Goal: Task Accomplishment & Management: Complete application form

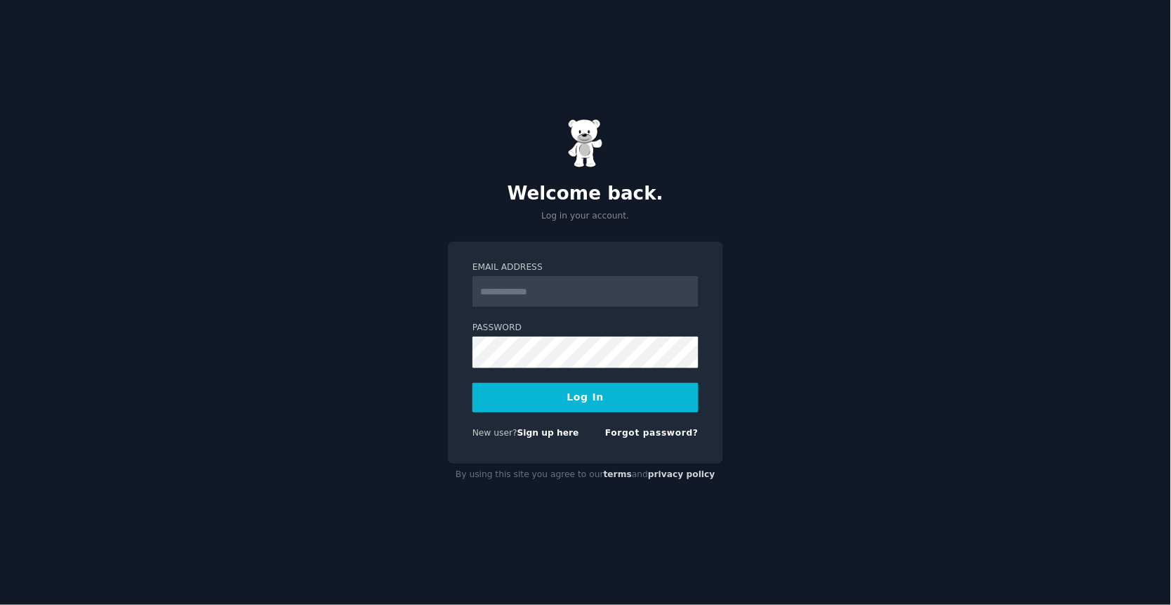
click at [565, 291] on input "Email Address" at bounding box center [586, 291] width 226 height 31
click at [395, 357] on div "Welcome back. Log in your account. Email Address Password Log In New user? Sign…" at bounding box center [585, 302] width 1171 height 605
click at [567, 295] on input "Email Address" at bounding box center [586, 291] width 226 height 31
type input "**********"
click at [621, 295] on input "**********" at bounding box center [586, 291] width 226 height 31
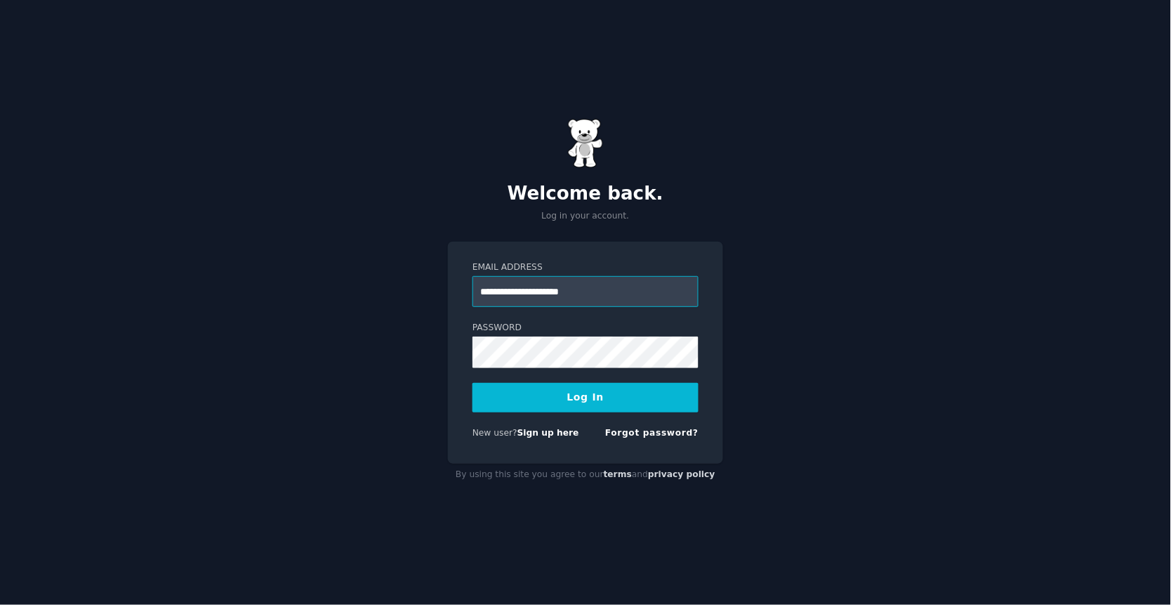
click at [636, 291] on input "**********" at bounding box center [586, 291] width 226 height 31
click at [644, 428] on link "Forgot password?" at bounding box center [651, 433] width 93 height 10
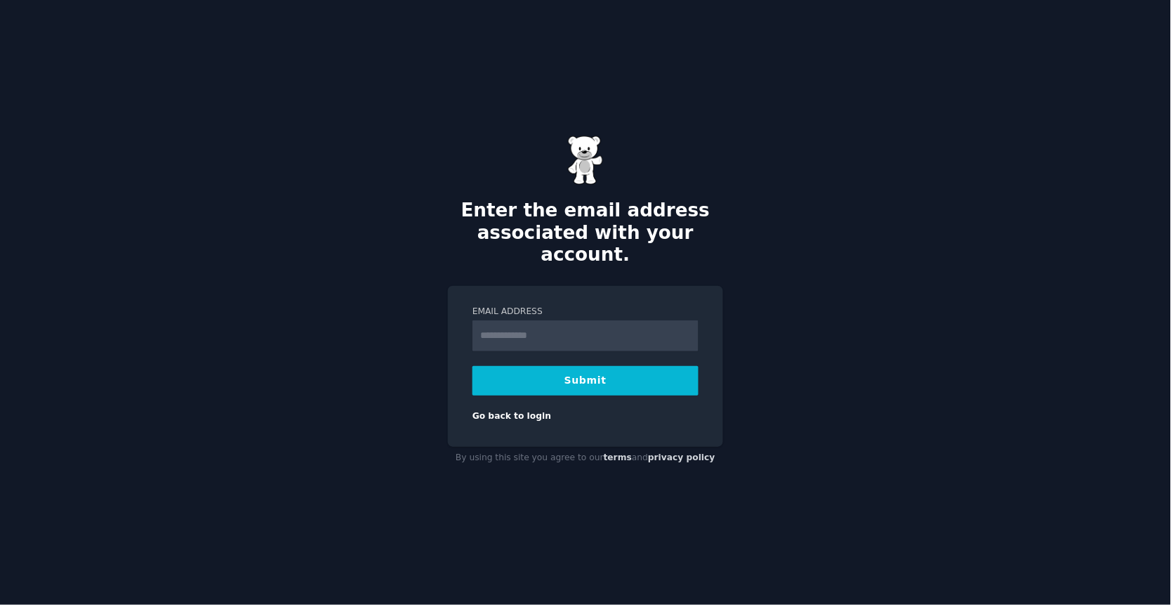
click at [535, 320] on input "Email Address" at bounding box center [586, 335] width 226 height 31
click at [501, 366] on button "Submit" at bounding box center [586, 380] width 226 height 29
click at [526, 328] on input "Email Address" at bounding box center [586, 335] width 226 height 31
paste input "**********"
type input "**********"
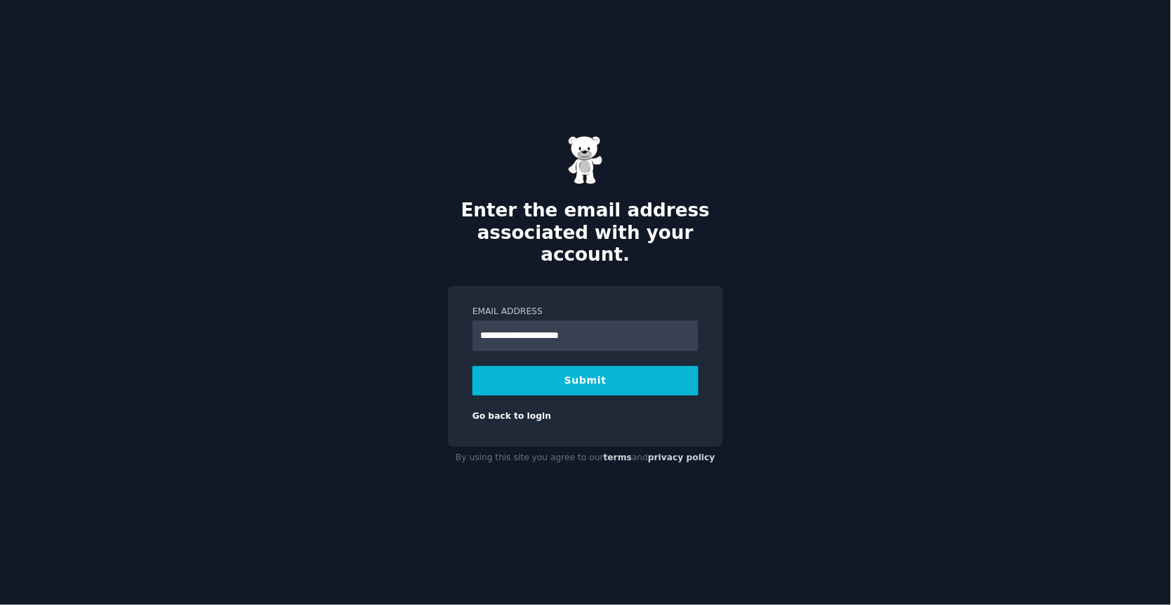
click at [465, 349] on div "**********" at bounding box center [585, 367] width 275 height 162
click at [503, 366] on button "Submit" at bounding box center [586, 380] width 226 height 29
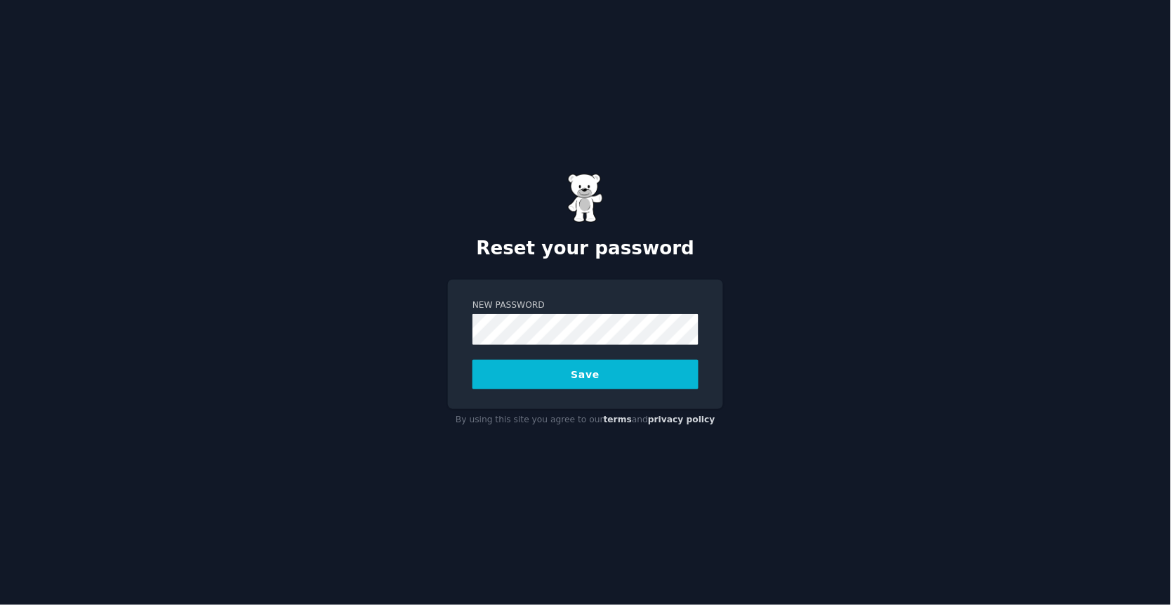
click at [568, 374] on button "Save" at bounding box center [586, 374] width 226 height 29
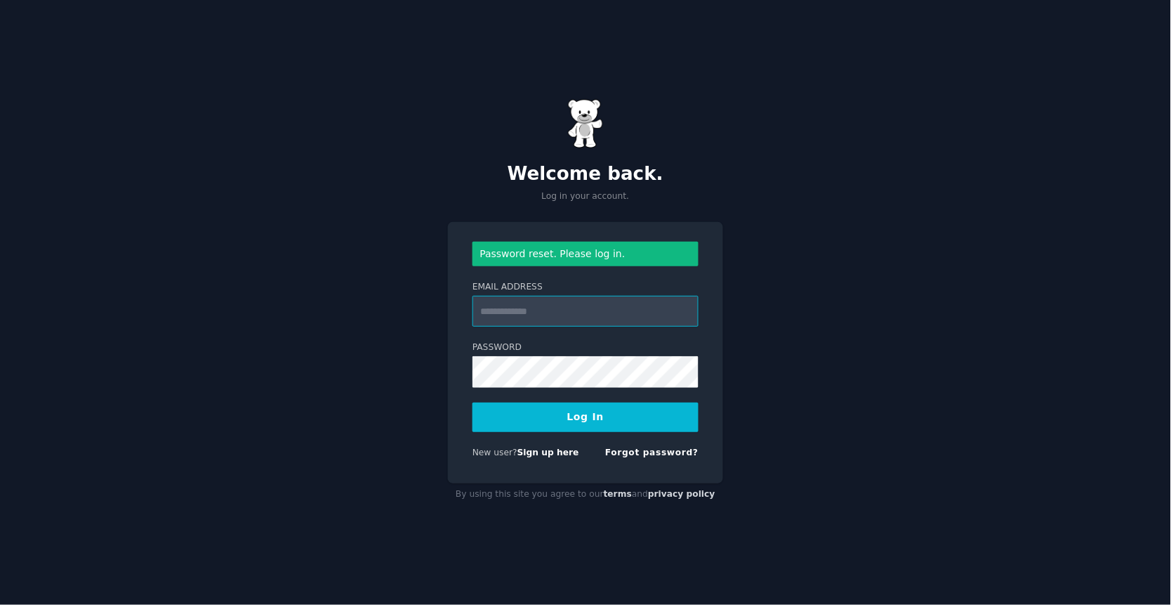
click at [535, 317] on input "Email Address" at bounding box center [586, 311] width 226 height 31
type input "**********"
click at [615, 413] on button "Log In" at bounding box center [586, 416] width 226 height 29
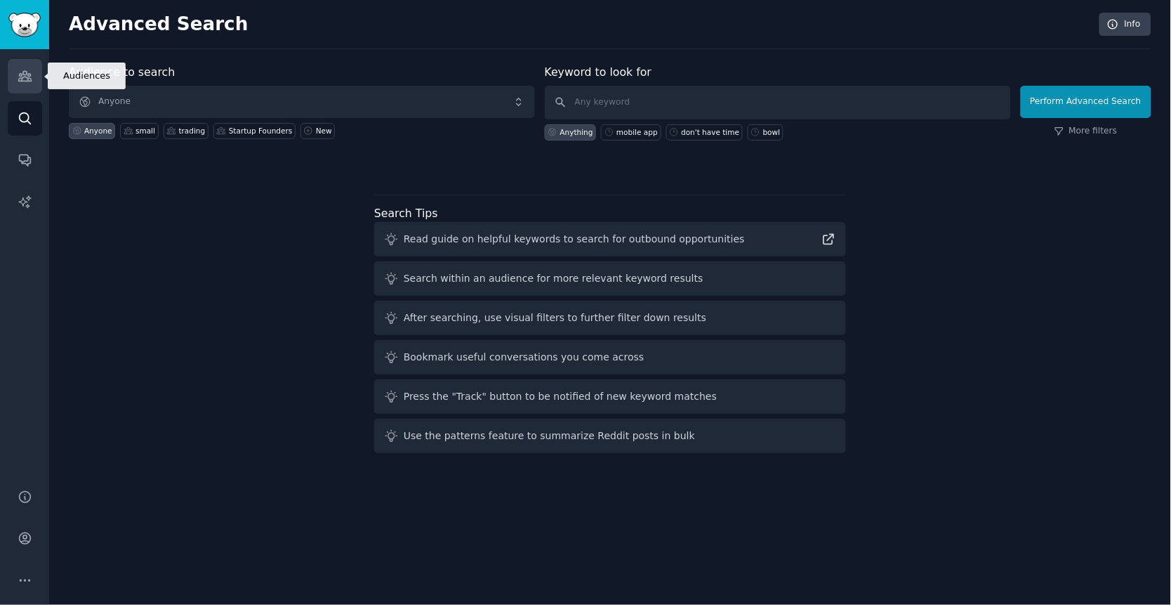
click at [18, 72] on icon "Sidebar" at bounding box center [25, 76] width 15 height 15
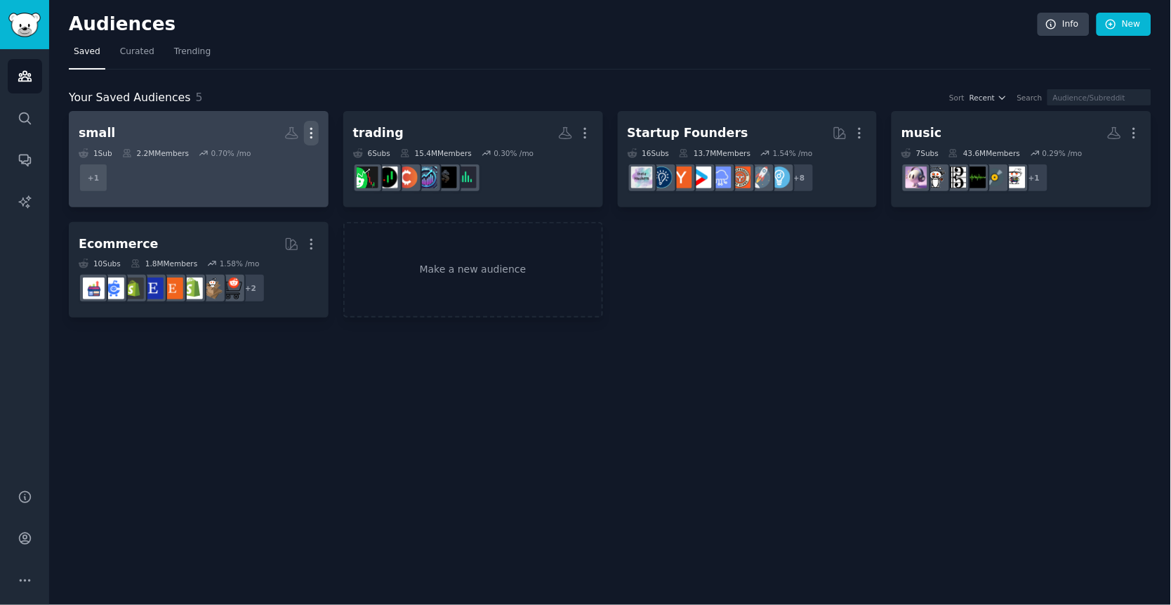
click at [312, 131] on icon "button" at bounding box center [311, 133] width 15 height 15
click at [265, 164] on p "Delete" at bounding box center [273, 162] width 32 height 15
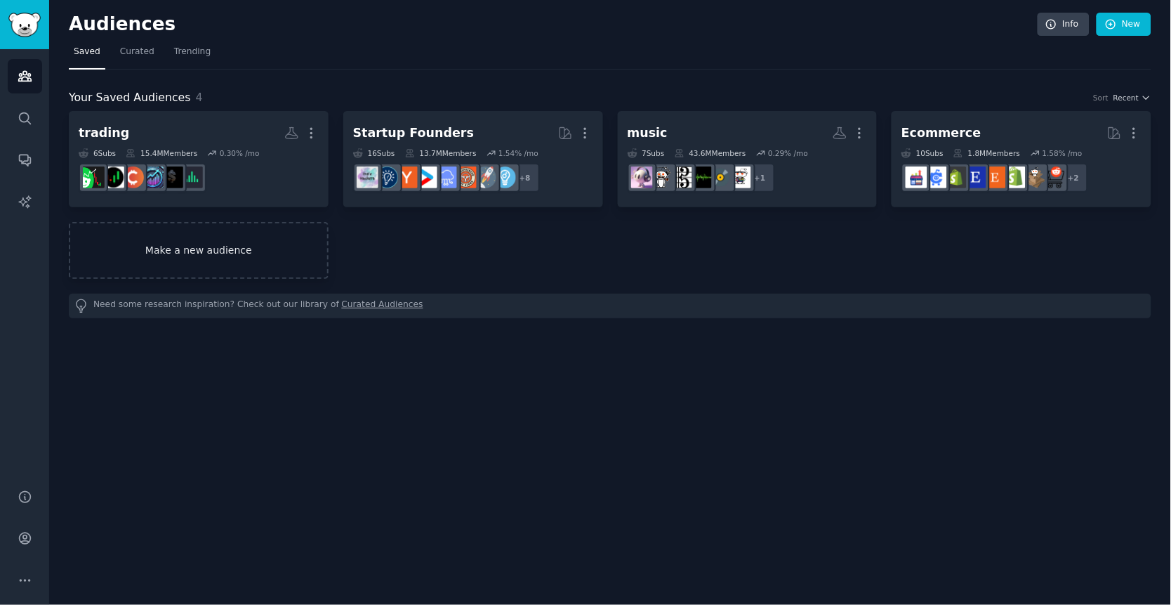
click at [197, 268] on link "Make a new audience" at bounding box center [199, 250] width 260 height 57
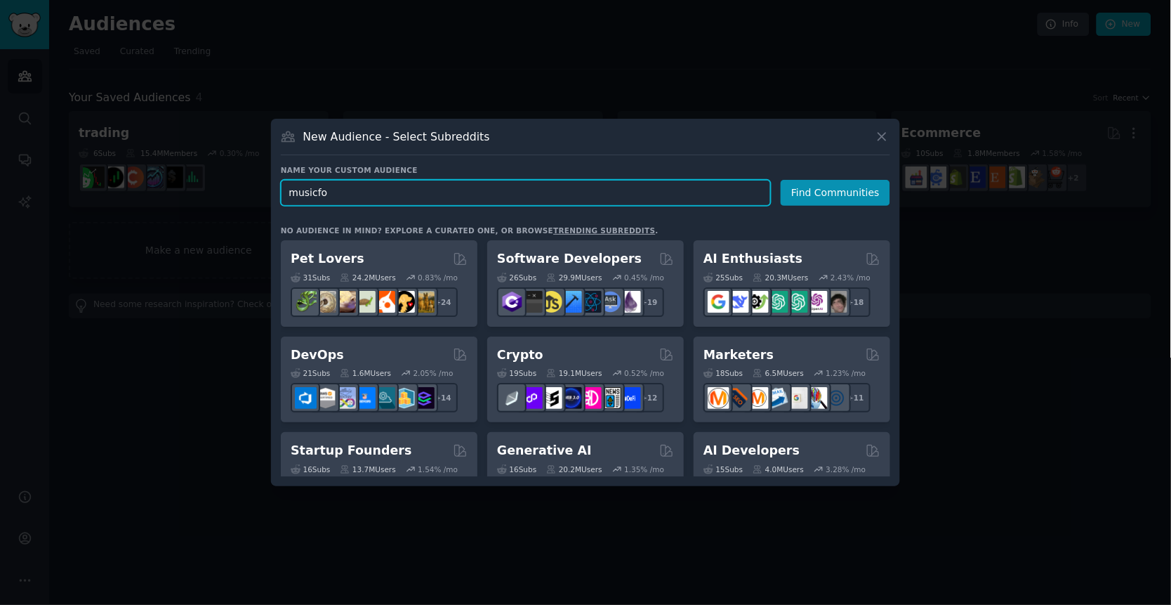
type input "musicfor"
drag, startPoint x: 631, startPoint y: 192, endPoint x: 270, endPoint y: 192, distance: 360.9
click at [271, 192] on div "New Audience - Select Subreddits Name your custom audience Audience Name musicf…" at bounding box center [585, 302] width 629 height 367
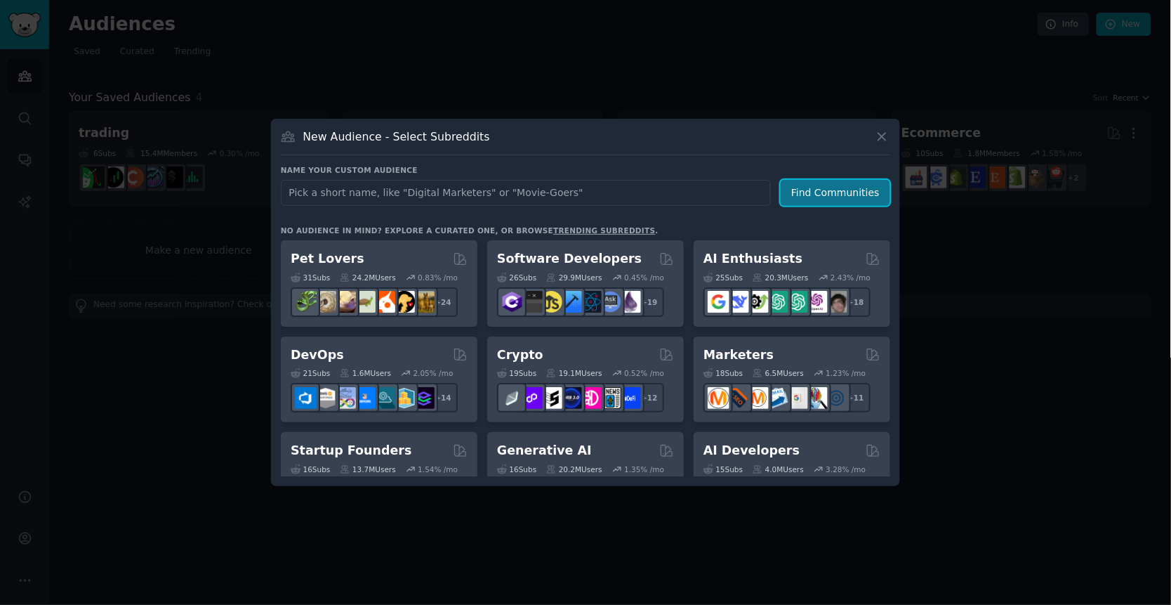
click at [828, 200] on button "Find Communities" at bounding box center [836, 193] width 110 height 26
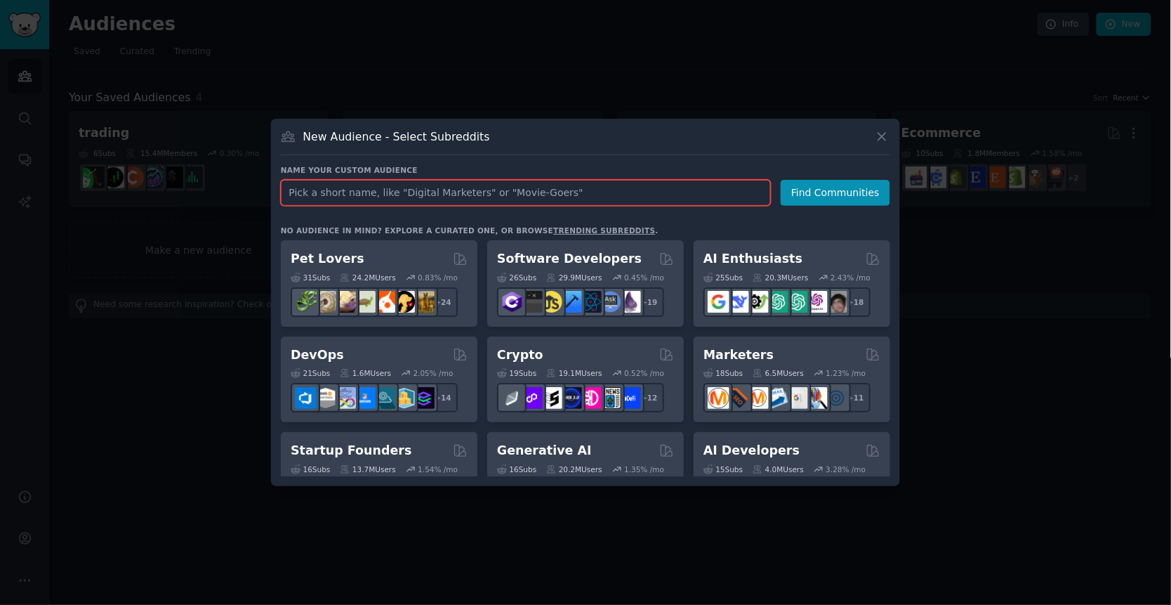
click at [539, 193] on input "text" at bounding box center [526, 193] width 490 height 26
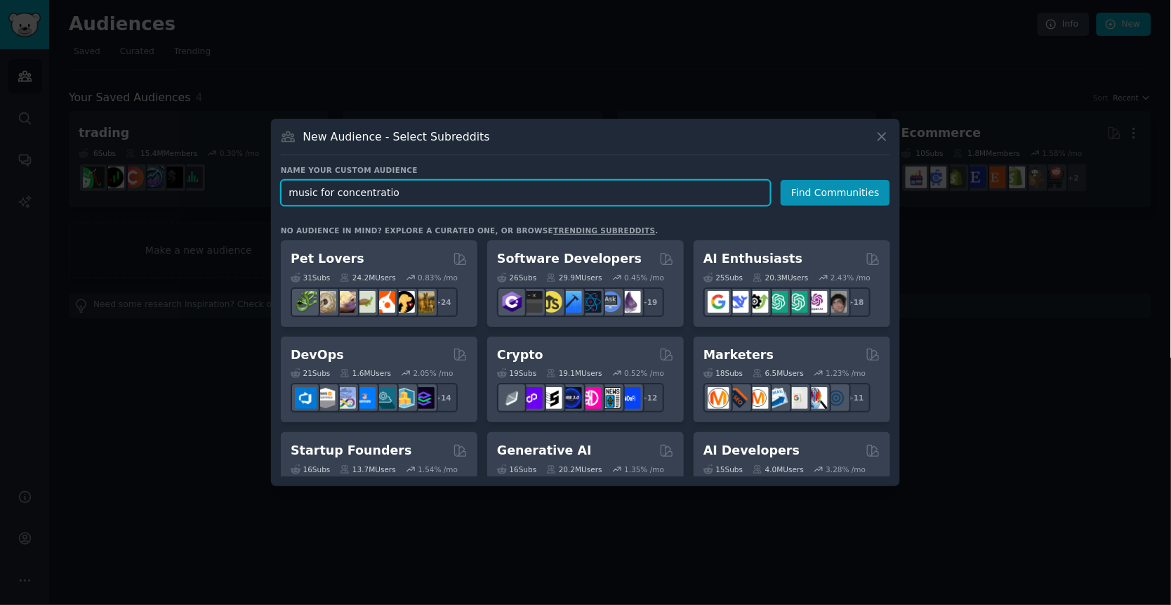
type input "music for concentration"
click button "Find Communities" at bounding box center [836, 193] width 110 height 26
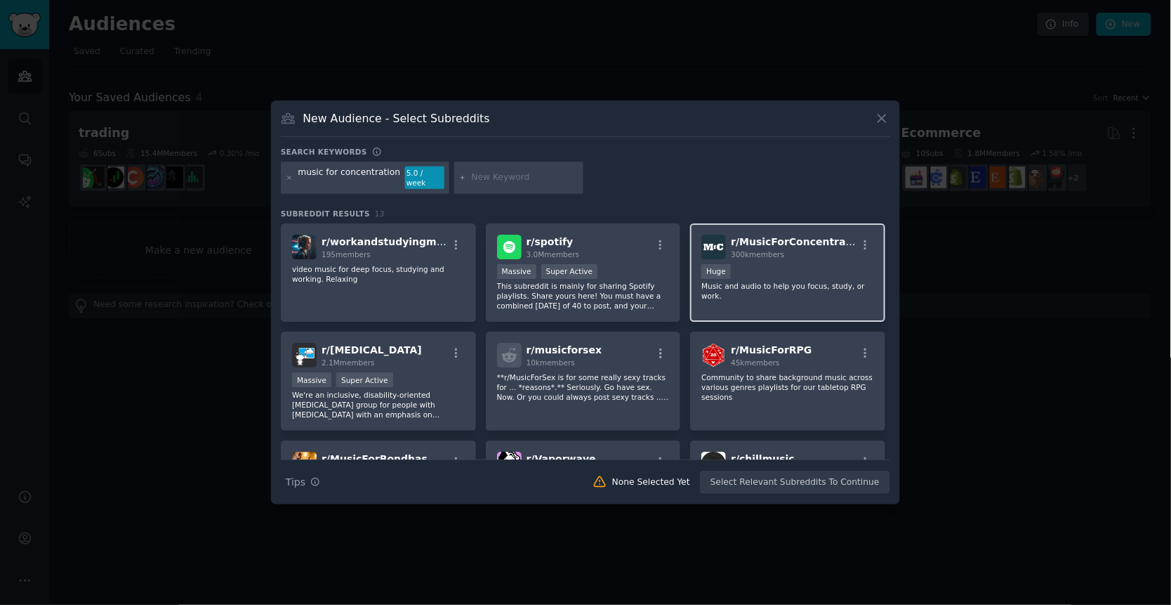
click at [791, 254] on div "r/ MusicForConcentration 300k members Huge Music and audio to help you focus, s…" at bounding box center [787, 272] width 195 height 99
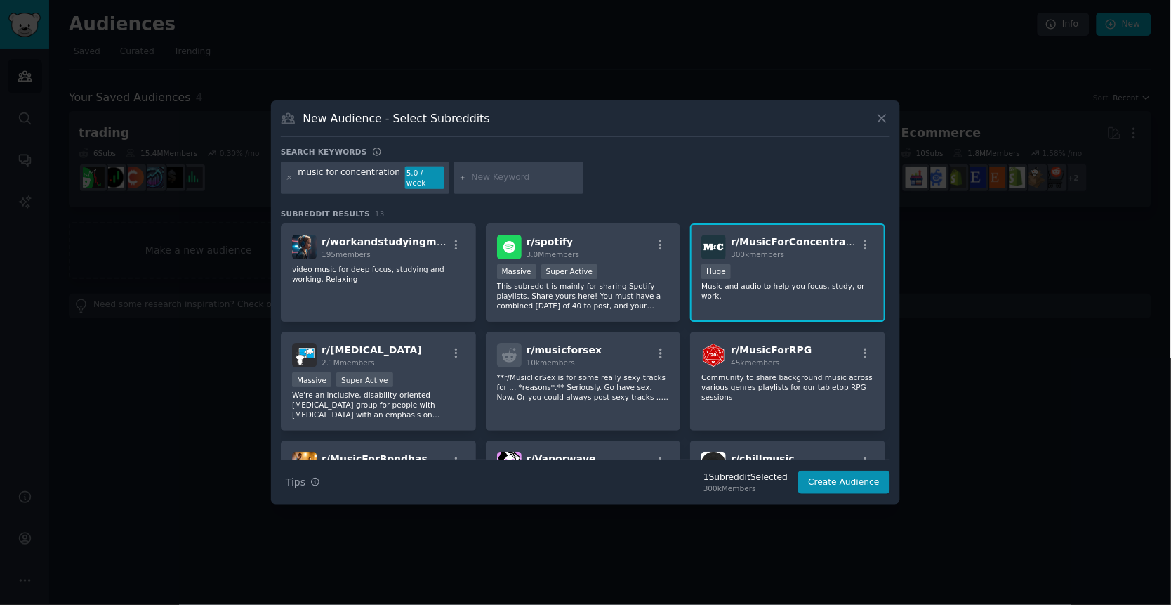
click at [486, 178] on input "text" at bounding box center [525, 177] width 107 height 13
type input "focus"
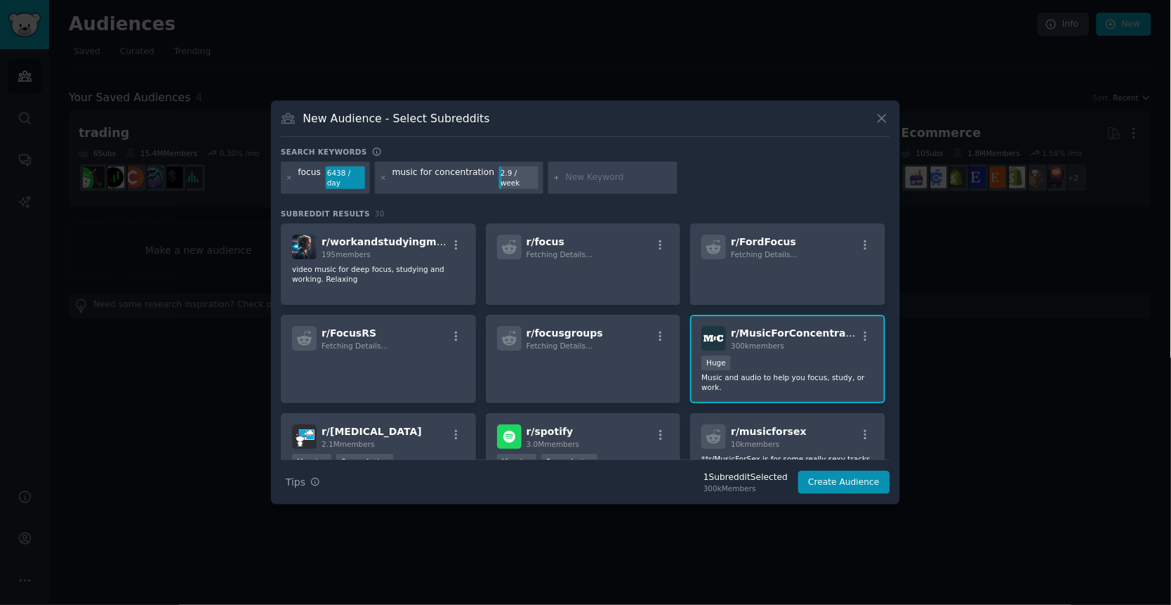
click at [290, 178] on icon at bounding box center [290, 178] width 4 height 4
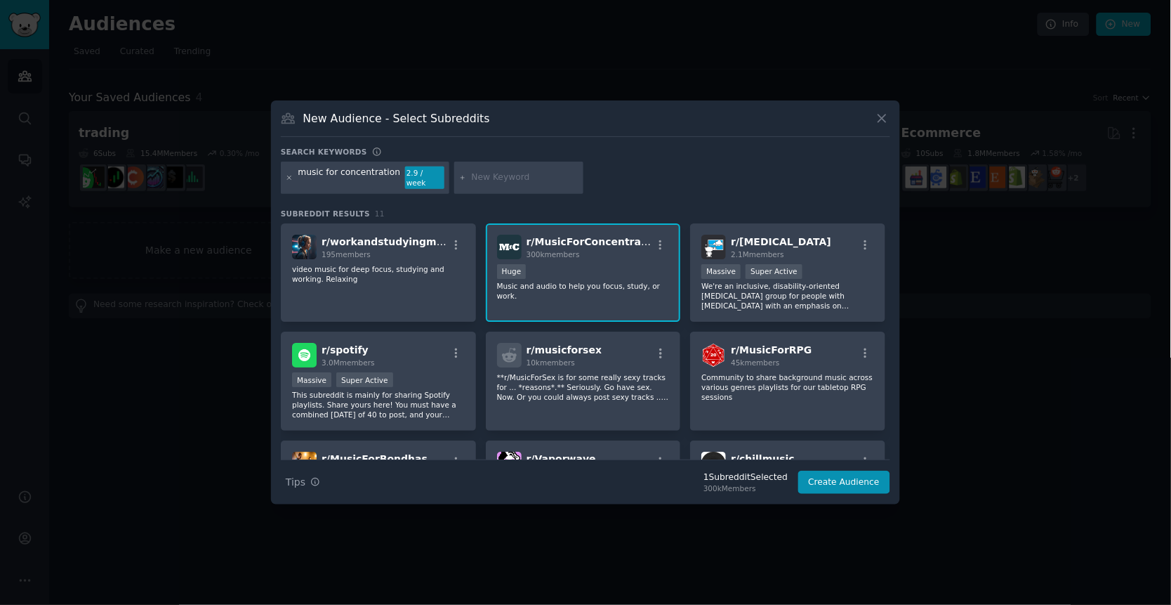
click at [291, 180] on icon at bounding box center [290, 178] width 8 height 8
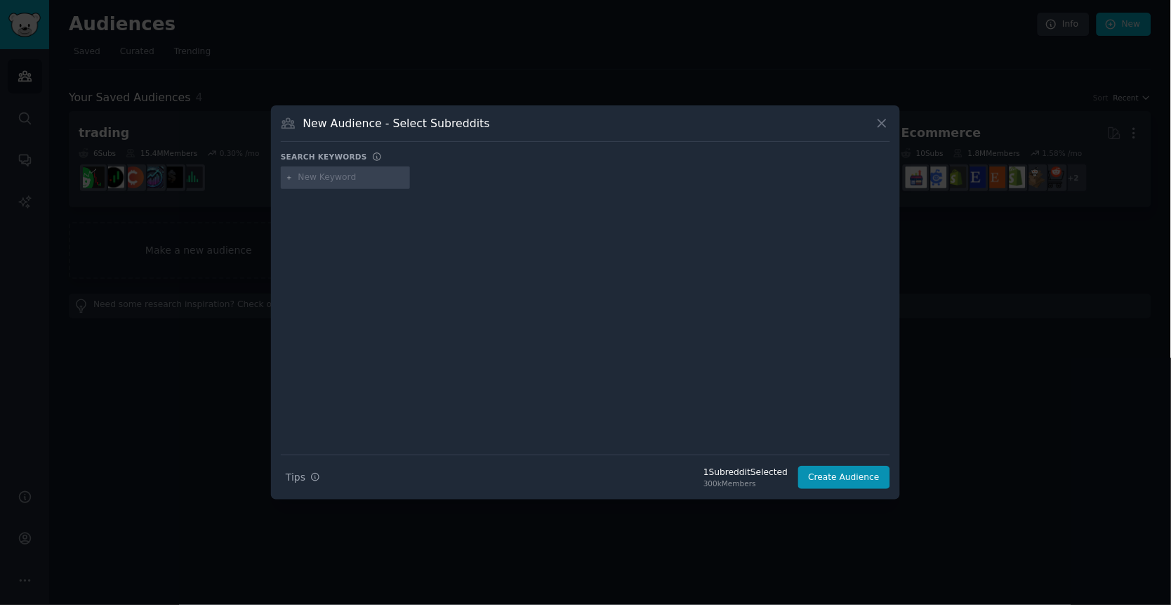
click at [327, 180] on input "text" at bounding box center [351, 177] width 107 height 13
type input "focus"
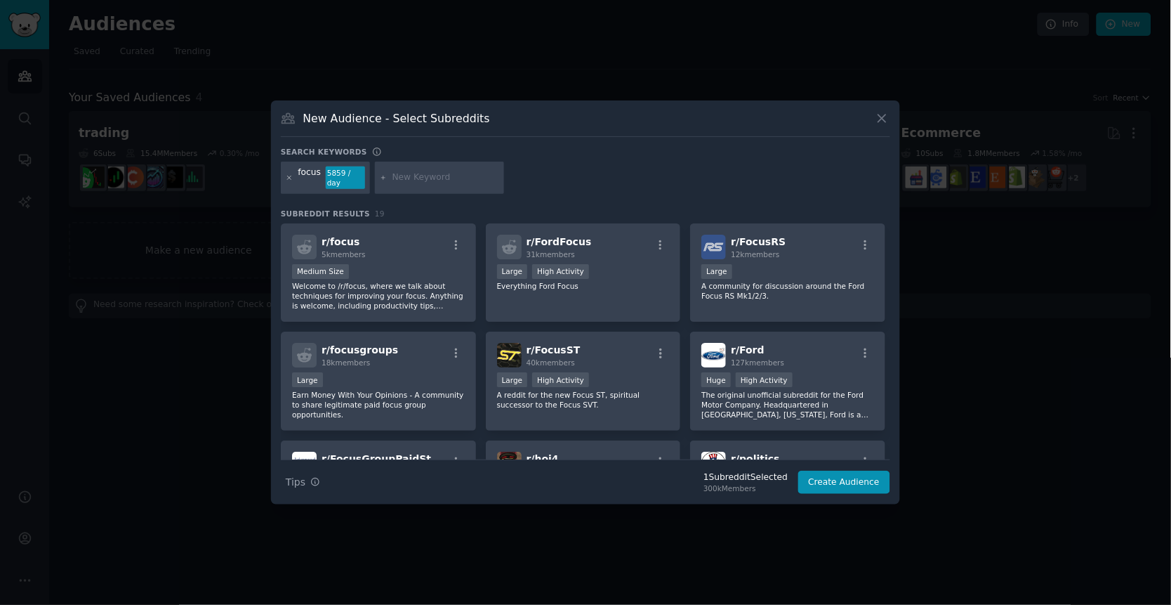
click at [292, 179] on icon at bounding box center [290, 178] width 8 height 8
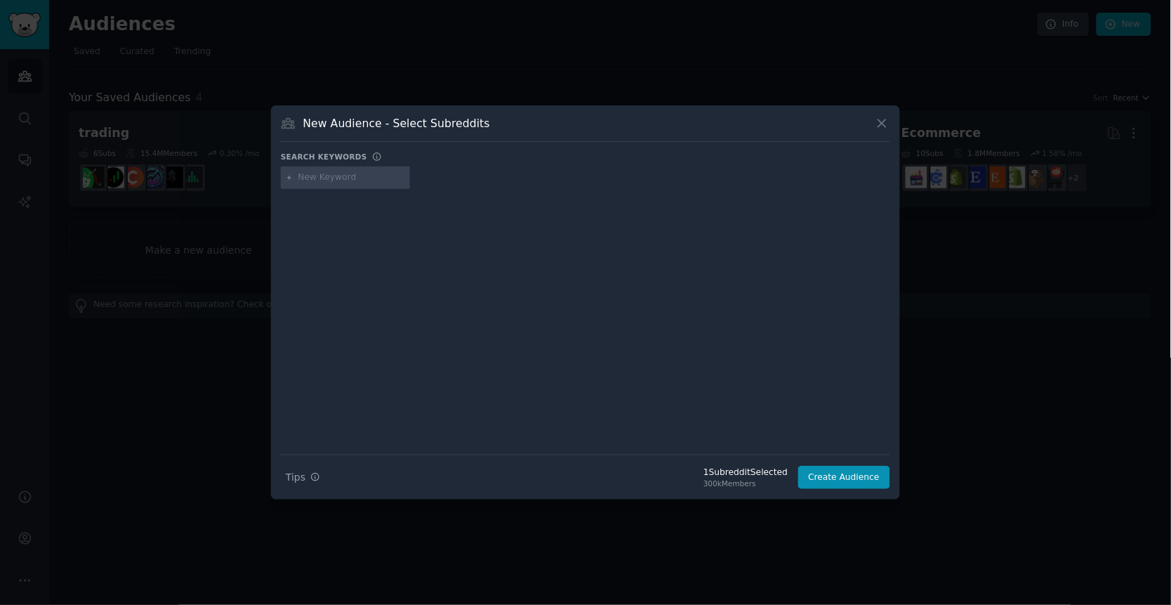
click at [326, 183] on input "text" at bounding box center [351, 177] width 107 height 13
paste input "binaural"
type input "binaural"
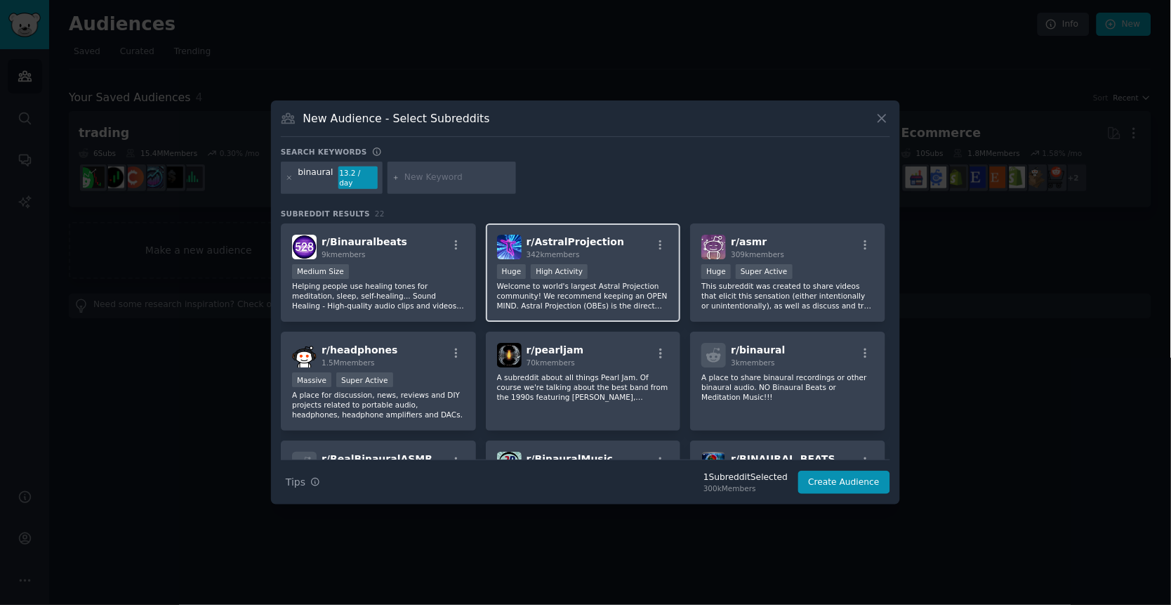
click at [607, 266] on div "Huge High Activity" at bounding box center [583, 273] width 173 height 18
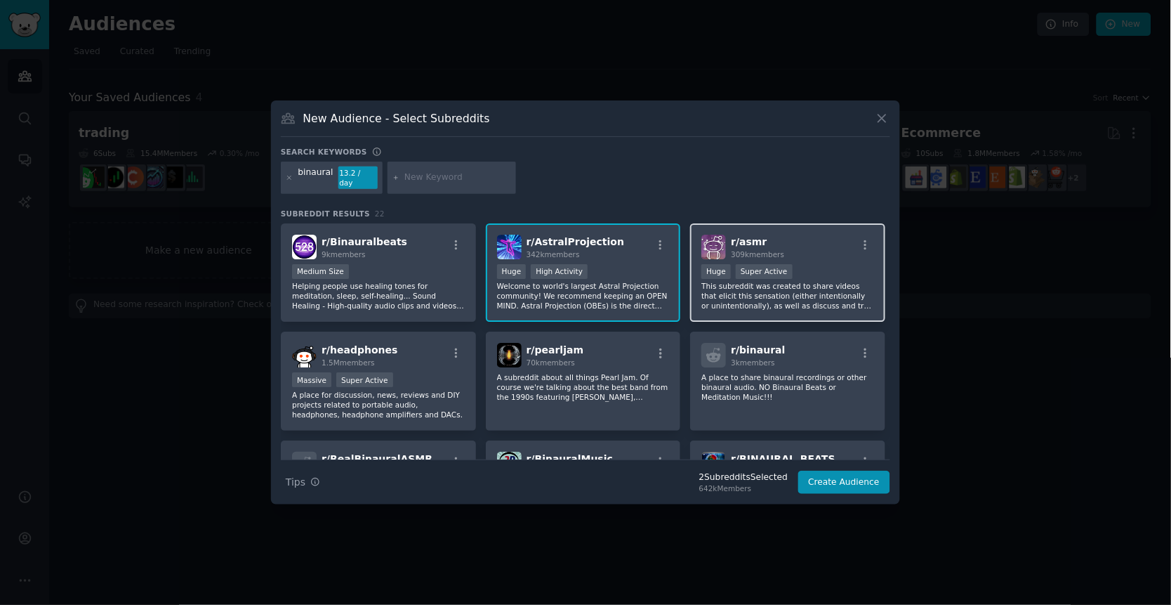
click at [748, 298] on p "This subreddit was created to share videos that elicit this sensation (either i…" at bounding box center [788, 295] width 173 height 29
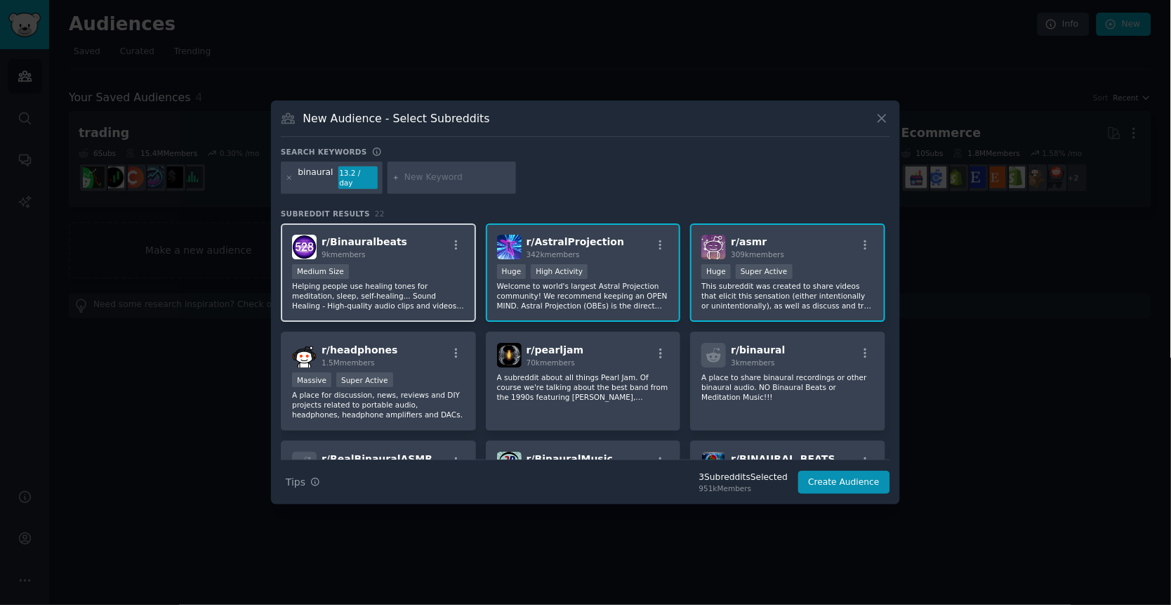
click at [376, 265] on div "Medium Size" at bounding box center [378, 273] width 173 height 18
click at [827, 478] on button "Create Audience" at bounding box center [844, 482] width 93 height 24
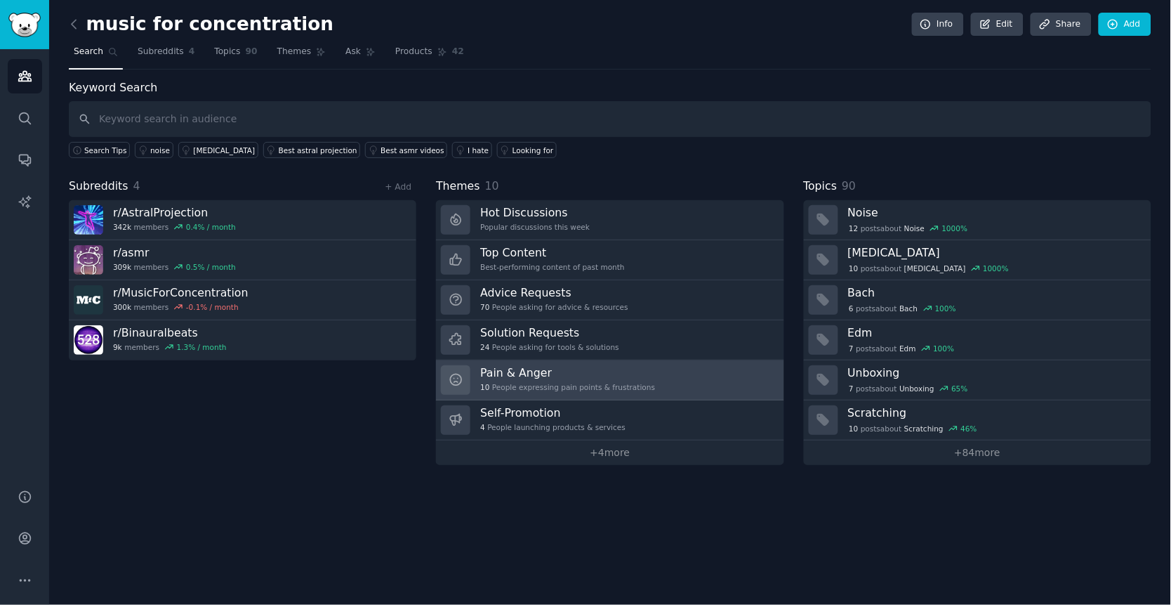
click at [574, 381] on div "Pain & Anger 10 People expressing pain points & frustrations" at bounding box center [567, 379] width 175 height 29
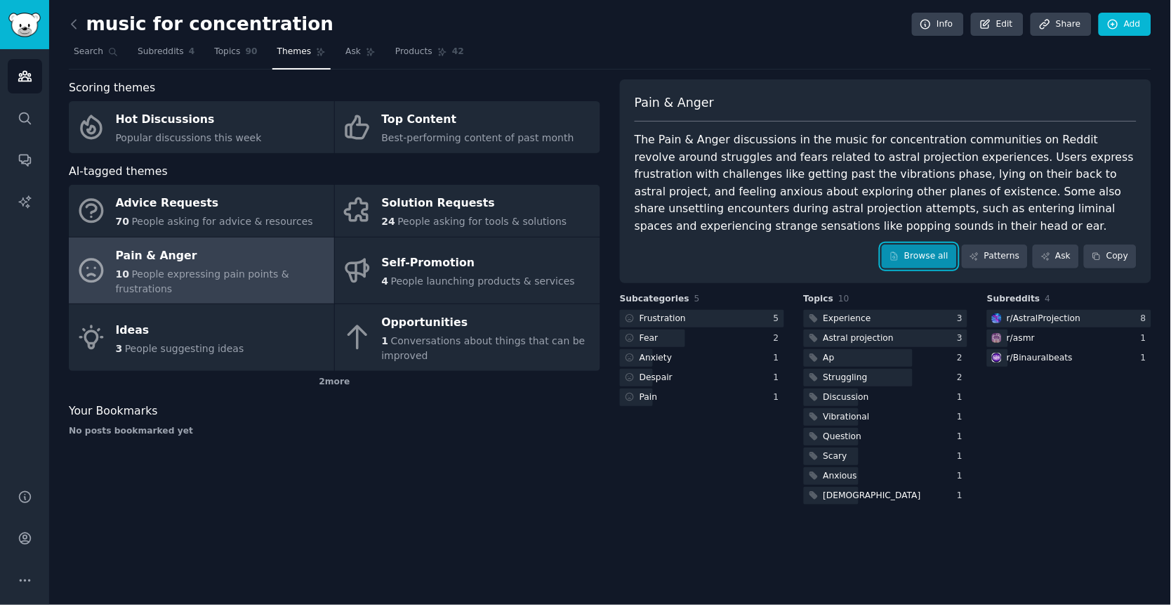
click at [904, 257] on link "Browse all" at bounding box center [919, 256] width 75 height 24
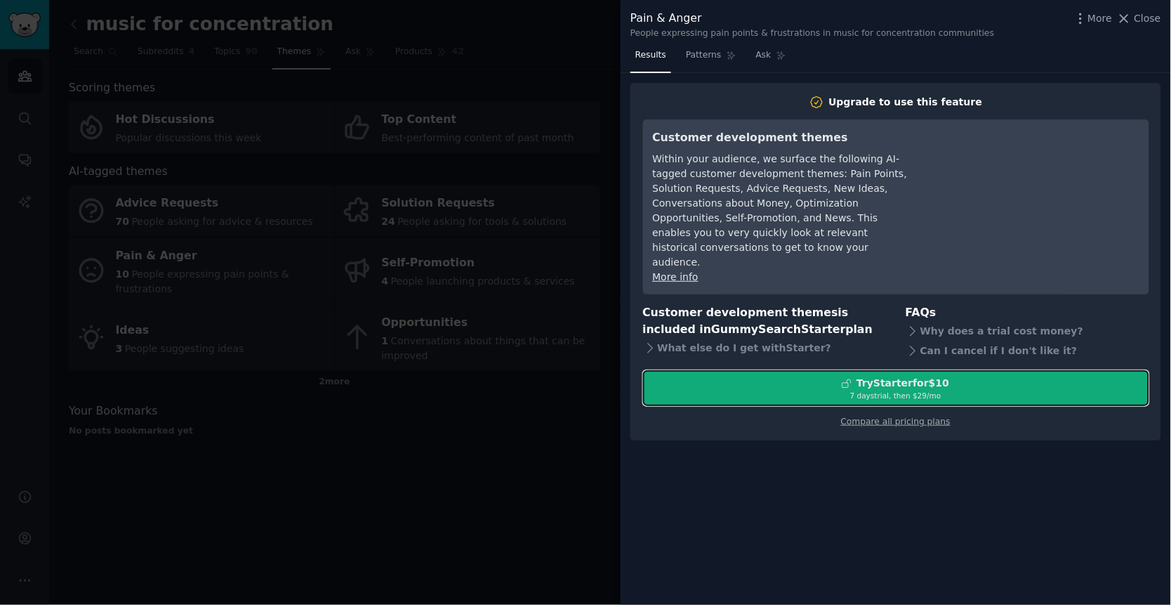
click at [861, 376] on div "Try Starter for $10" at bounding box center [903, 383] width 93 height 15
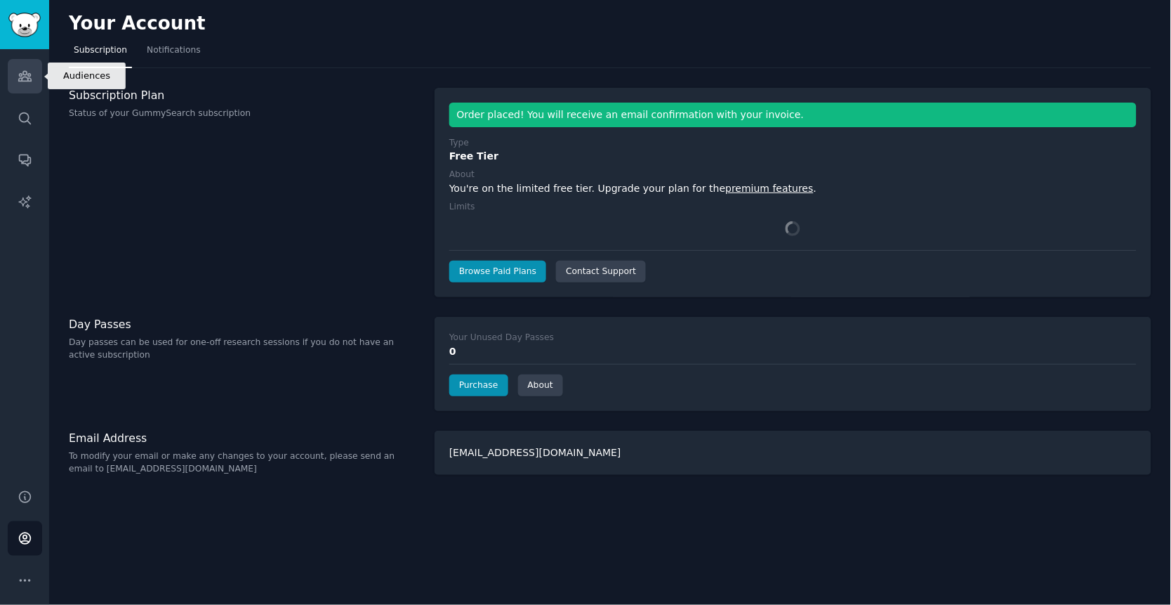
click at [27, 69] on icon "Sidebar" at bounding box center [25, 76] width 15 height 15
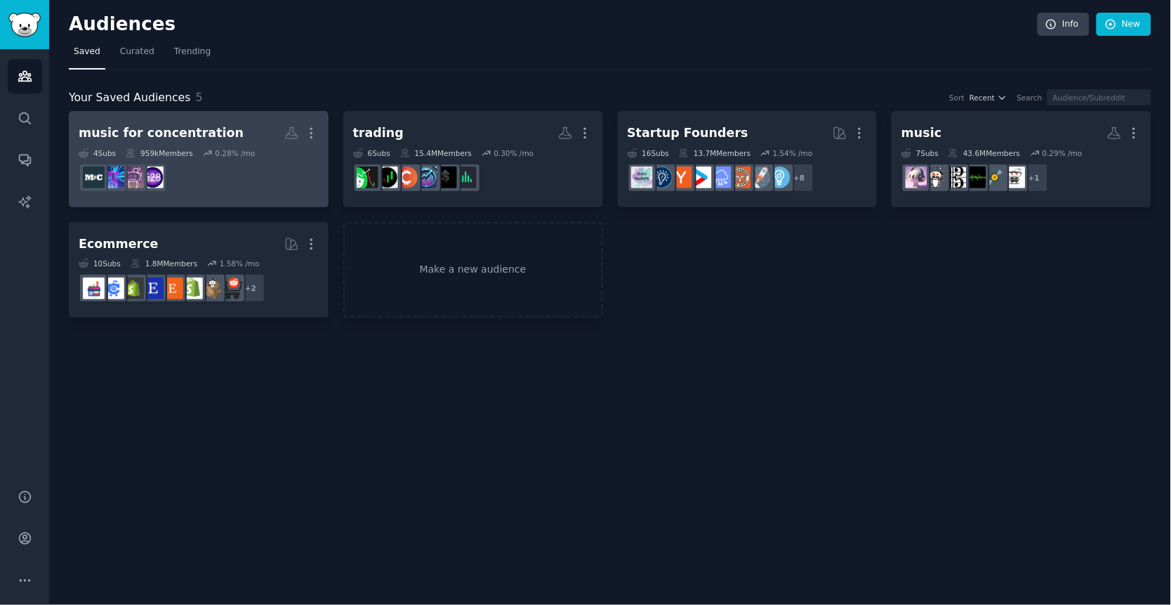
click at [220, 158] on dd at bounding box center [199, 177] width 240 height 39
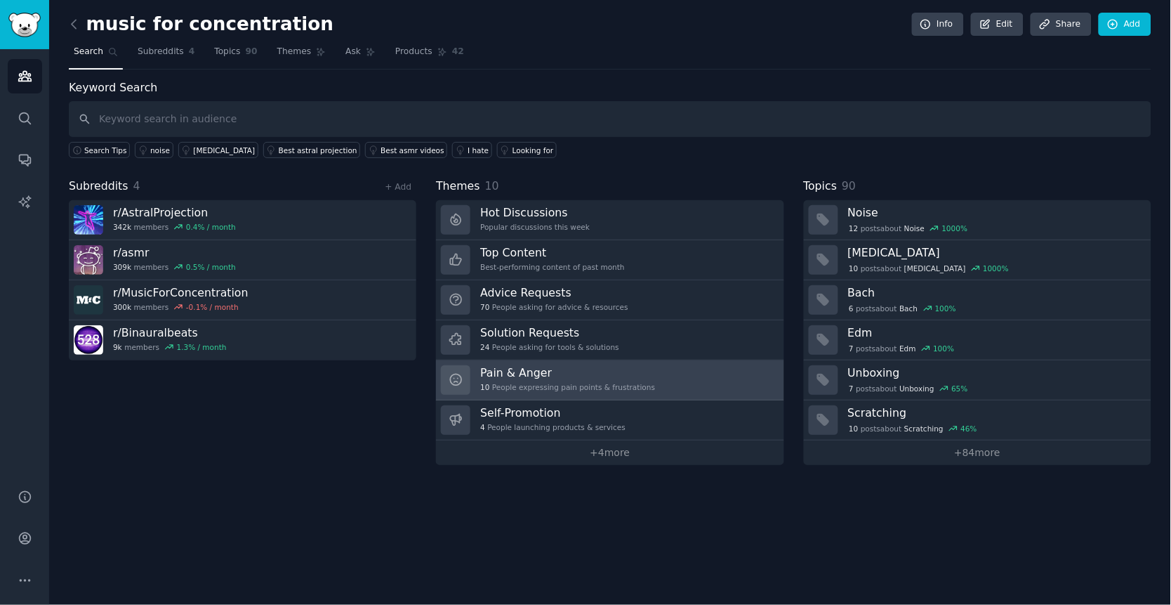
click at [579, 378] on h3 "Pain & Anger" at bounding box center [567, 372] width 175 height 15
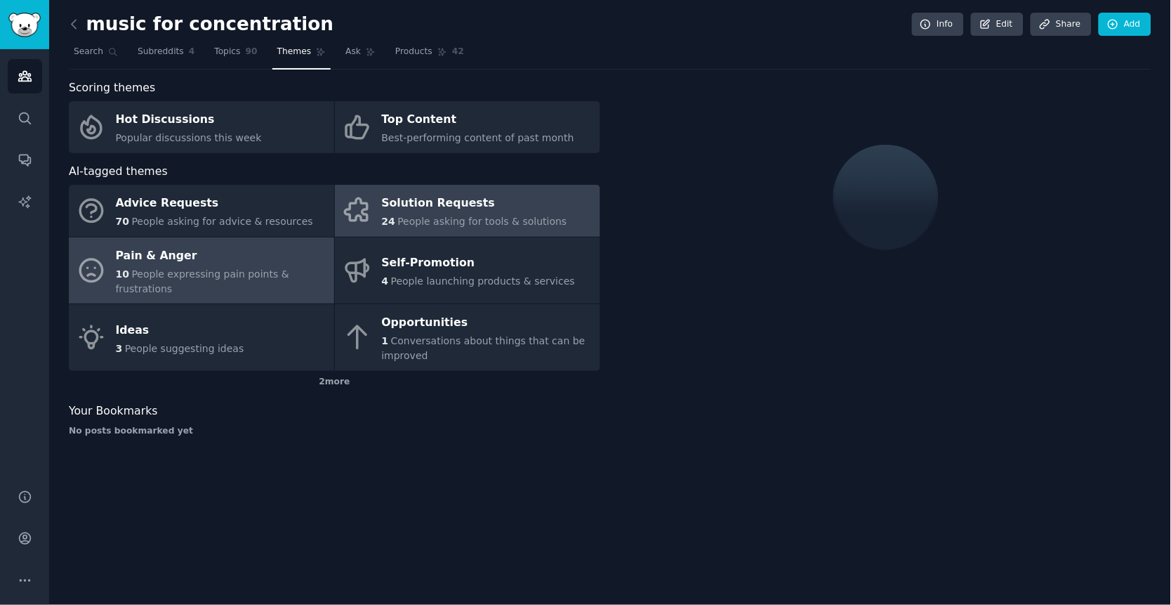
click at [411, 214] on div "24 People asking for tools & solutions" at bounding box center [474, 221] width 185 height 15
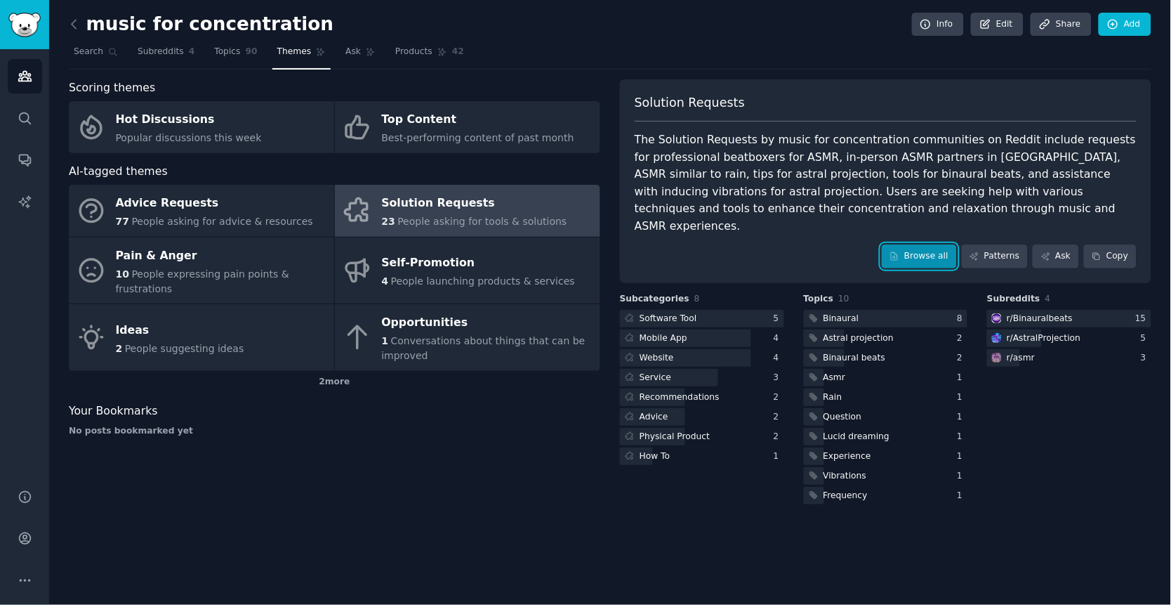
click at [919, 244] on link "Browse all" at bounding box center [919, 256] width 75 height 24
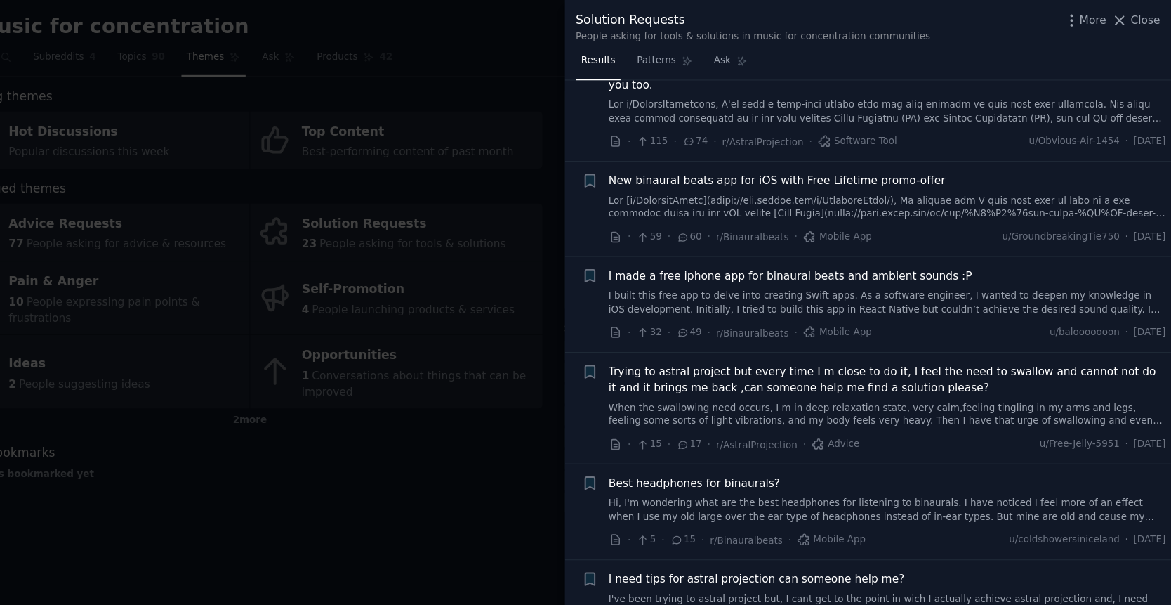
scroll to position [59, 0]
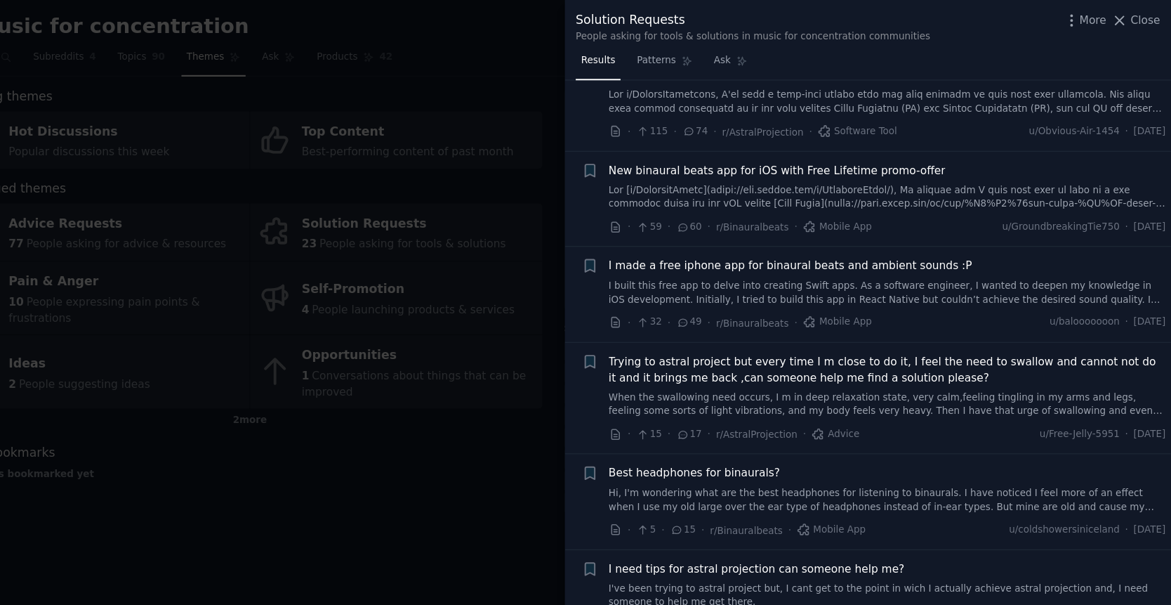
click at [492, 270] on div at bounding box center [585, 302] width 1171 height 605
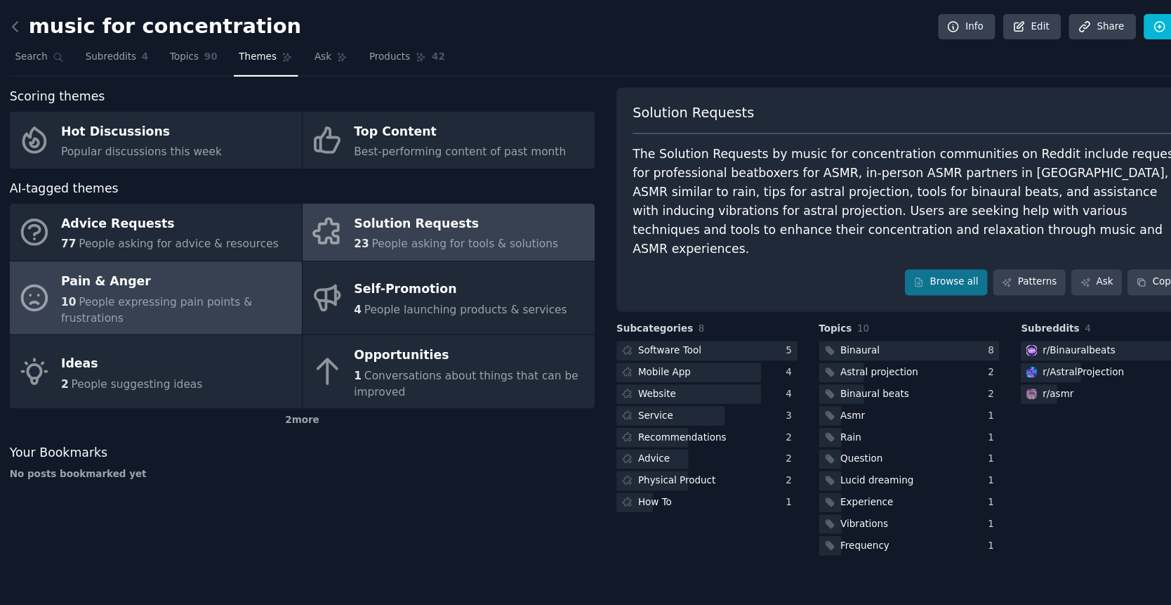
click at [243, 268] on span "People expressing pain points & frustrations" at bounding box center [202, 281] width 173 height 26
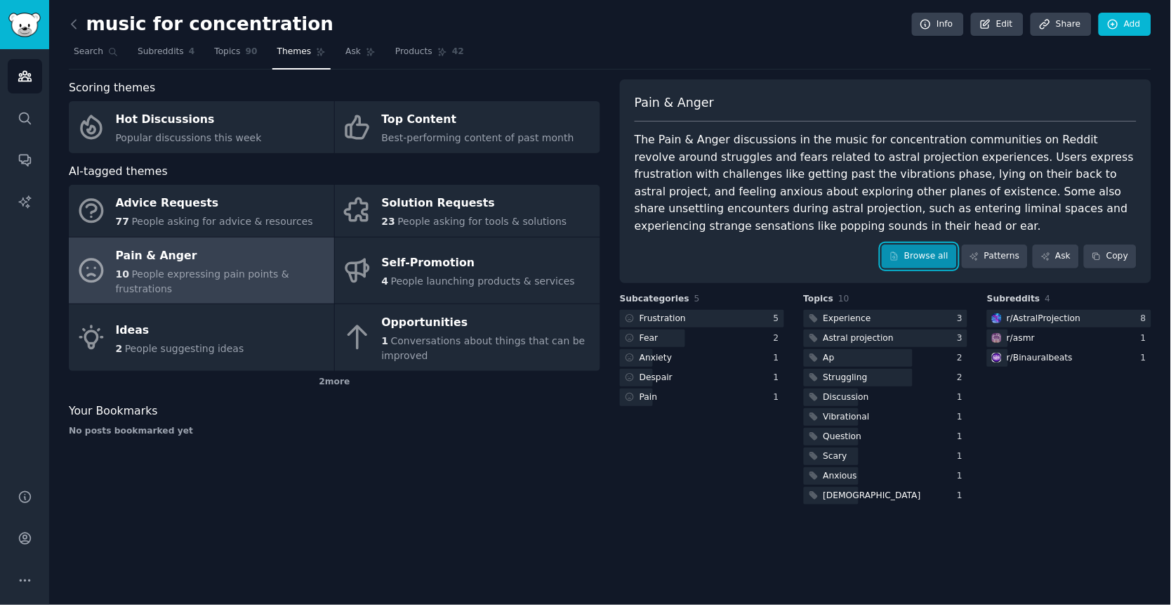
click at [923, 256] on link "Browse all" at bounding box center [919, 256] width 75 height 24
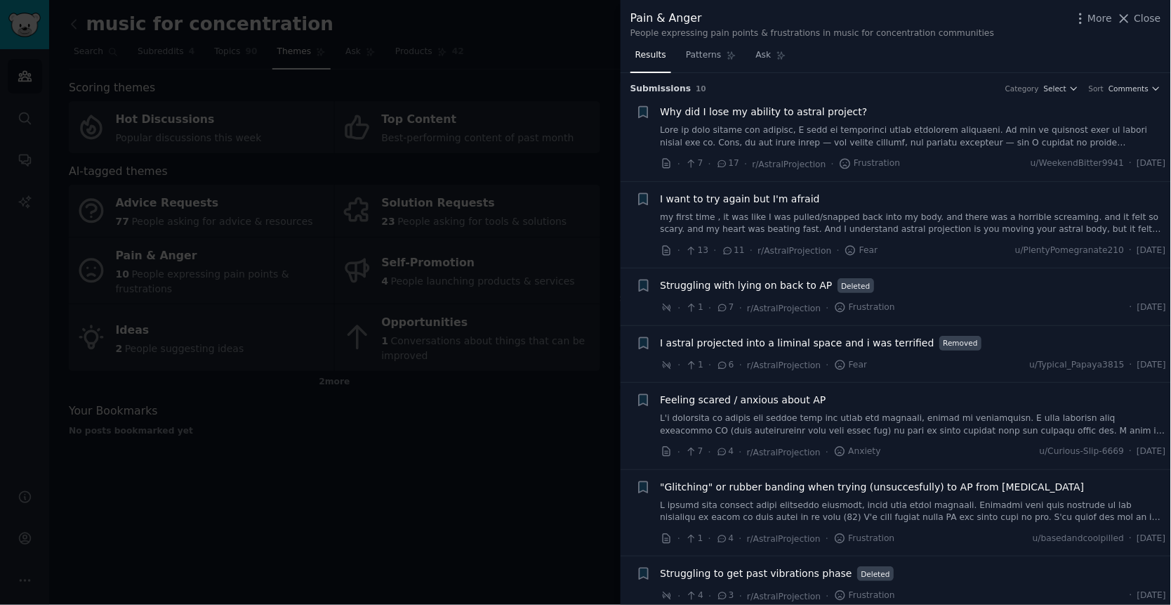
click at [821, 222] on link "my first time , it was like I was pulled/snapped back into my body. and there w…" at bounding box center [914, 223] width 506 height 25
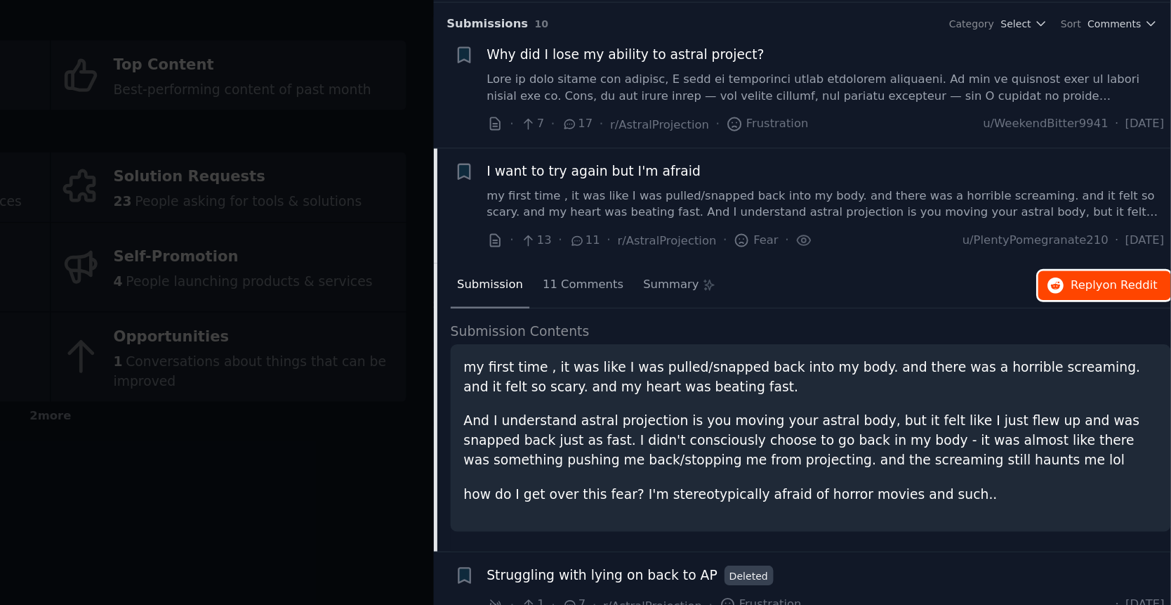
click at [1106, 284] on span "Reply on Reddit" at bounding box center [1129, 284] width 65 height 13
click at [565, 199] on div at bounding box center [585, 302] width 1171 height 605
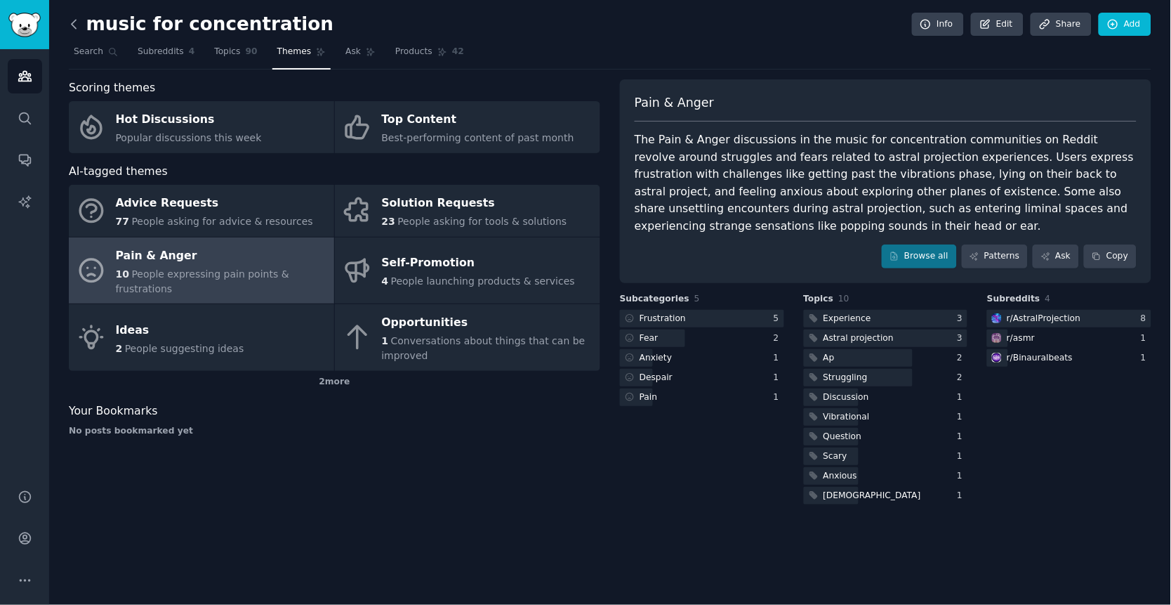
click at [76, 27] on icon at bounding box center [74, 24] width 15 height 15
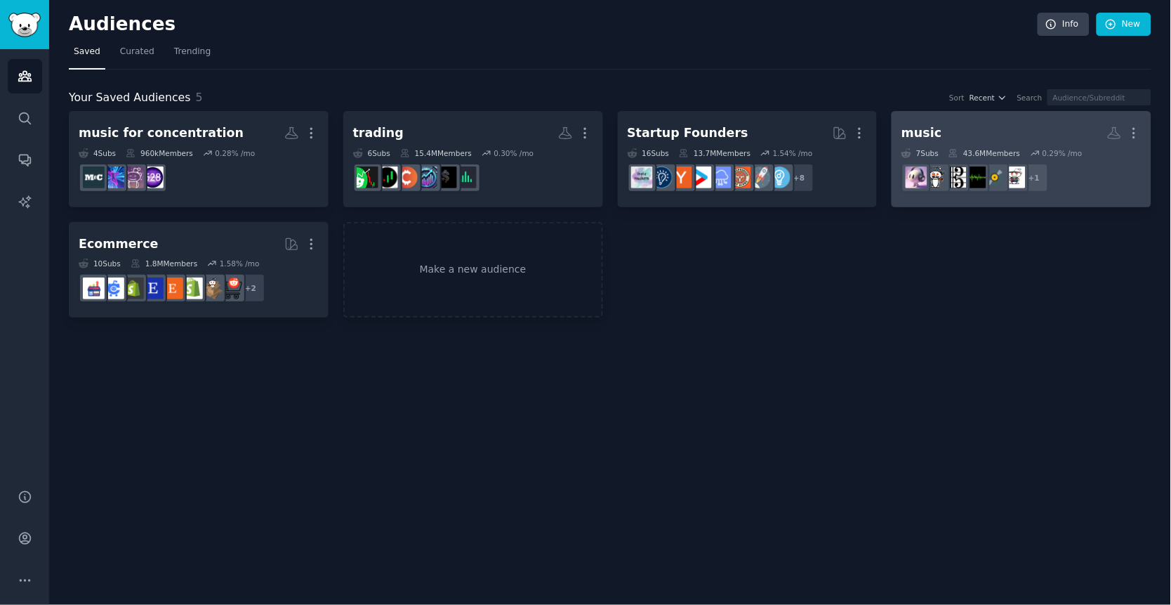
click at [970, 134] on h2 "music More" at bounding box center [1022, 133] width 240 height 25
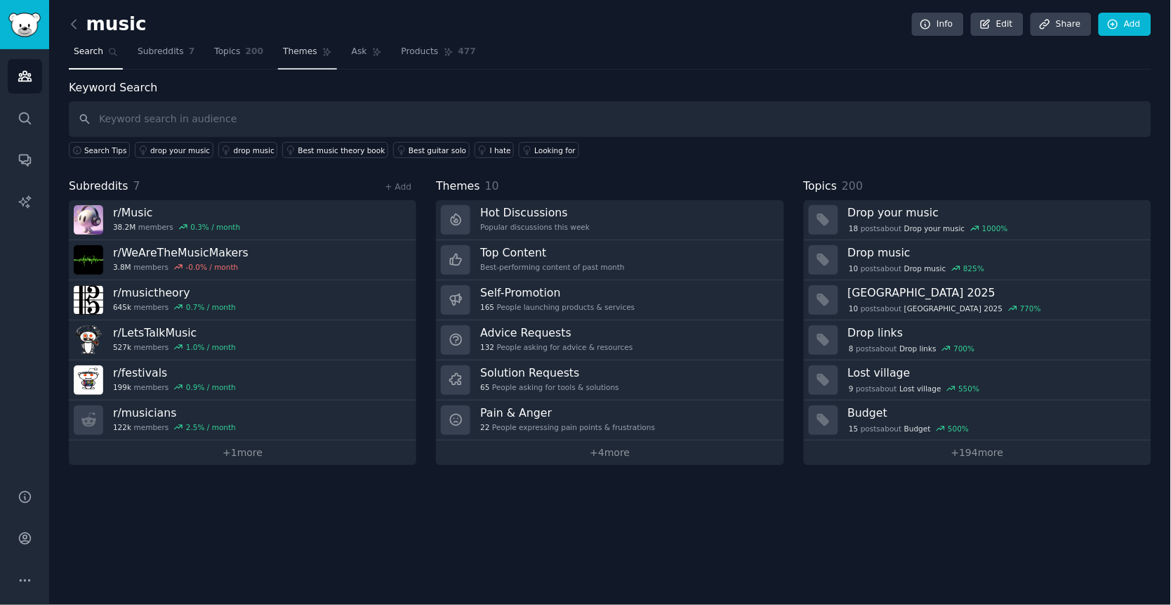
click at [302, 57] on span "Themes" at bounding box center [300, 52] width 34 height 13
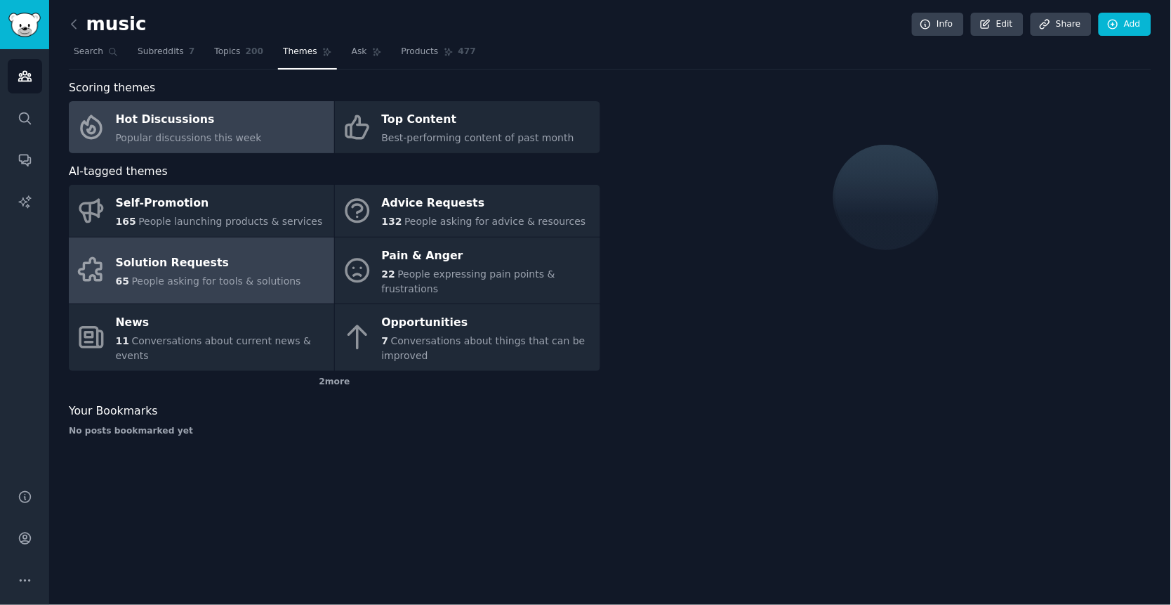
click at [205, 264] on div "Solution Requests" at bounding box center [208, 263] width 185 height 22
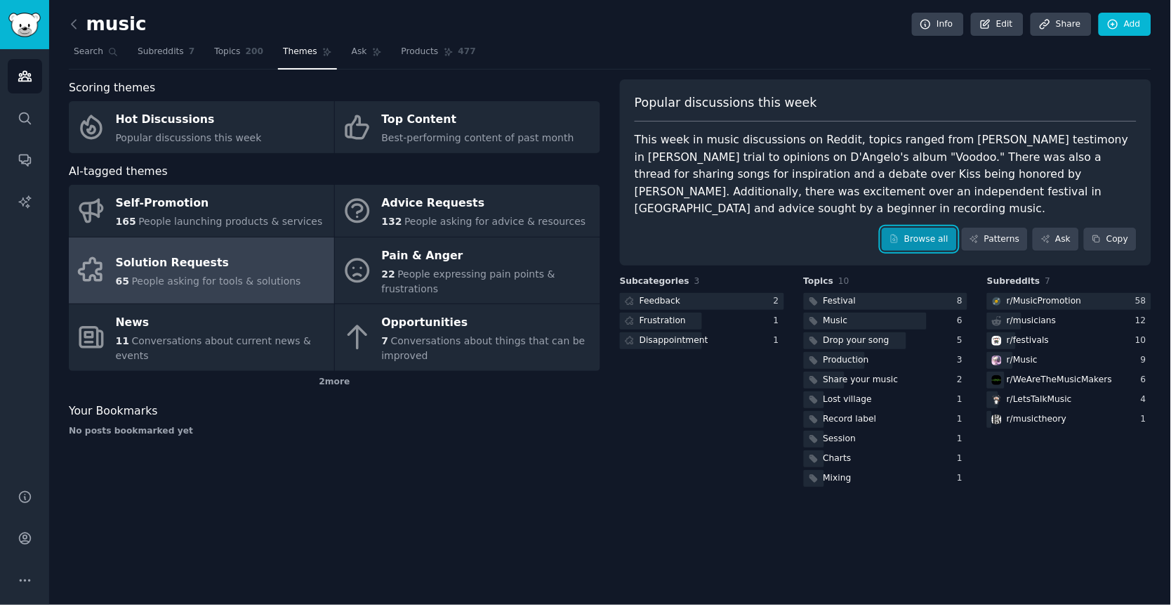
click at [918, 228] on link "Browse all" at bounding box center [919, 240] width 75 height 24
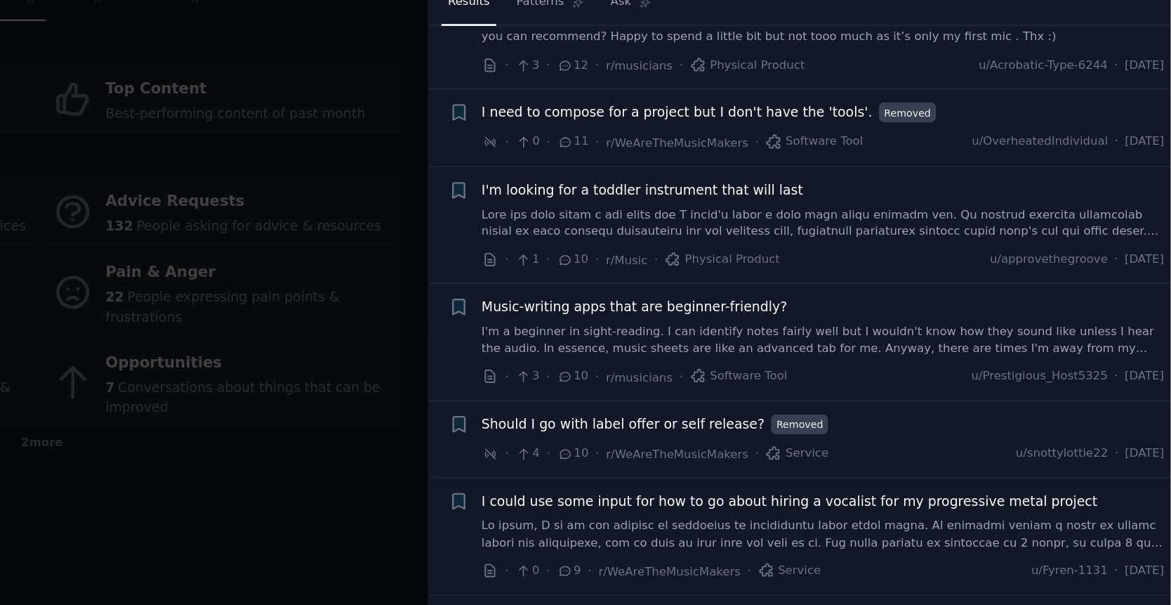
scroll to position [780, 0]
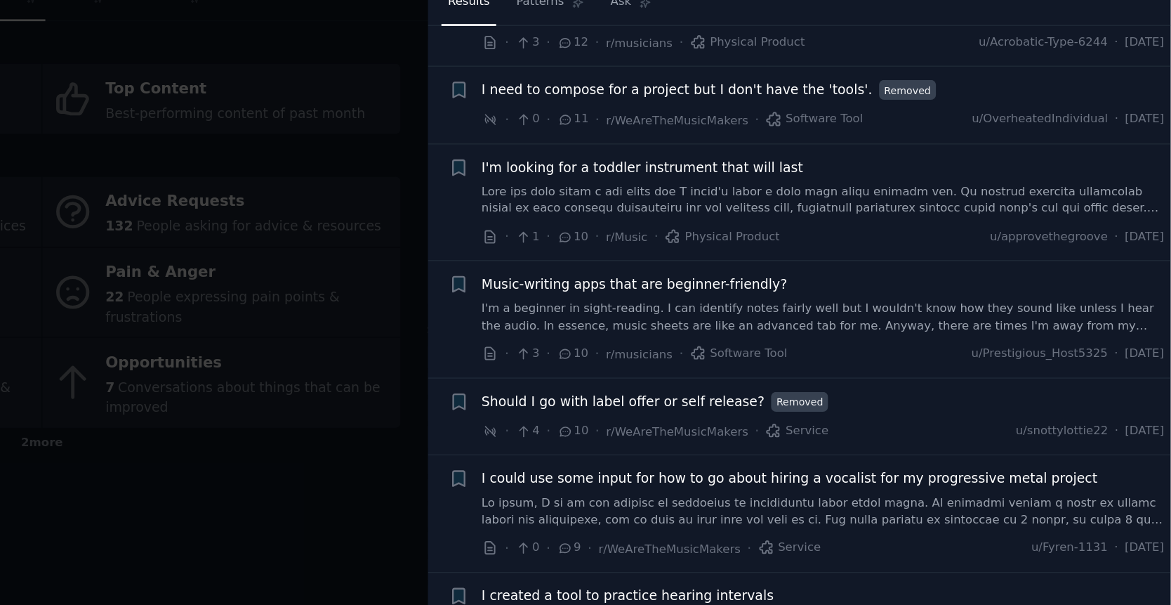
click at [921, 277] on link "I'm a beginner in sight-reading. I can identify notes fairly well but I wouldn'…" at bounding box center [914, 289] width 506 height 25
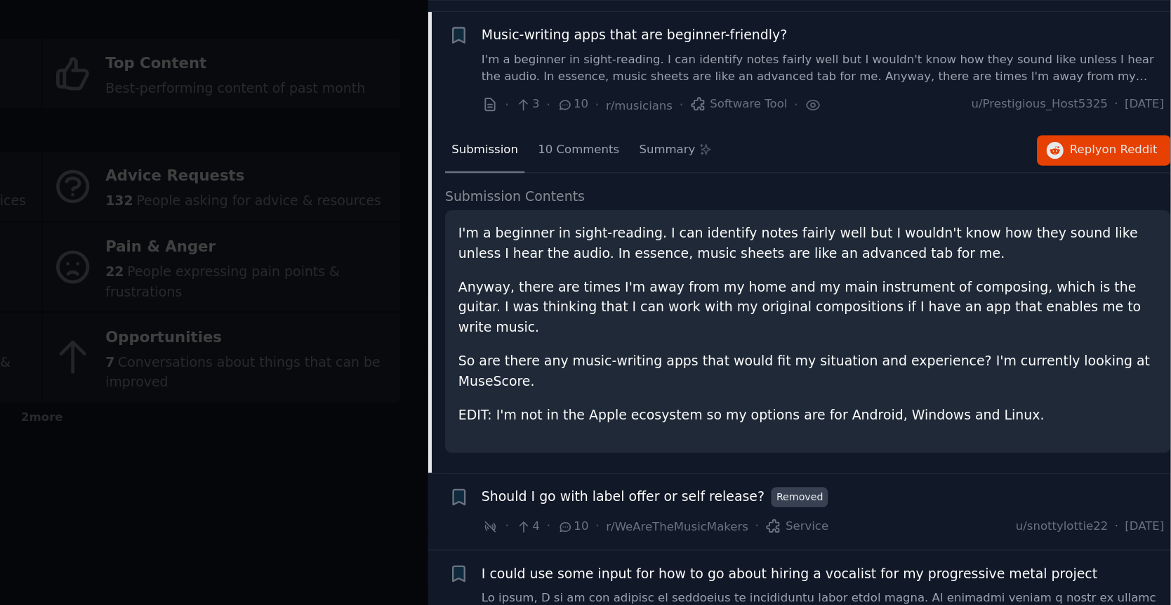
scroll to position [955, 0]
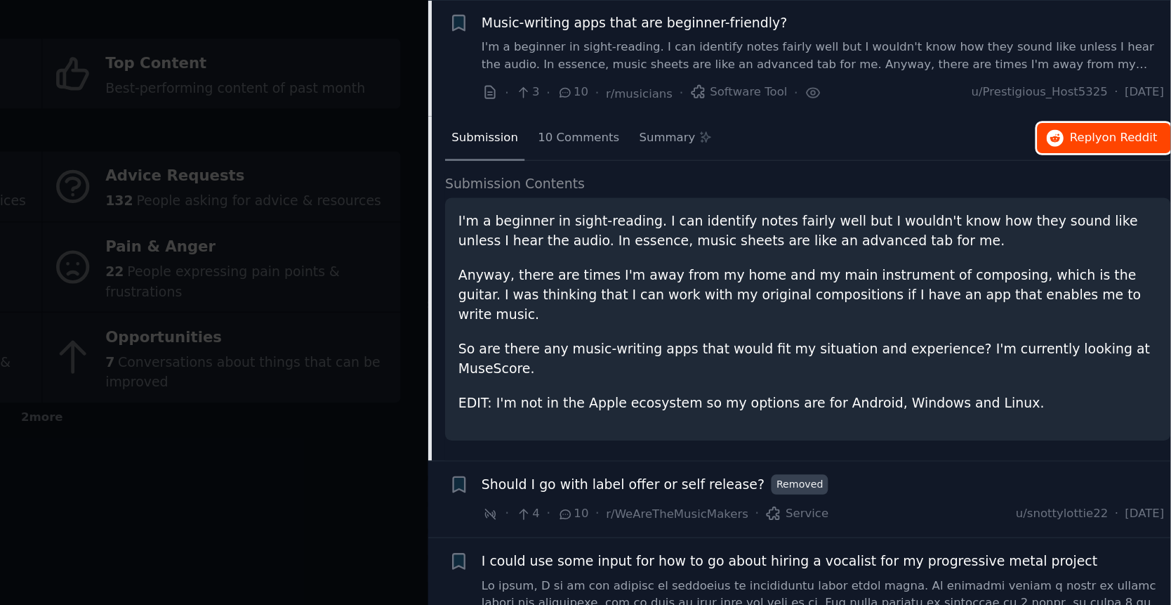
click at [1102, 171] on span "Reply on Reddit" at bounding box center [1129, 175] width 65 height 13
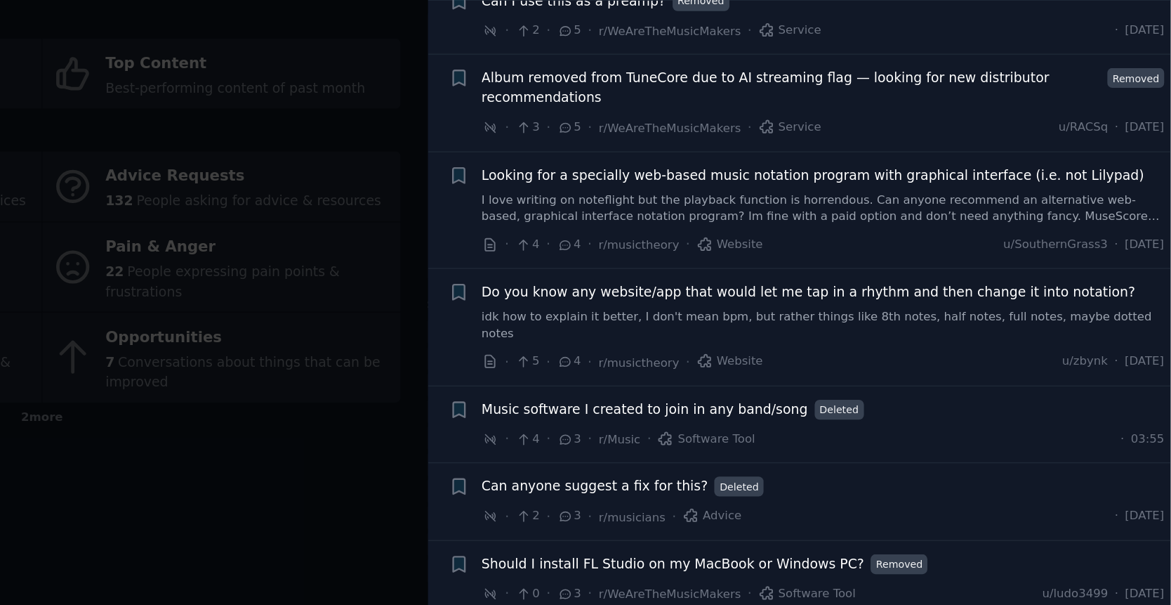
scroll to position [2404, 0]
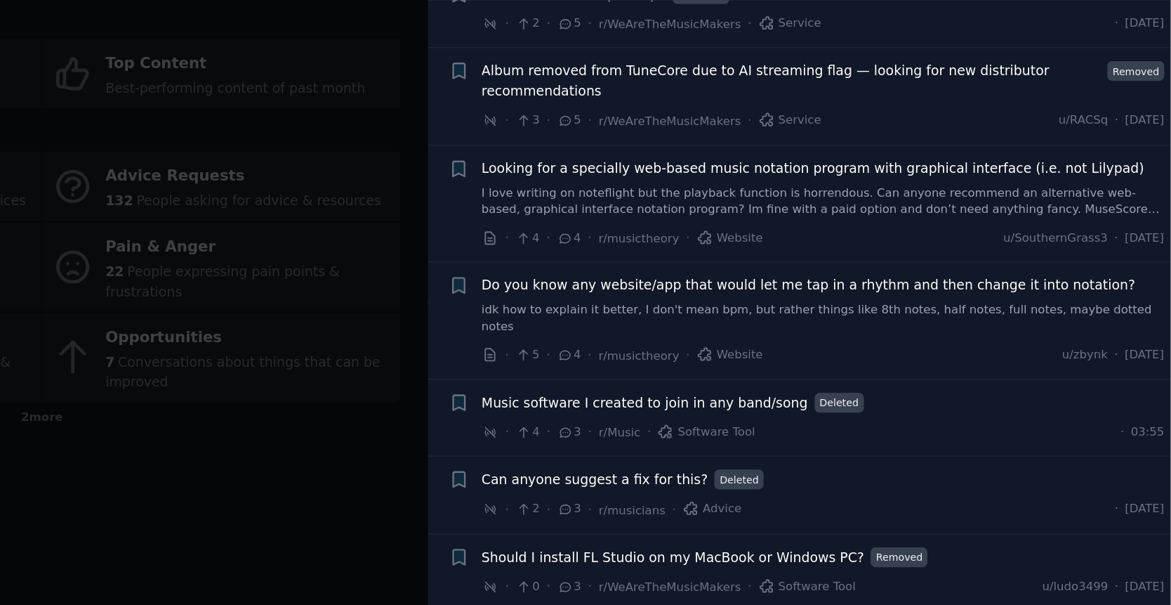
click at [534, 213] on div at bounding box center [585, 302] width 1171 height 605
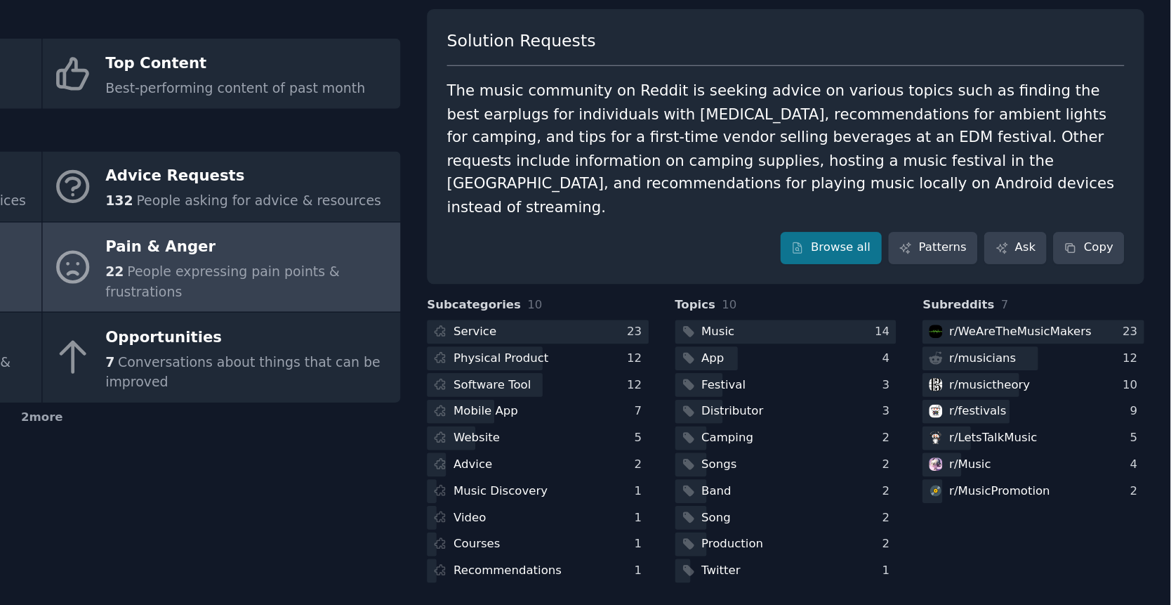
click at [492, 246] on div "Pain & Anger" at bounding box center [487, 255] width 211 height 22
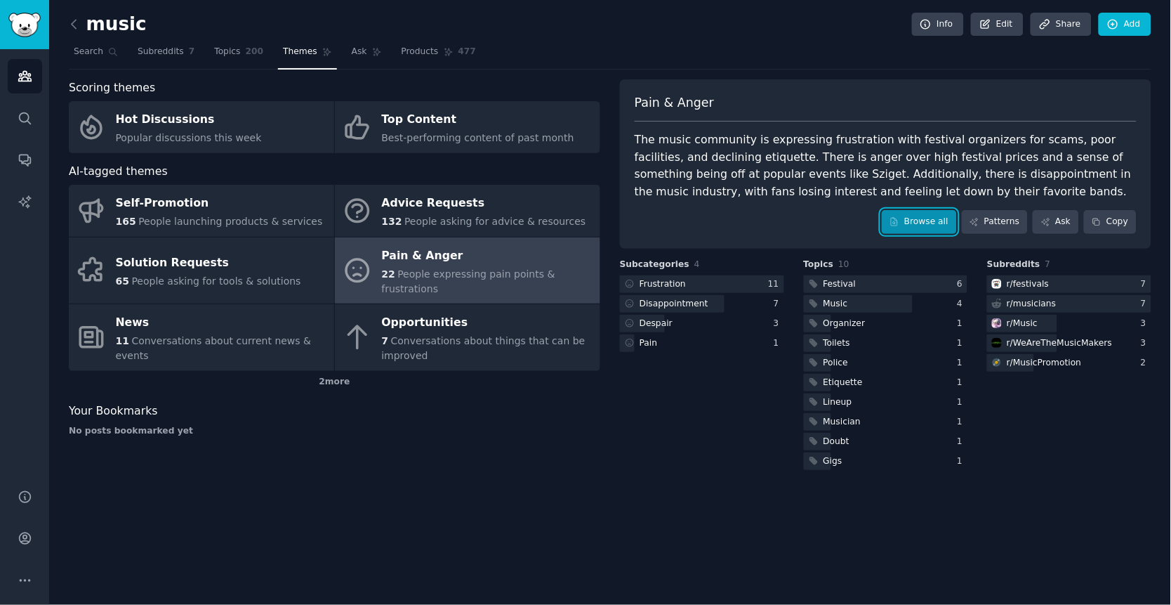
click at [926, 232] on link "Browse all" at bounding box center [919, 222] width 75 height 24
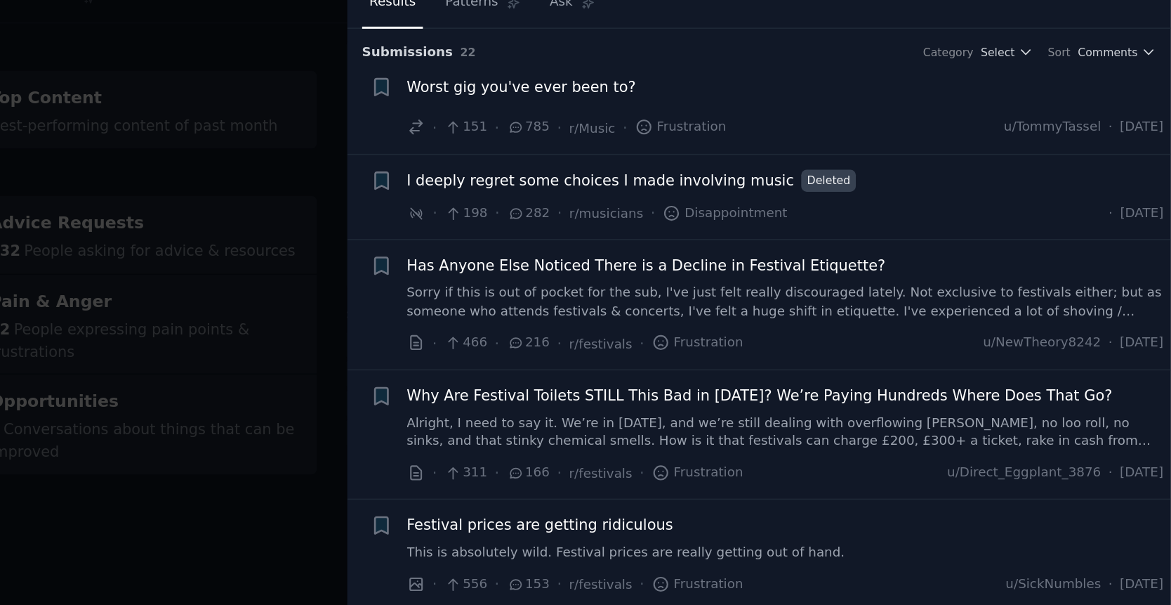
click at [849, 173] on span "I deeply regret some choices I made involving music" at bounding box center [790, 174] width 259 height 15
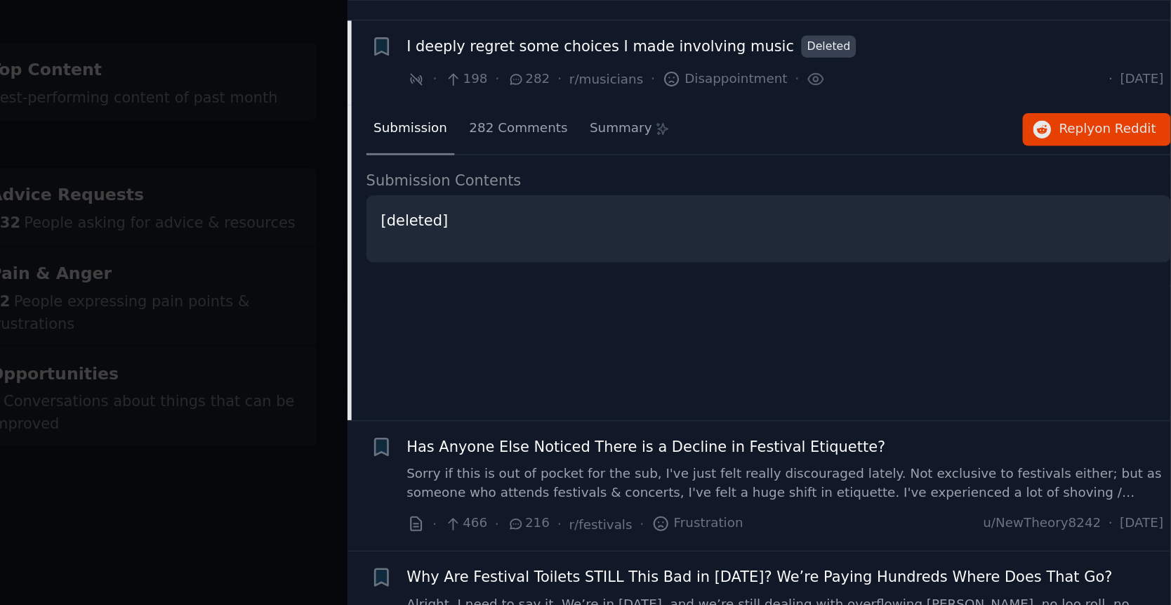
scroll to position [84, 0]
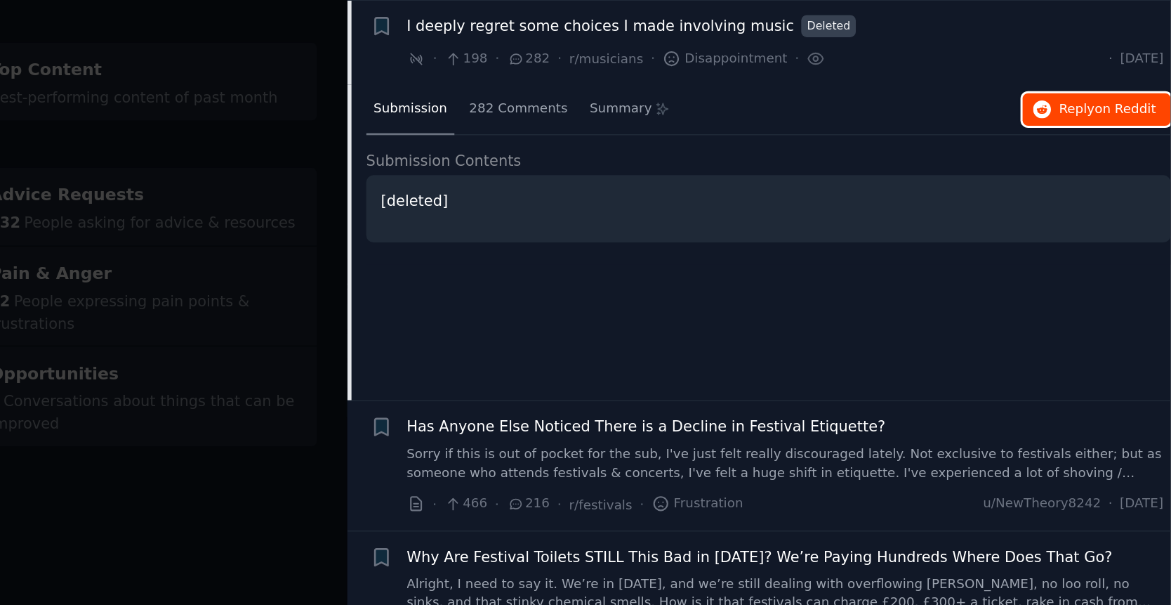
click at [1098, 140] on span "Reply on Reddit" at bounding box center [1129, 146] width 65 height 13
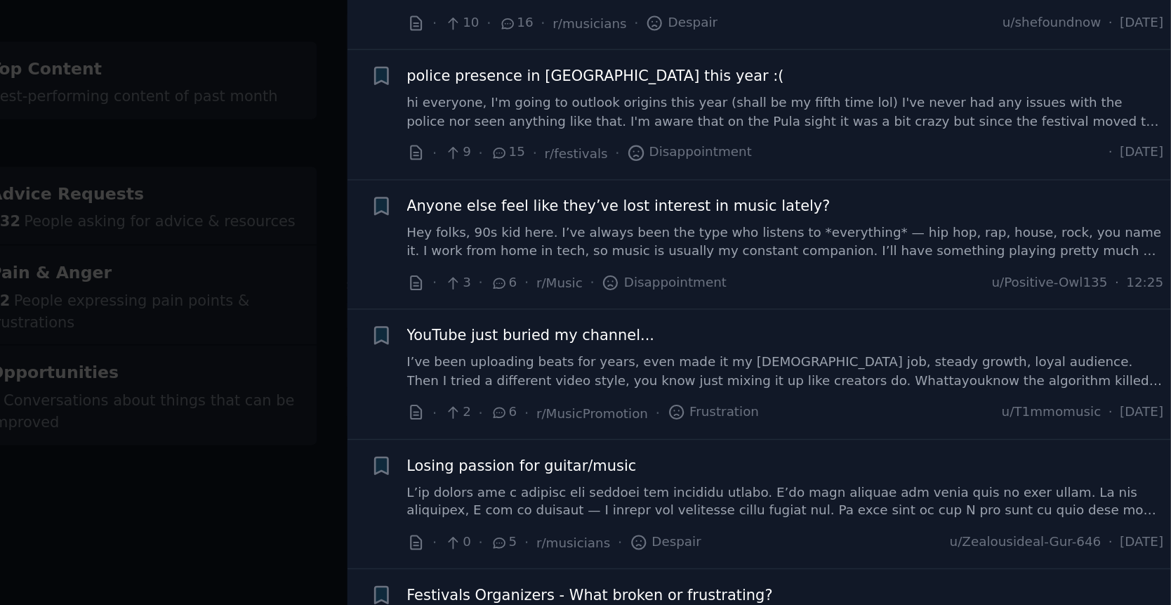
scroll to position [1065, 0]
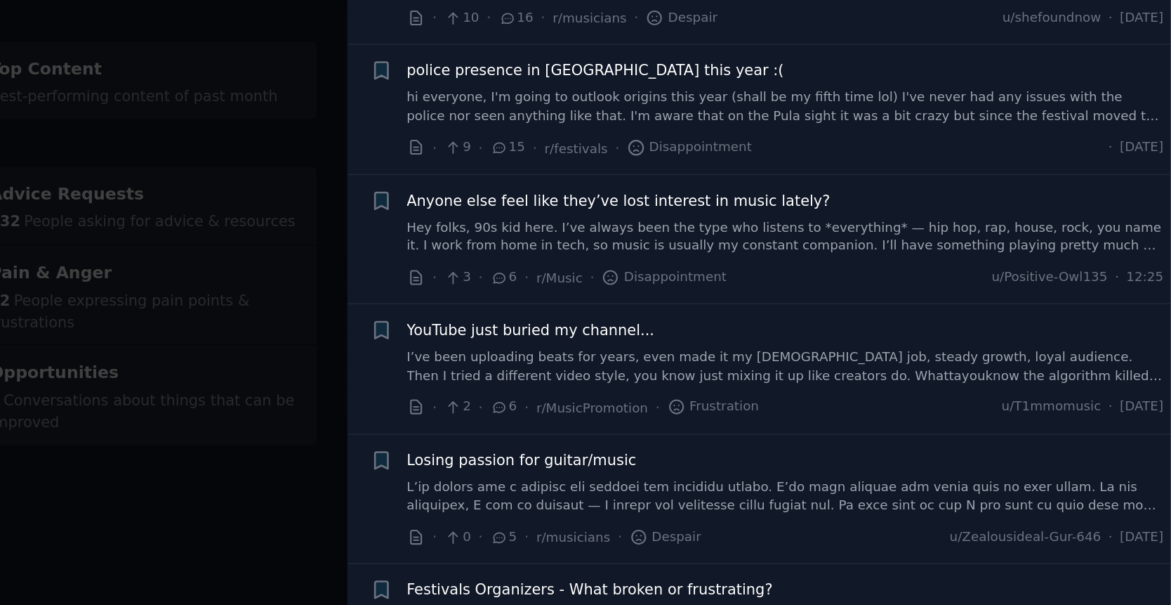
click at [921, 220] on link "Hey folks, 90s kid here. I’ve always been the type who listens to *everything* …" at bounding box center [914, 232] width 506 height 25
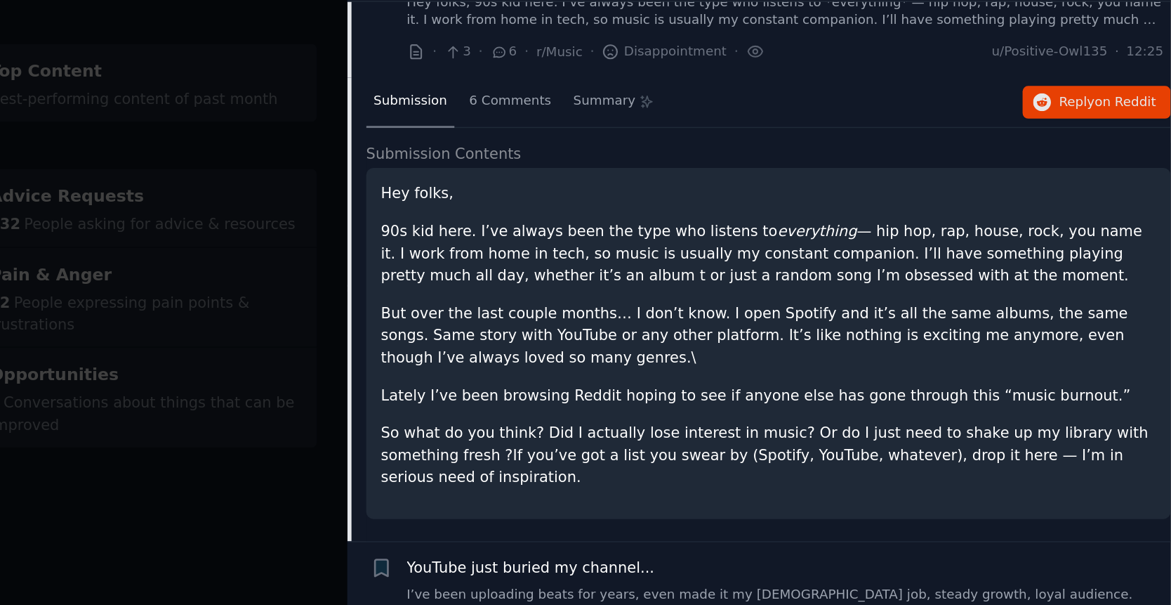
scroll to position [991, 0]
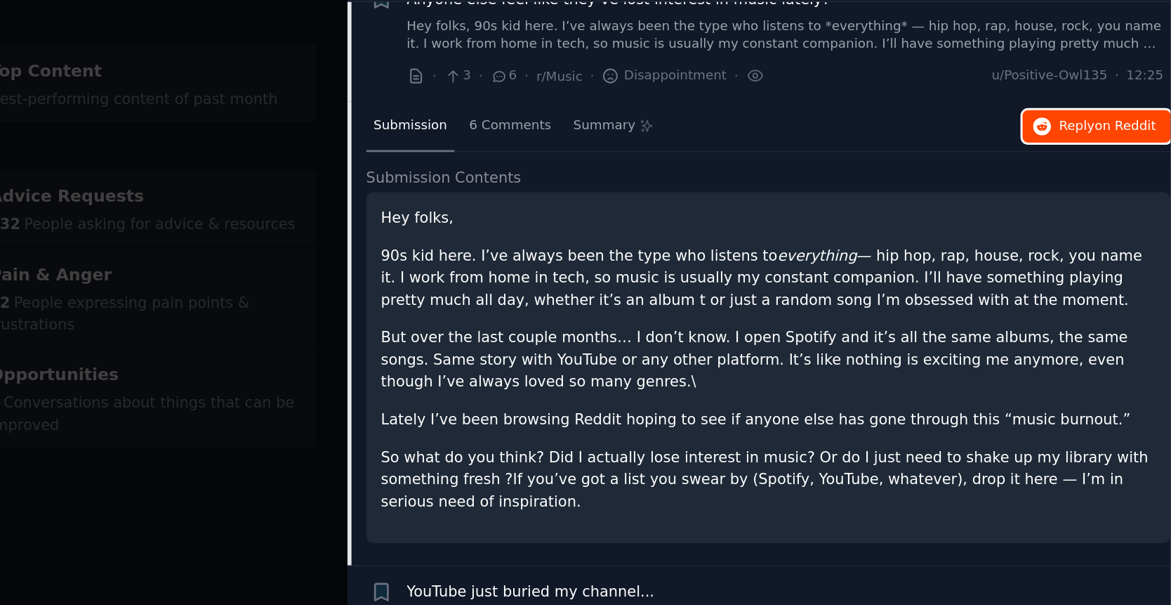
click at [1122, 145] on button "Reply on Reddit" at bounding box center [1121, 156] width 99 height 22
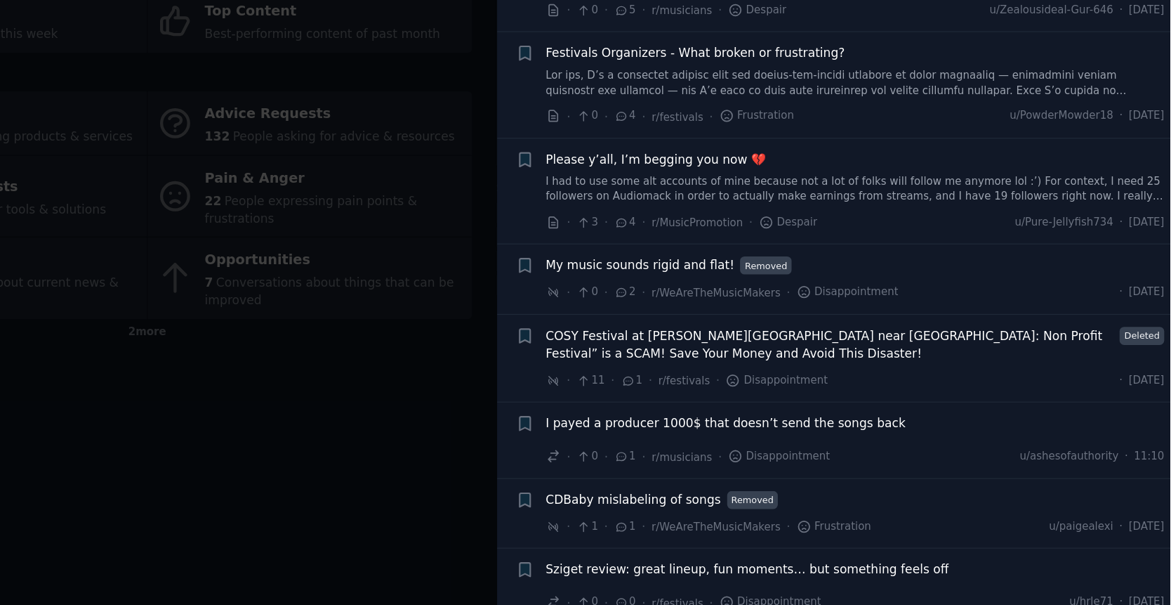
scroll to position [0, 0]
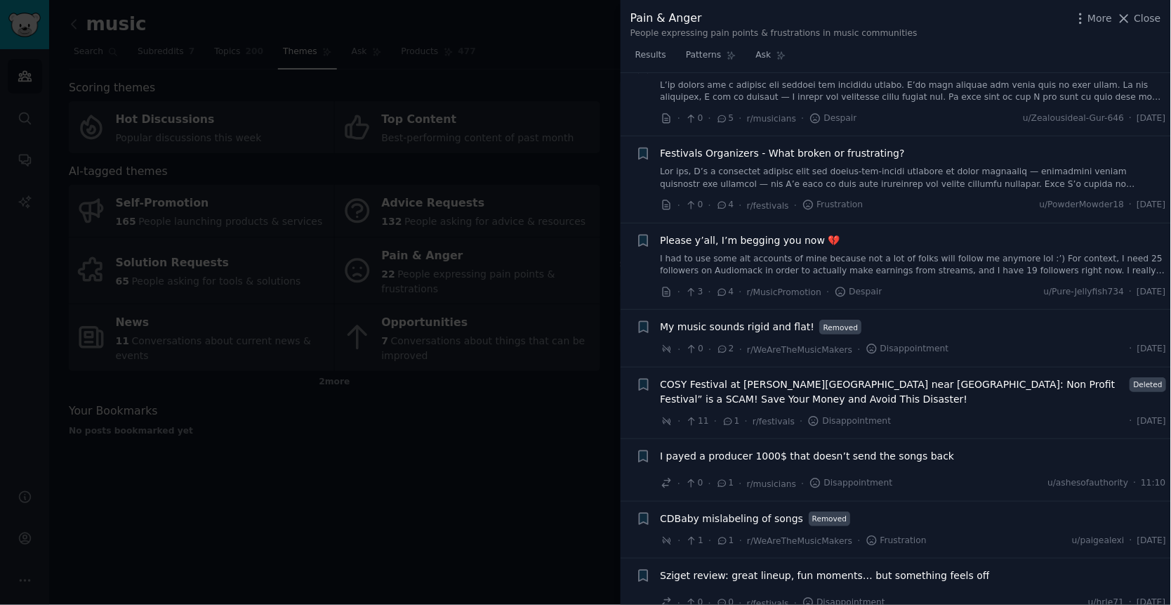
click at [459, 455] on div at bounding box center [585, 302] width 1171 height 605
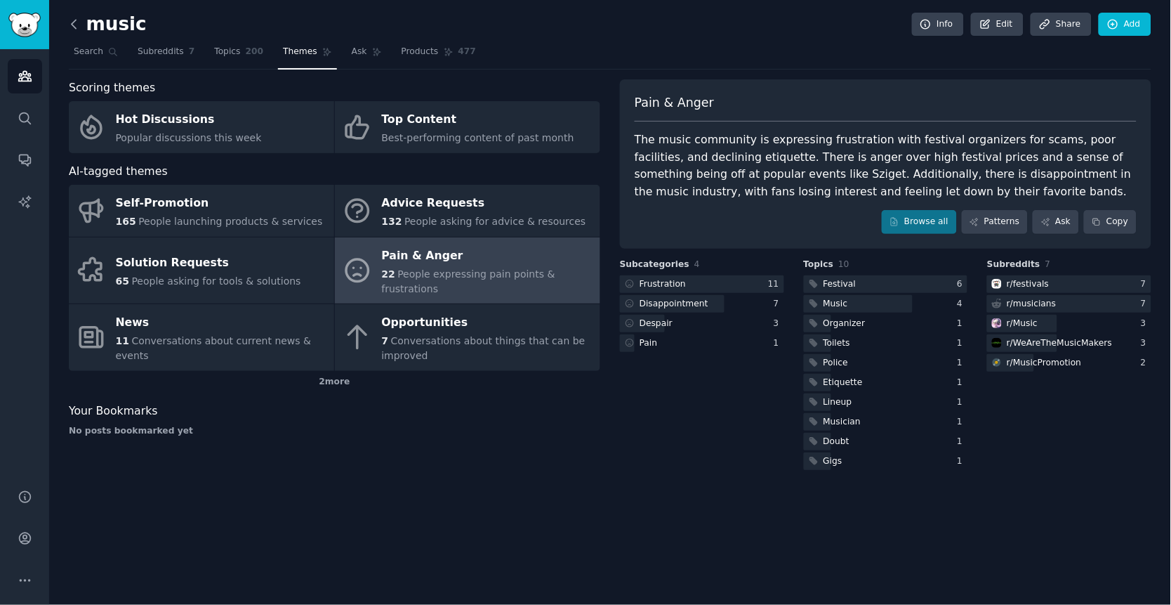
click at [74, 29] on icon at bounding box center [74, 24] width 15 height 15
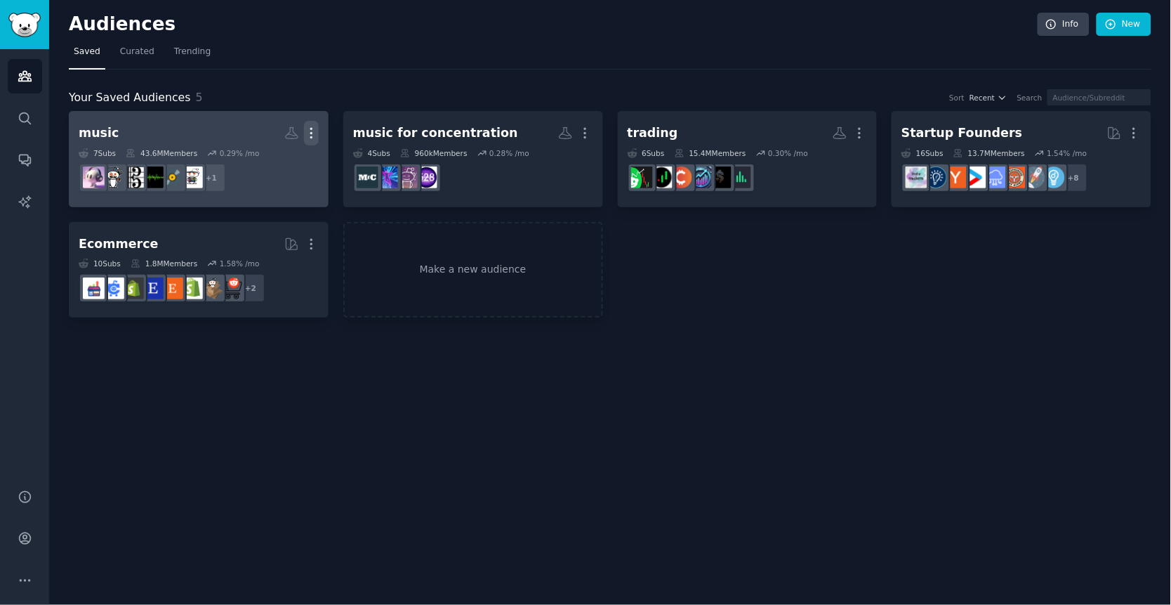
click at [310, 126] on icon "button" at bounding box center [311, 133] width 15 height 15
click at [269, 154] on div "Delete" at bounding box center [263, 162] width 67 height 29
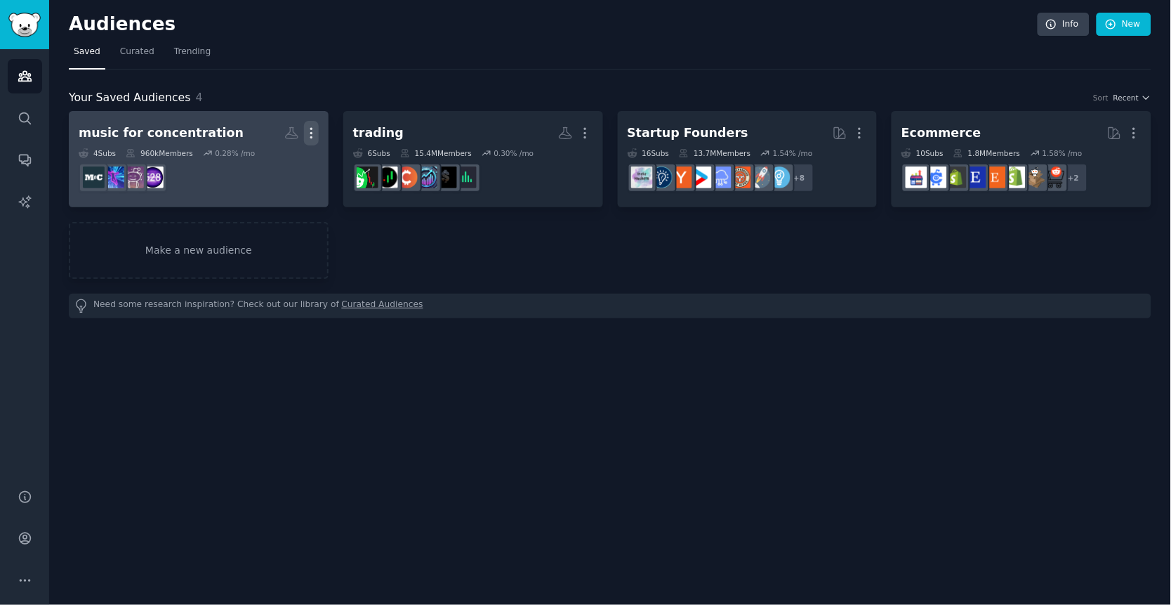
click at [314, 131] on icon "button" at bounding box center [311, 133] width 15 height 15
click at [275, 167] on p "Delete" at bounding box center [273, 162] width 32 height 15
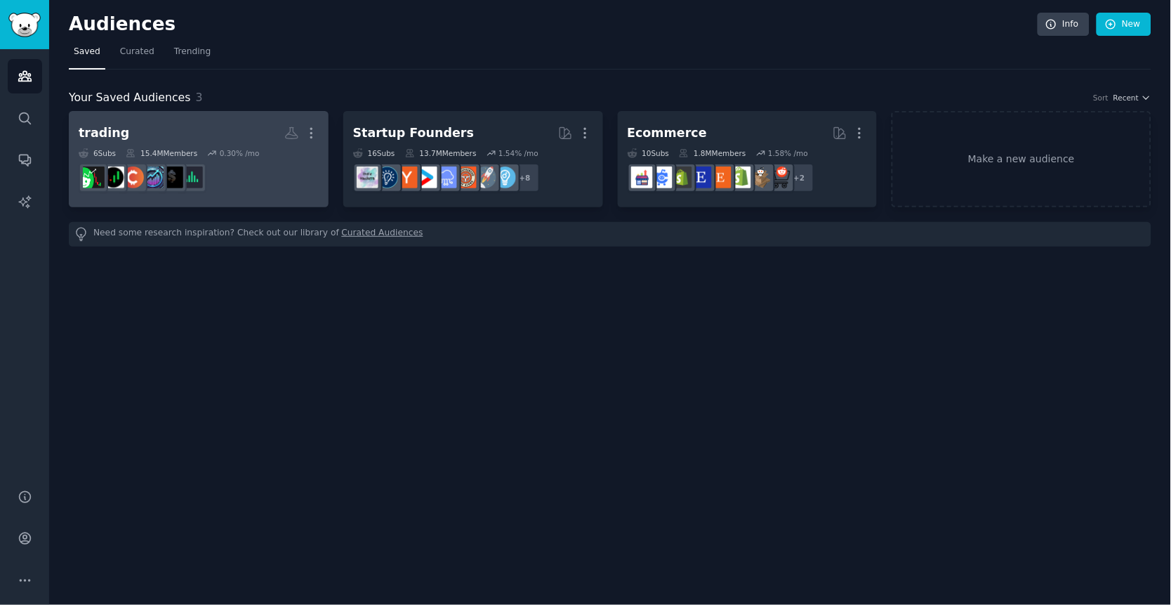
click at [159, 138] on h2 "trading Custom Audience More" at bounding box center [199, 133] width 240 height 25
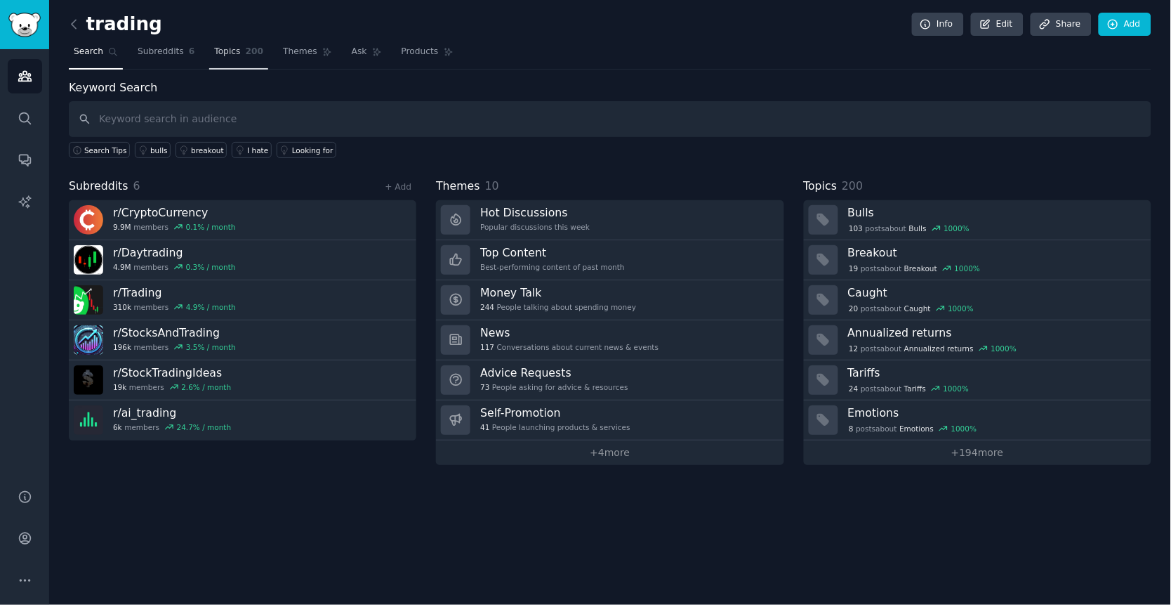
click at [246, 53] on span "200" at bounding box center [255, 52] width 18 height 13
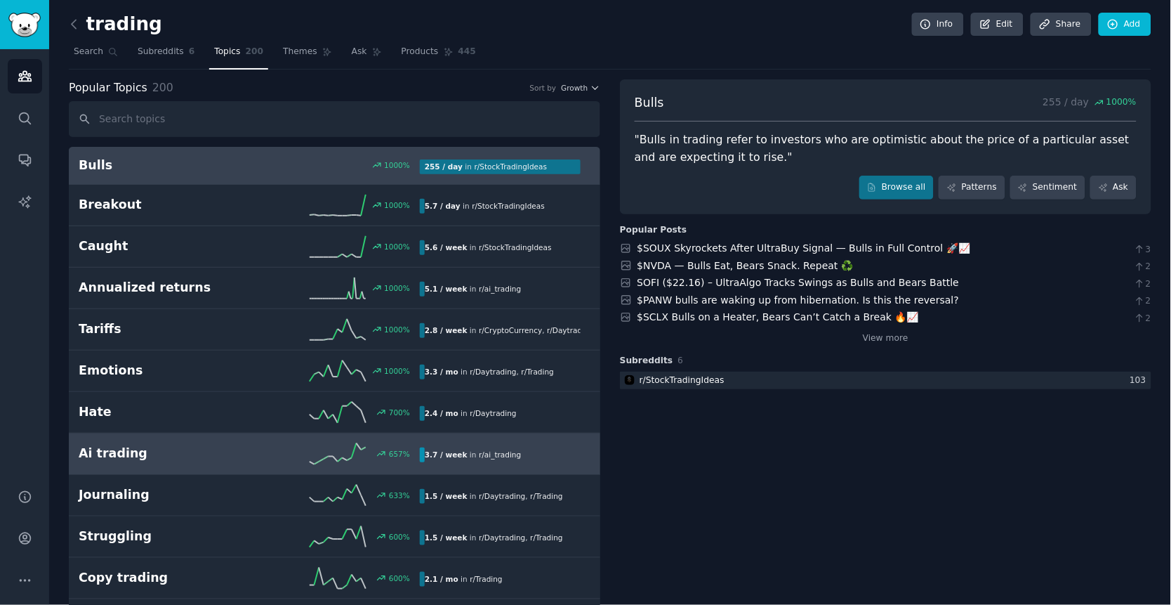
scroll to position [29, 0]
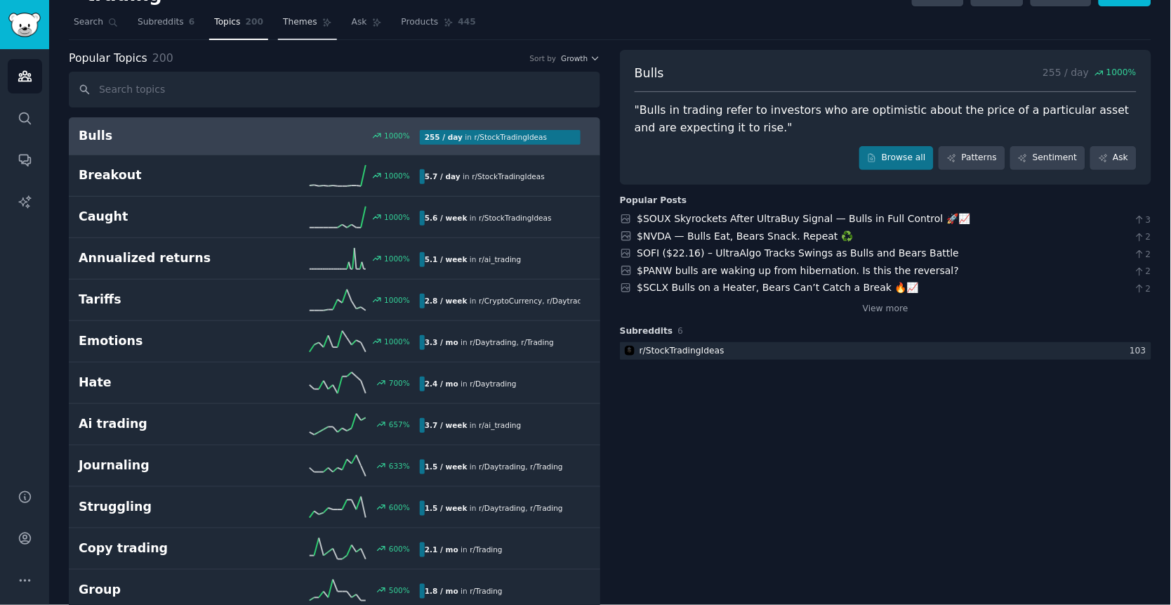
click at [281, 28] on link "Themes" at bounding box center [307, 25] width 59 height 29
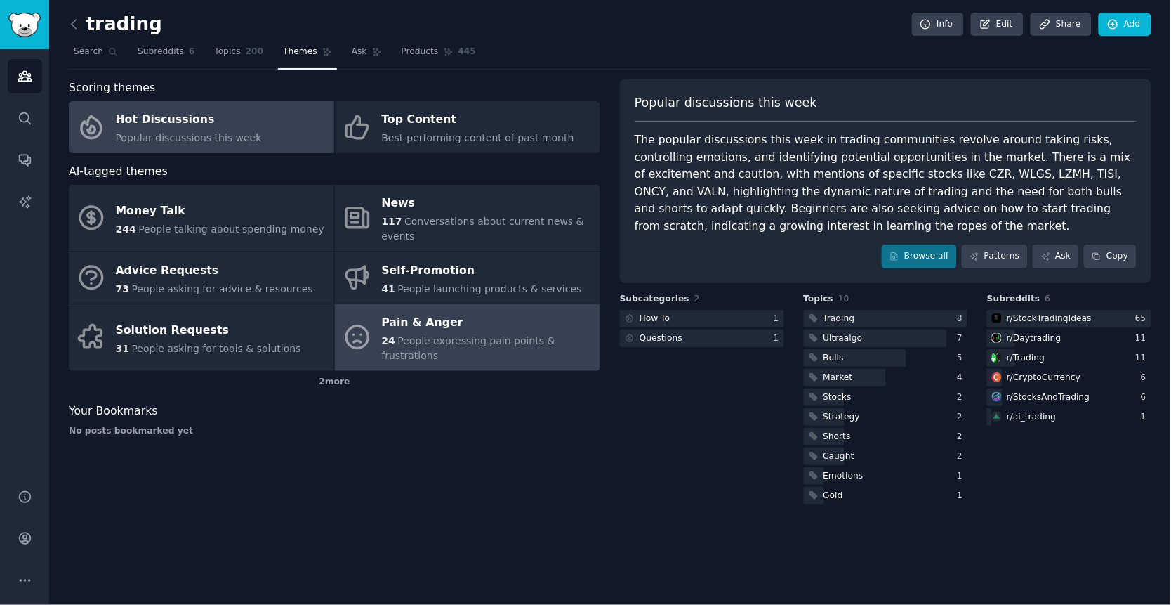
click at [445, 330] on div "Pain & Anger" at bounding box center [487, 323] width 211 height 22
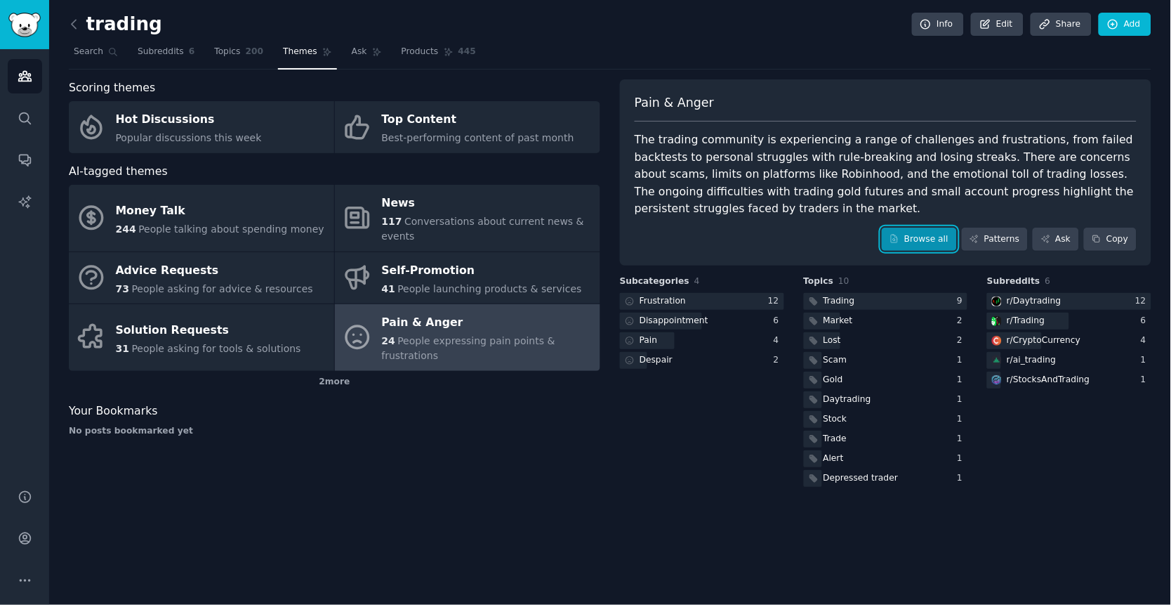
click at [938, 246] on link "Browse all" at bounding box center [919, 240] width 75 height 24
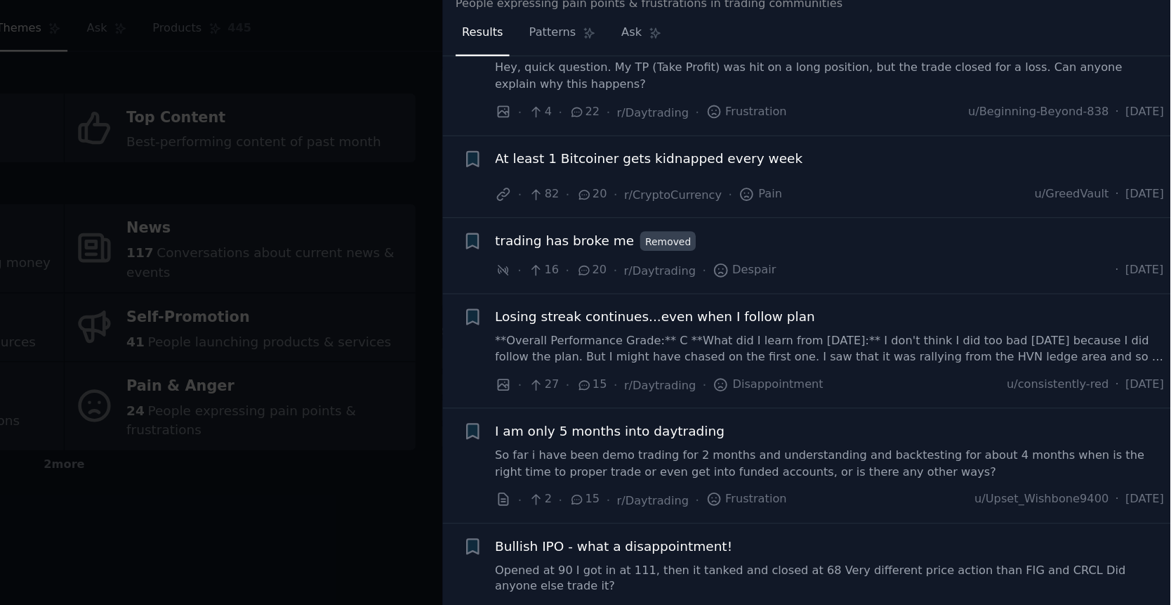
scroll to position [747, 0]
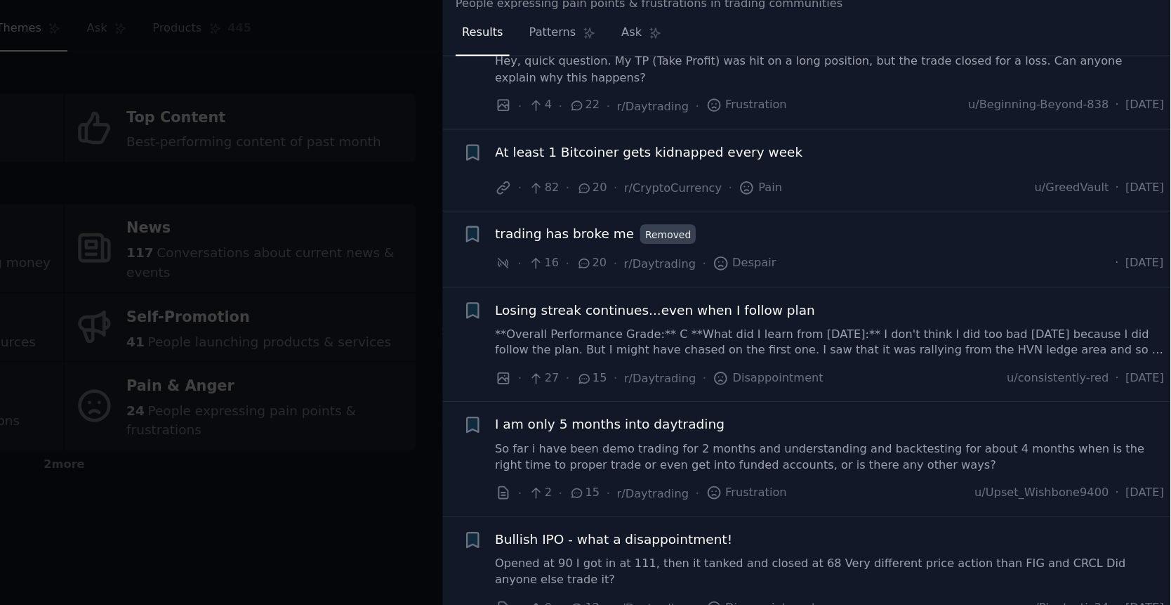
click at [799, 143] on span "At least 1 Bitcoiner gets kidnapped every week" at bounding box center [777, 145] width 232 height 15
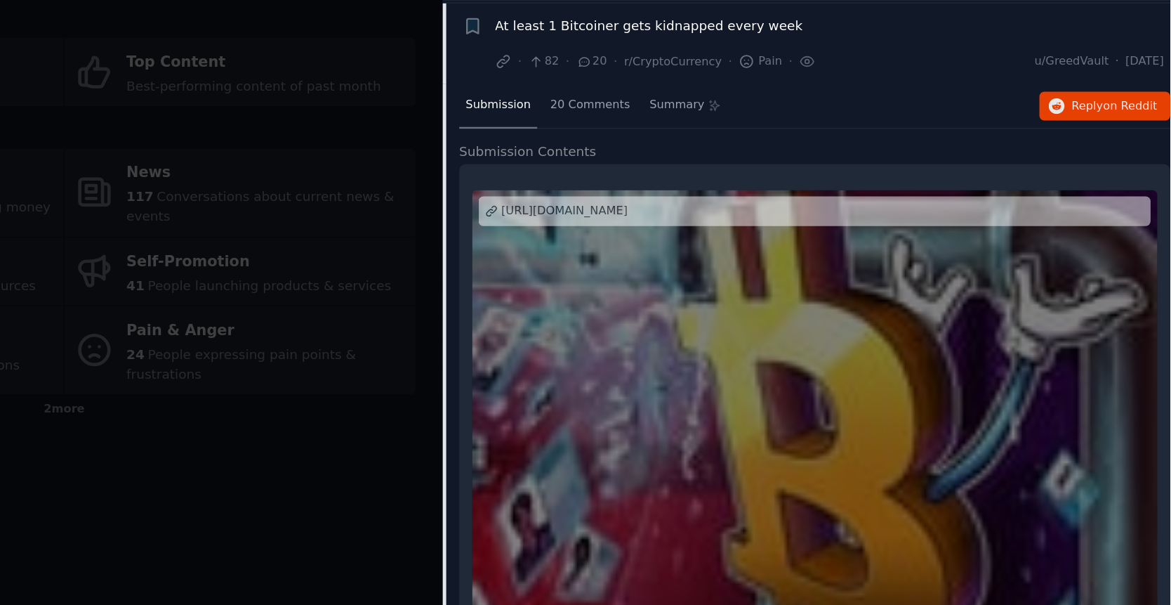
scroll to position [798, 0]
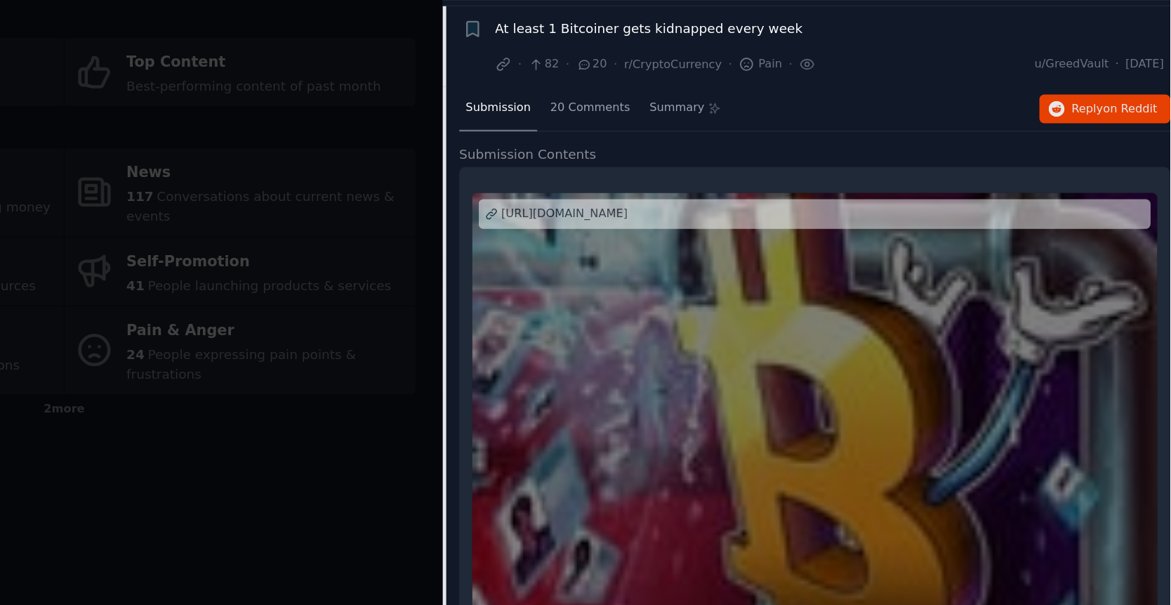
click at [1131, 140] on div "Submission 20 Comments Summary Reply on Reddit" at bounding box center [902, 155] width 538 height 34
click at [1128, 144] on button "Reply on Reddit" at bounding box center [1121, 155] width 99 height 22
click at [593, 235] on div at bounding box center [585, 302] width 1171 height 605
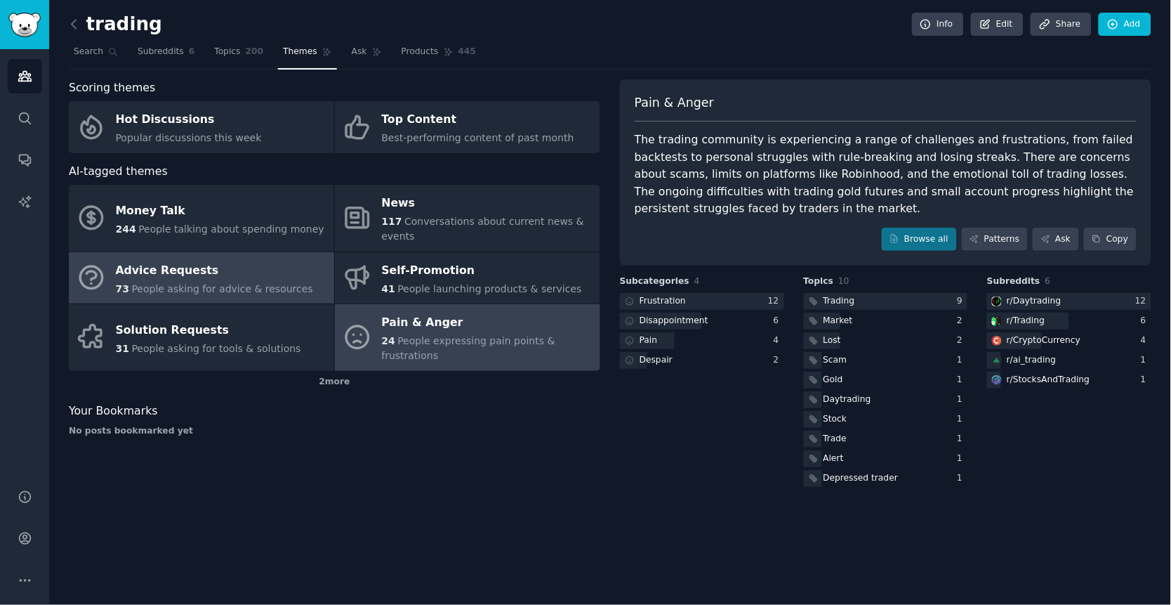
click at [258, 268] on div "Advice Requests" at bounding box center [214, 270] width 197 height 22
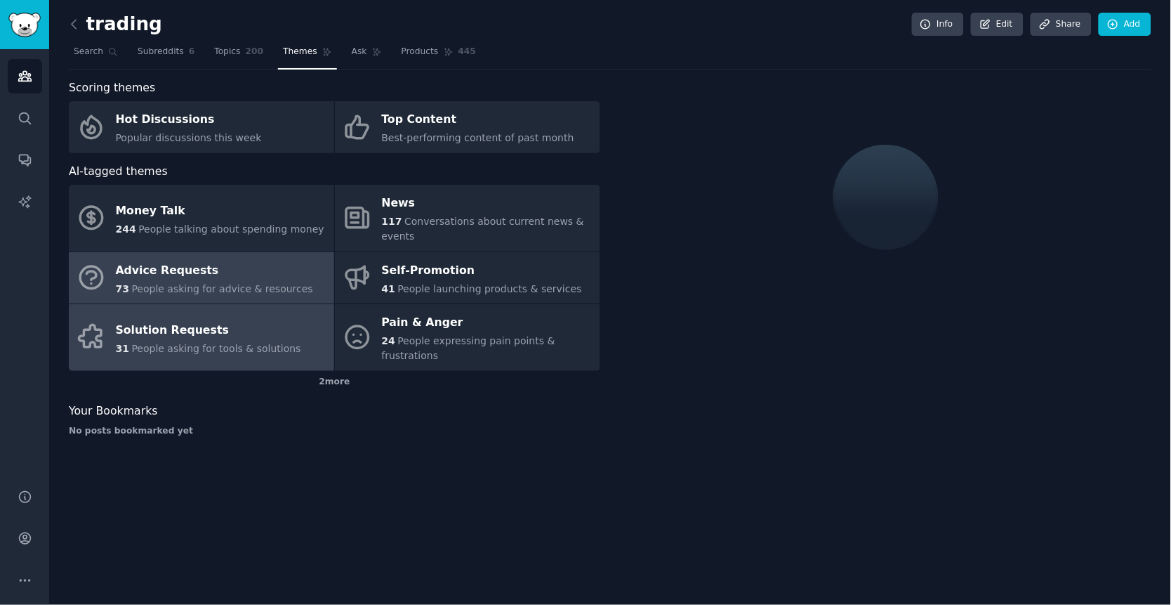
click at [227, 353] on div "31 People asking for tools & solutions" at bounding box center [208, 348] width 185 height 15
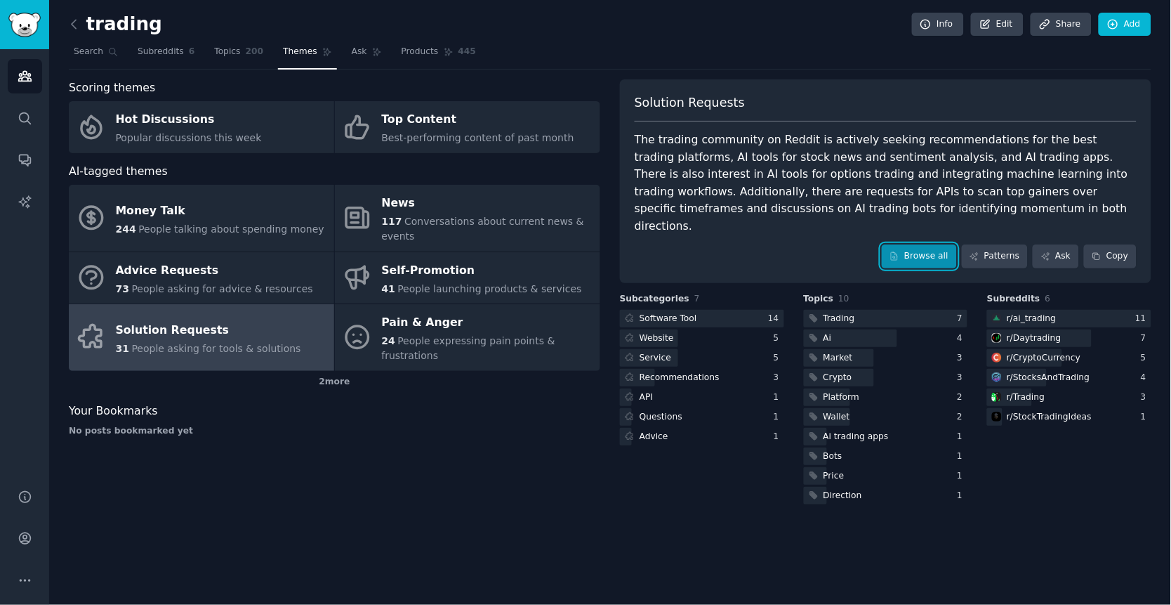
click at [928, 249] on link "Browse all" at bounding box center [919, 256] width 75 height 24
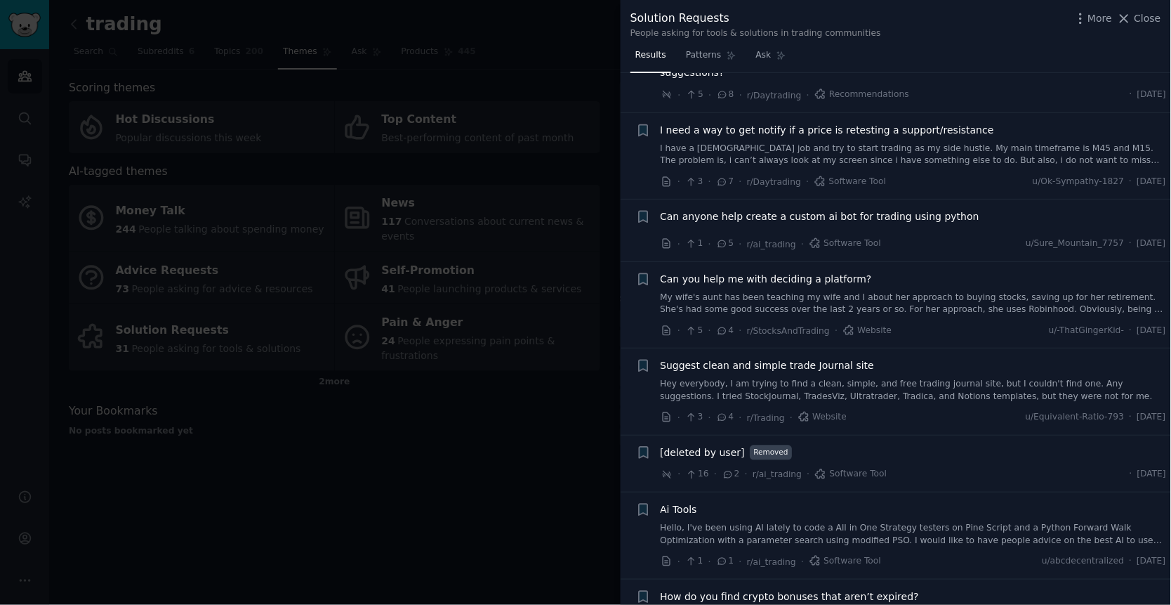
scroll to position [487, 0]
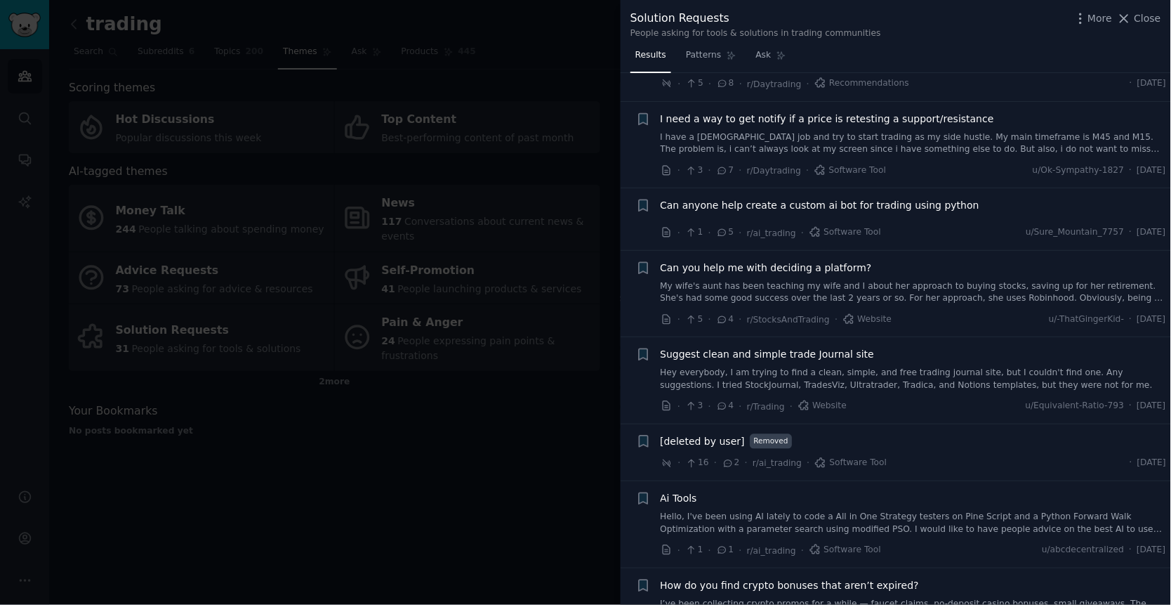
click at [906, 367] on link "Hey everybody, I am trying to find a clean, simple, and free trading journal si…" at bounding box center [914, 379] width 506 height 25
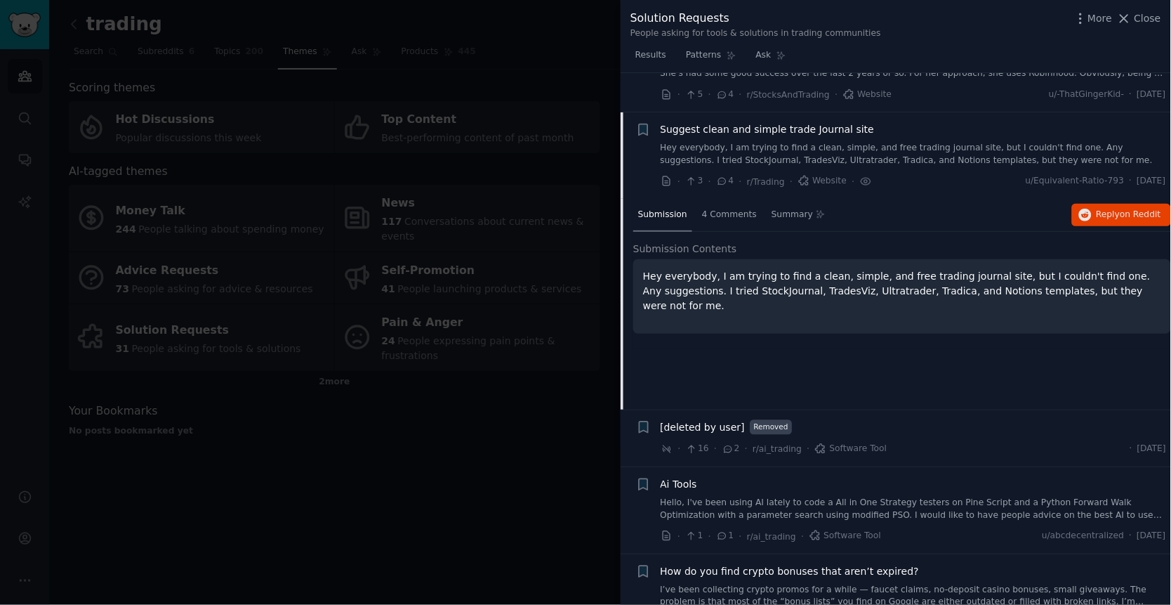
scroll to position [736, 0]
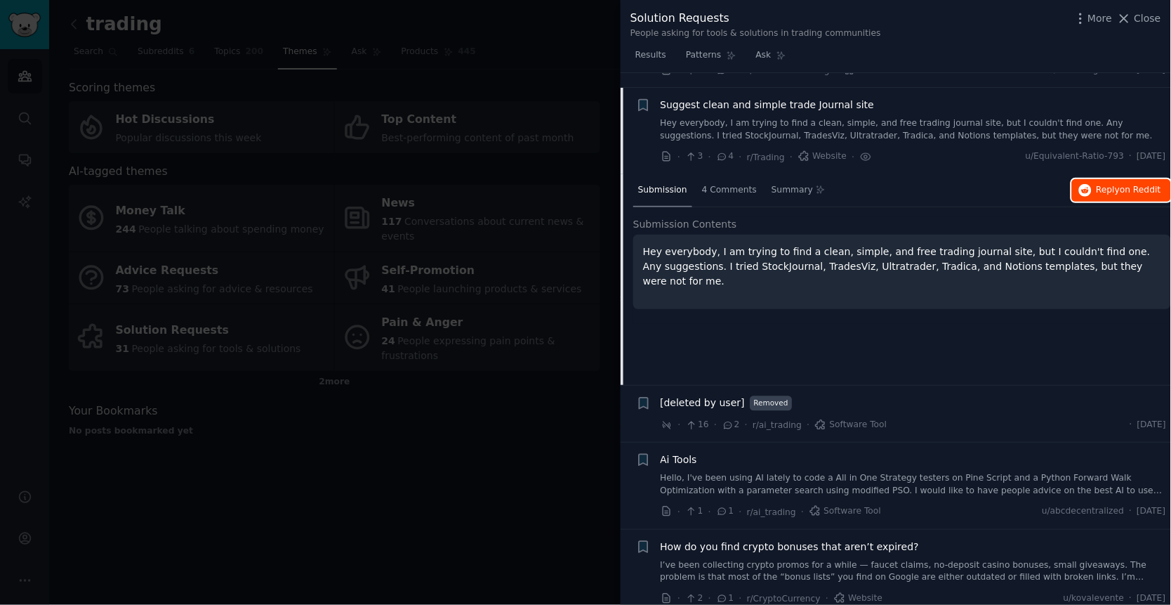
click at [1099, 180] on button "Reply on Reddit" at bounding box center [1121, 190] width 99 height 22
click at [569, 275] on div at bounding box center [585, 302] width 1171 height 605
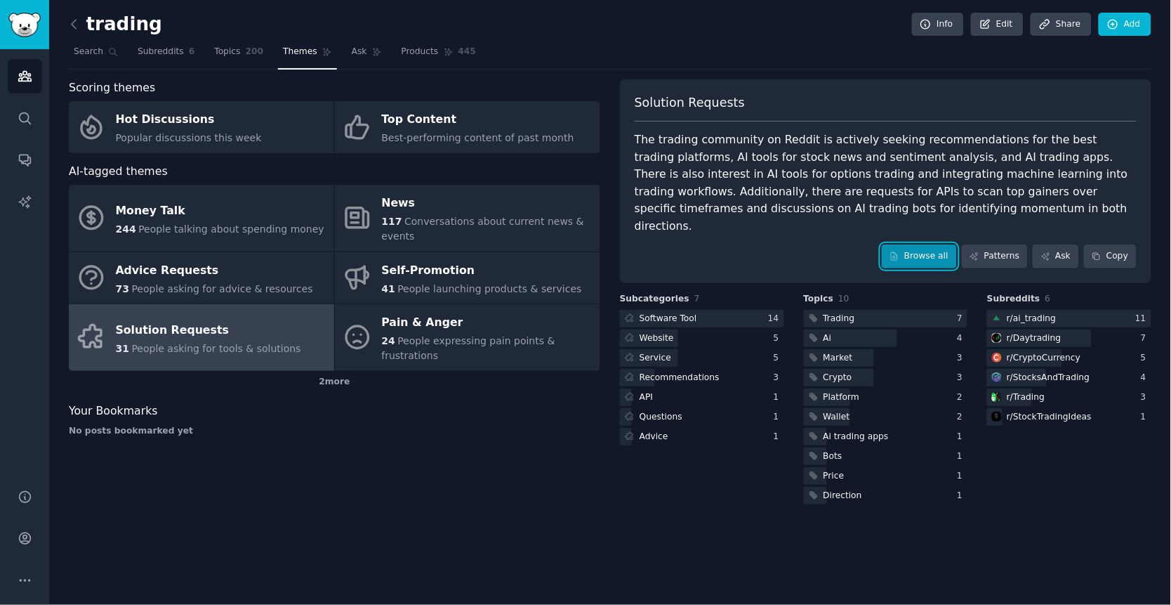
click at [909, 244] on link "Browse all" at bounding box center [919, 256] width 75 height 24
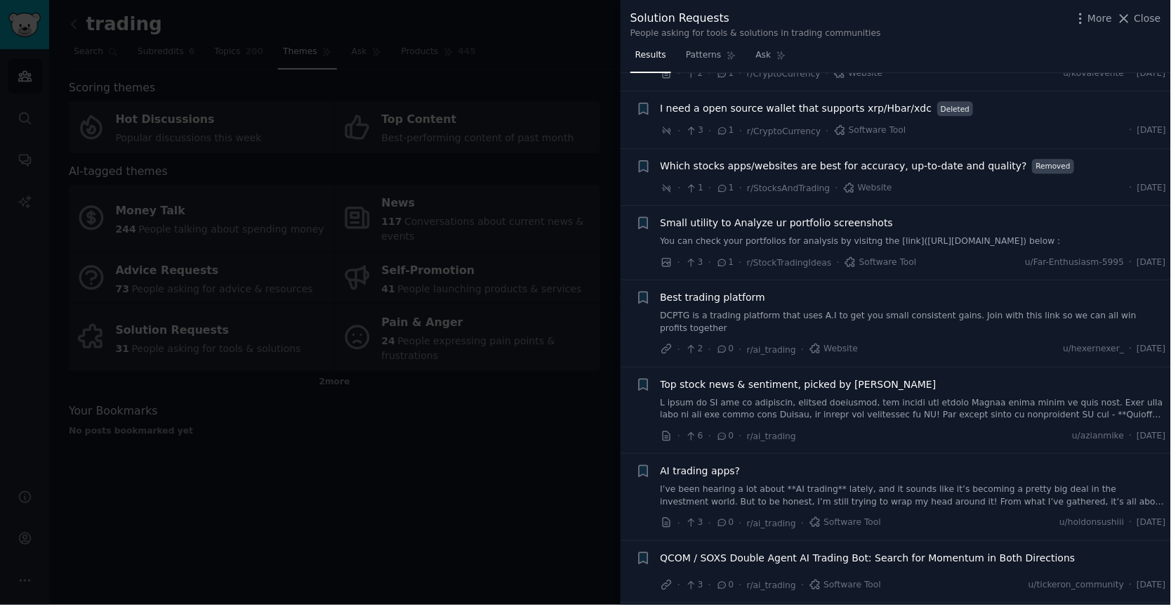
scroll to position [1054, 0]
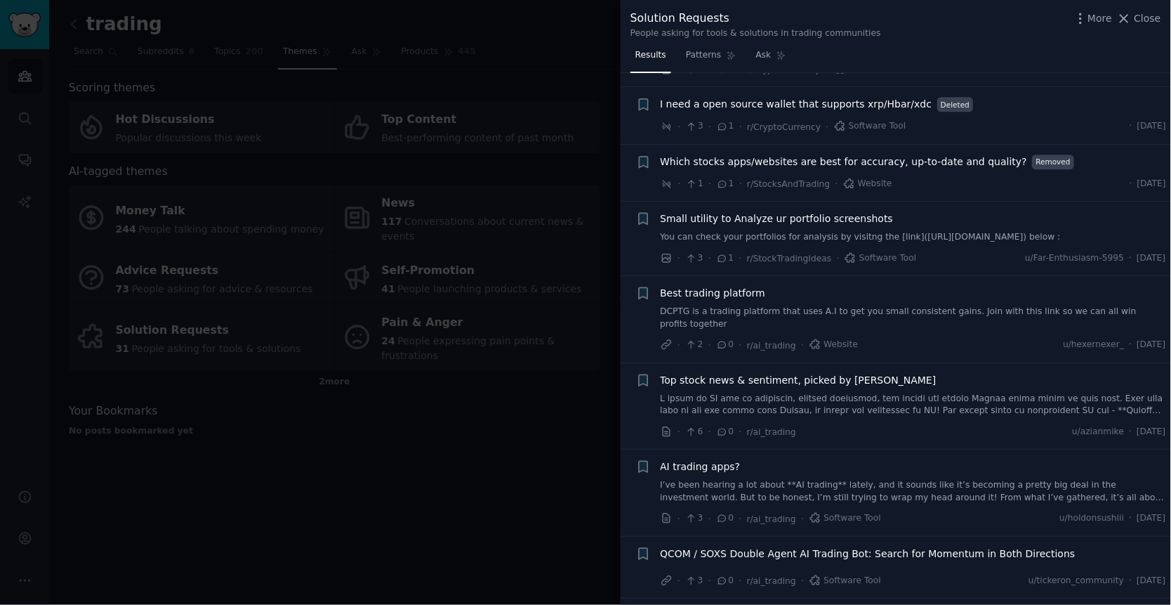
click at [833, 211] on span "Small utility to Analyze ur portfolio screenshots" at bounding box center [777, 218] width 233 height 15
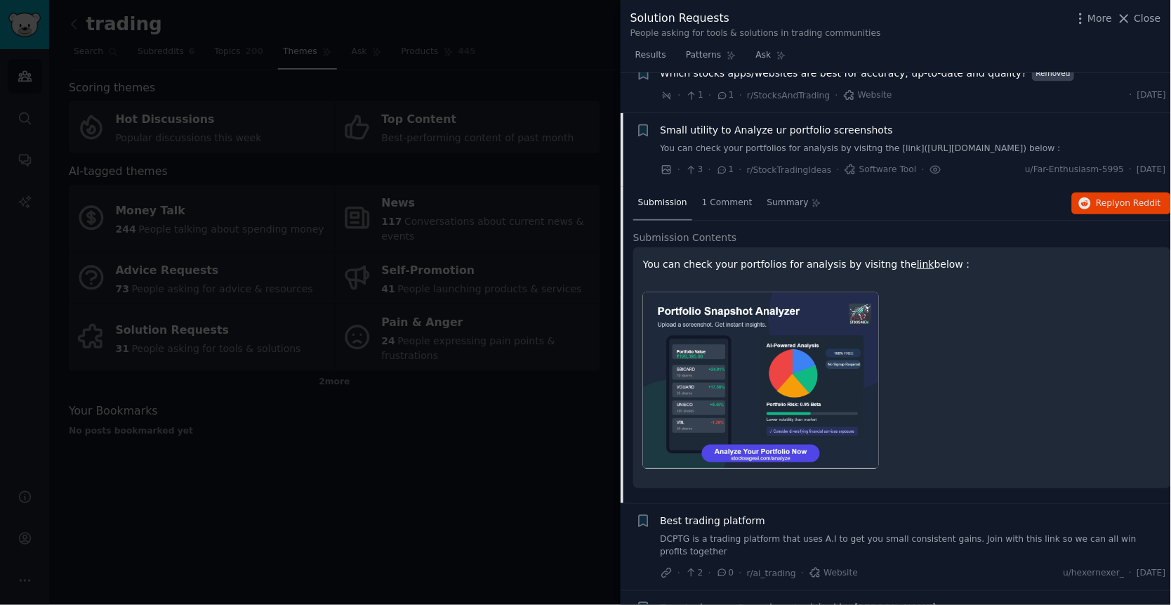
scroll to position [1168, 0]
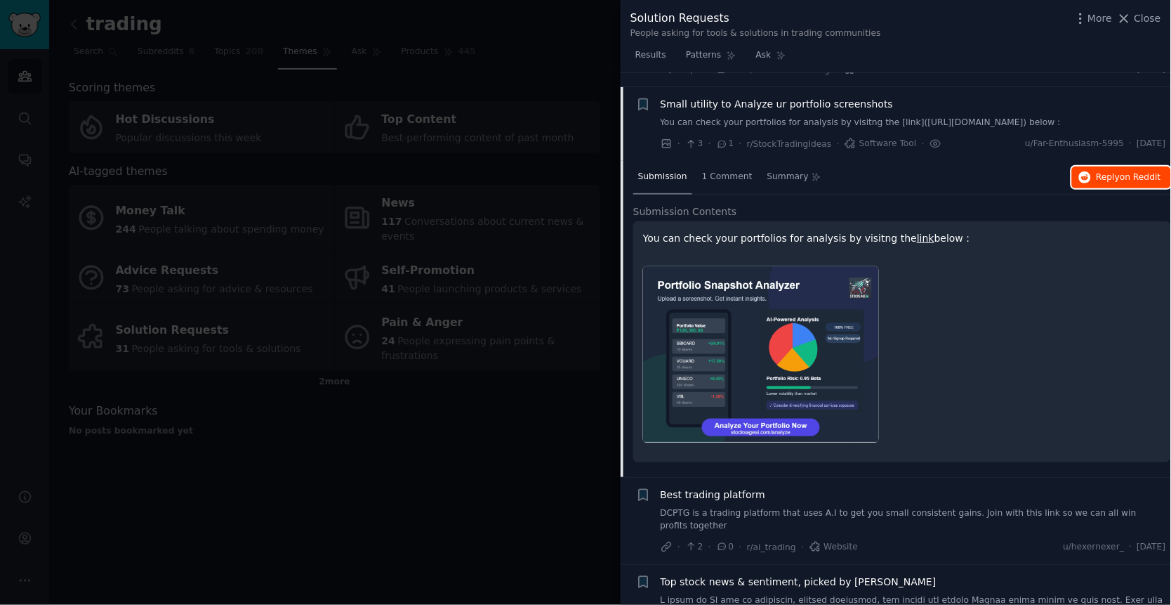
click at [1091, 166] on button "Reply on Reddit" at bounding box center [1121, 177] width 99 height 22
click at [1141, 14] on span "Close" at bounding box center [1148, 18] width 27 height 15
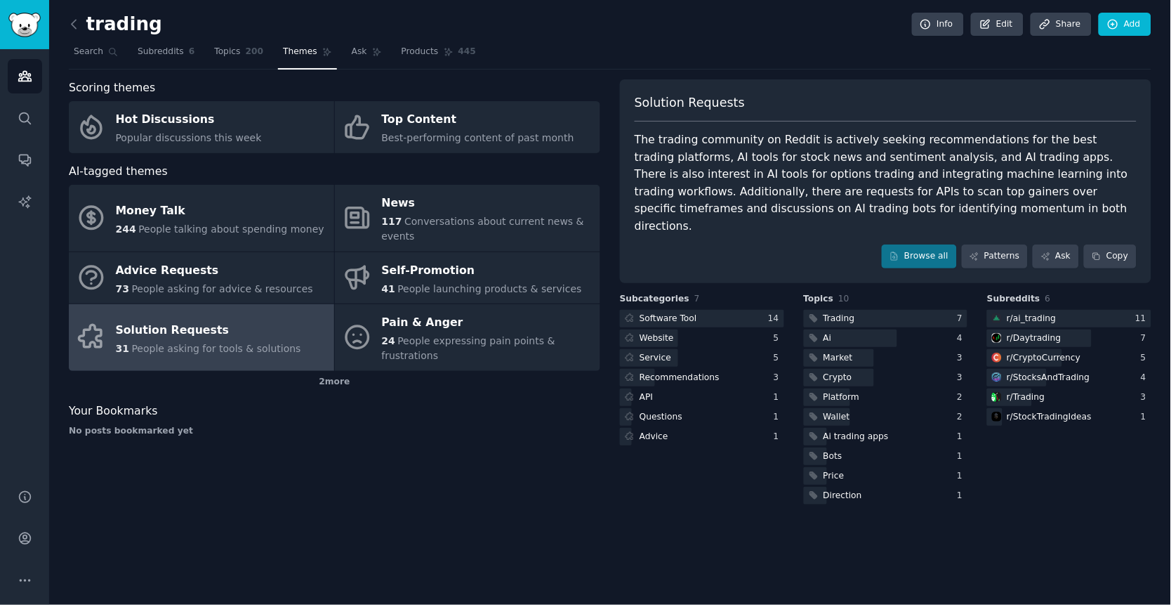
click at [935, 251] on div "Solution Requests The trading community on Reddit is actively seeking recommend…" at bounding box center [886, 181] width 532 height 204
click at [914, 244] on link "Browse all" at bounding box center [919, 256] width 75 height 24
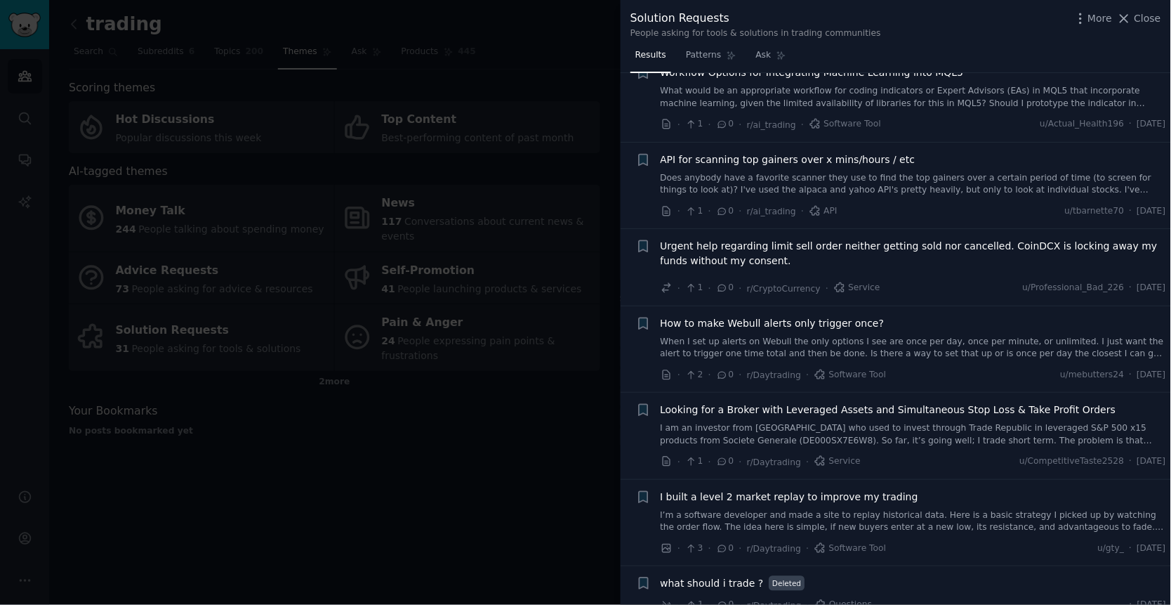
scroll to position [1835, 0]
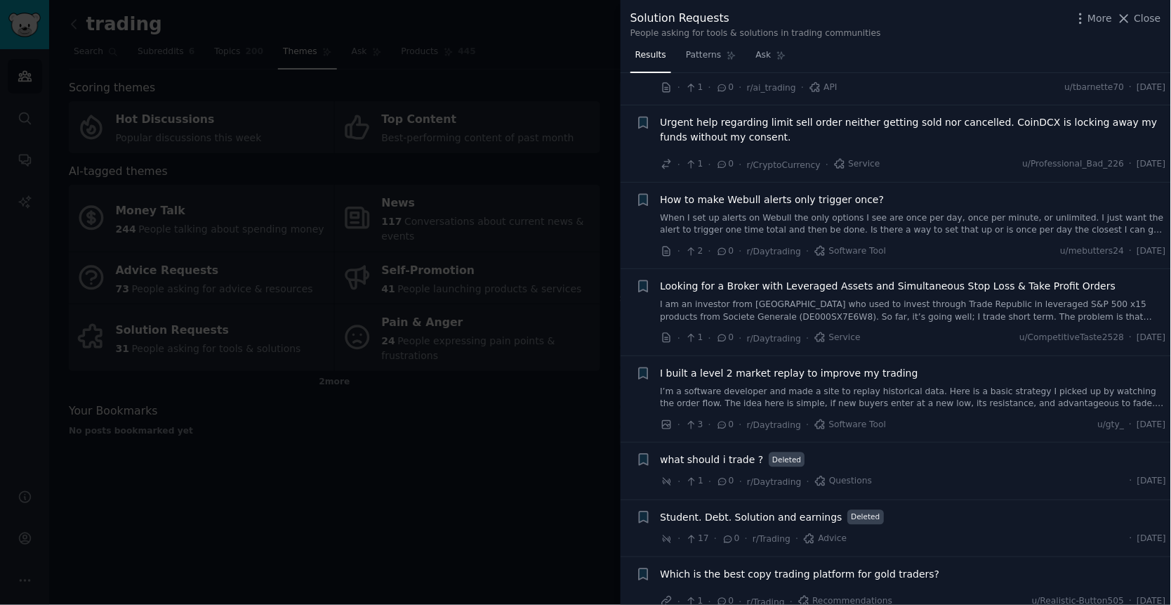
click at [483, 390] on div at bounding box center [585, 302] width 1171 height 605
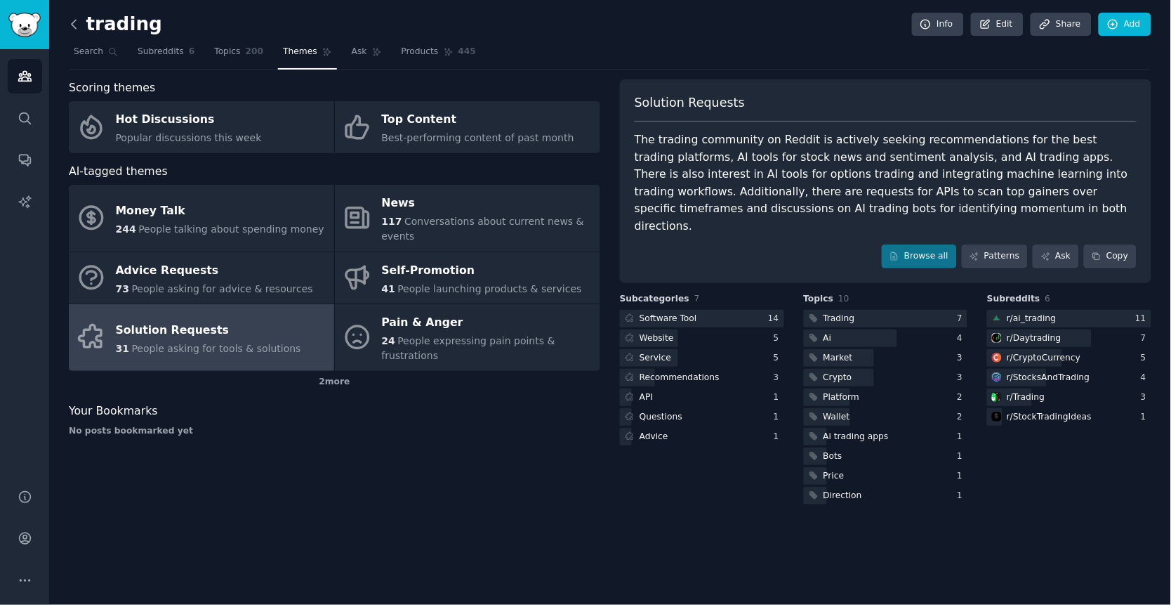
click at [79, 26] on icon at bounding box center [74, 24] width 15 height 15
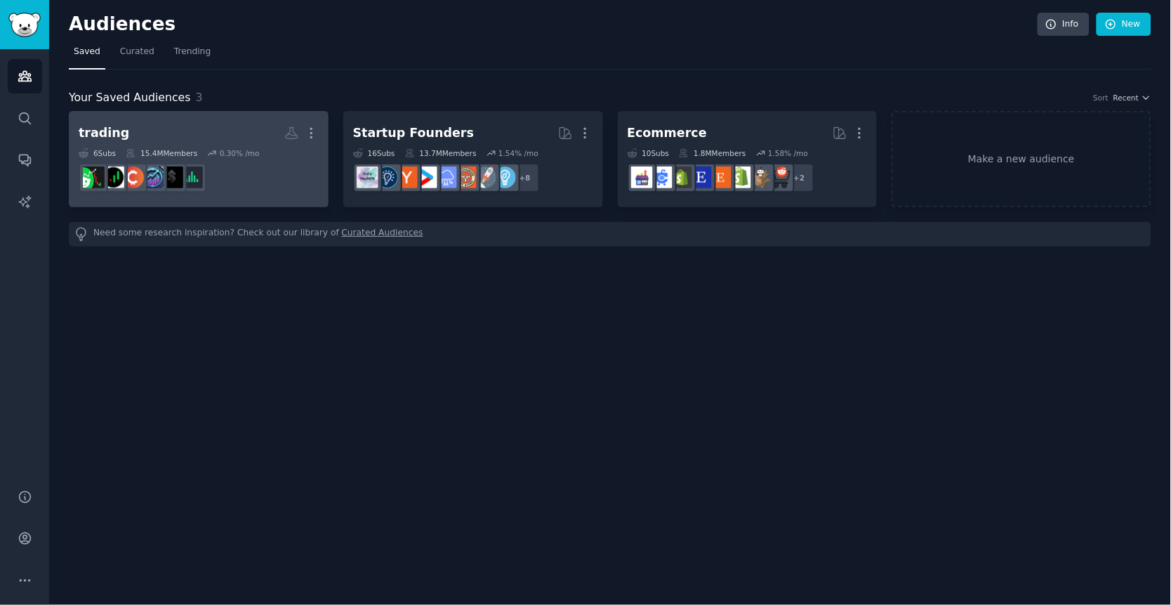
click at [196, 131] on h2 "trading Custom Audience More" at bounding box center [199, 133] width 240 height 25
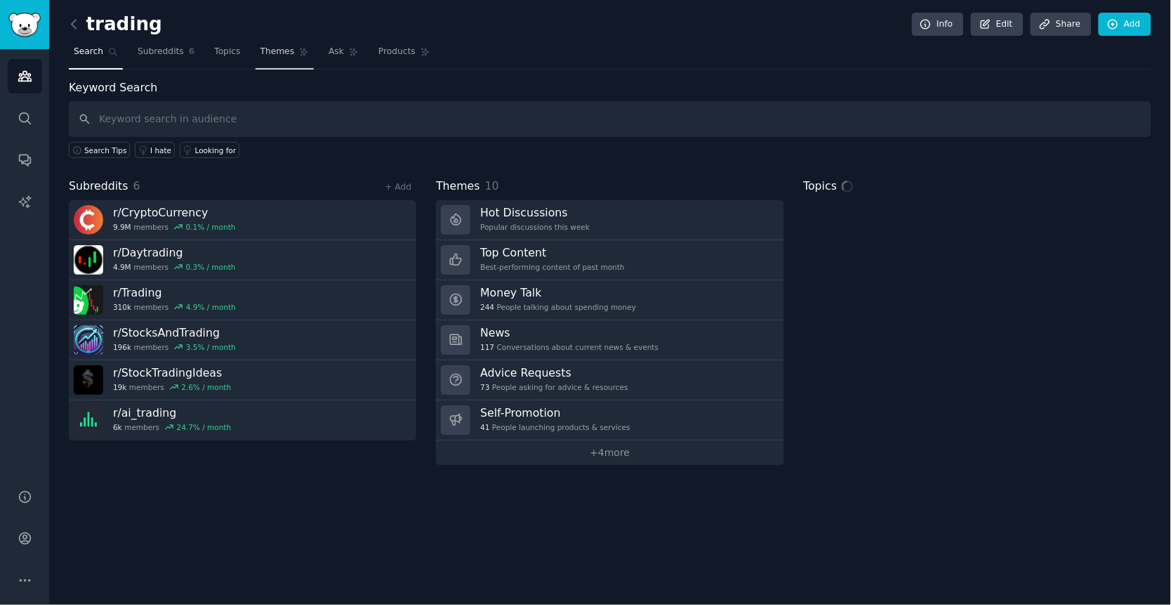
click at [277, 51] on span "Themes" at bounding box center [278, 52] width 34 height 13
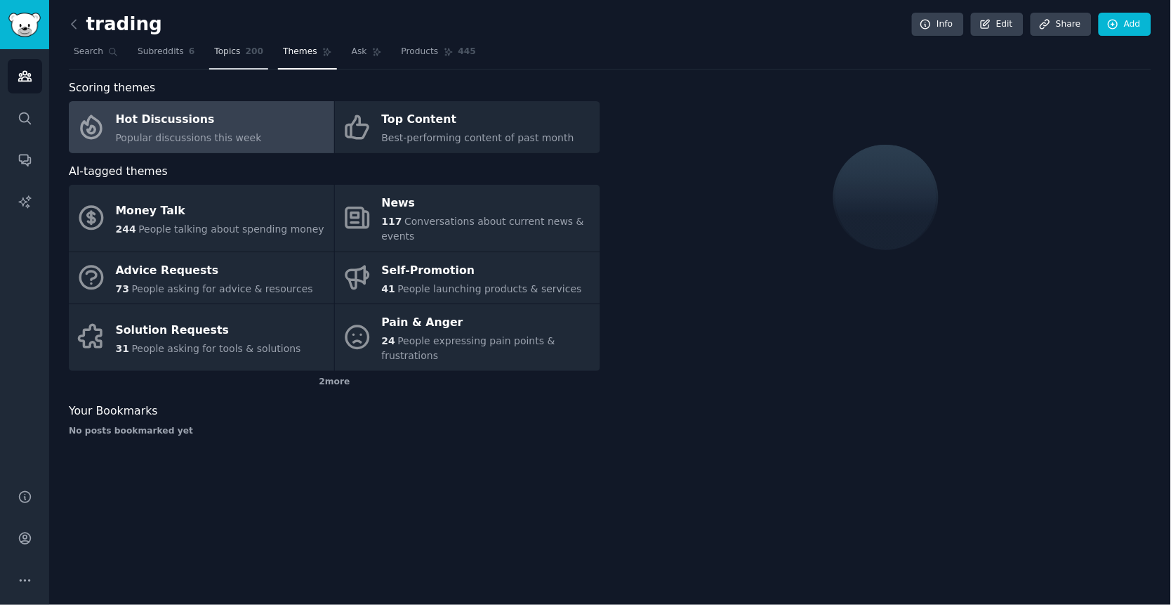
click at [235, 48] on span "Topics" at bounding box center [227, 52] width 26 height 13
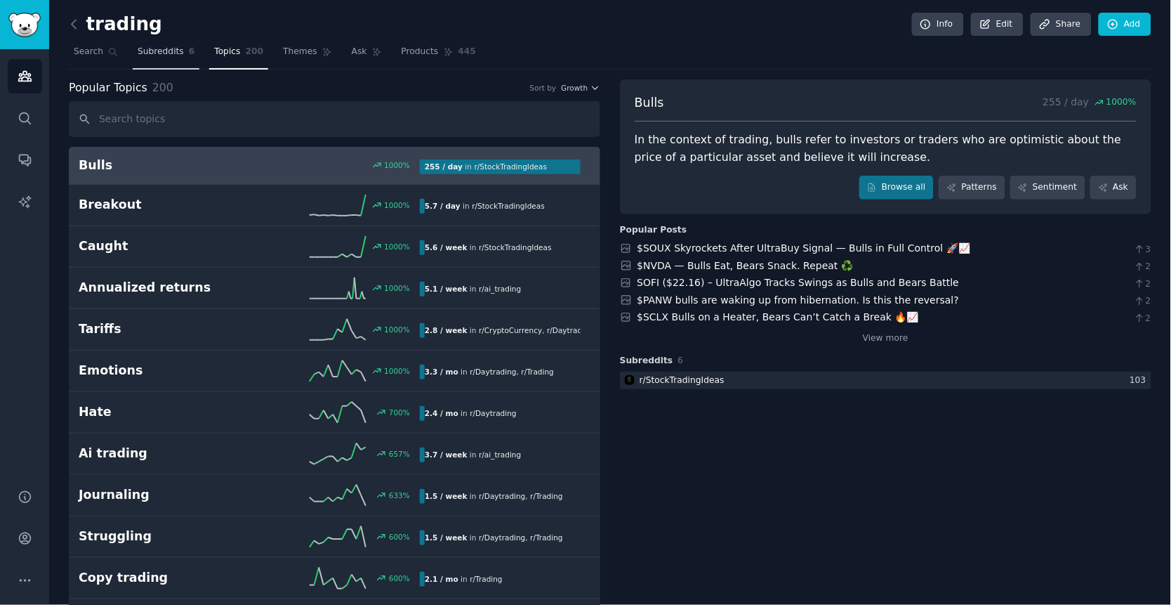
click at [165, 57] on span "Subreddits" at bounding box center [161, 52] width 46 height 13
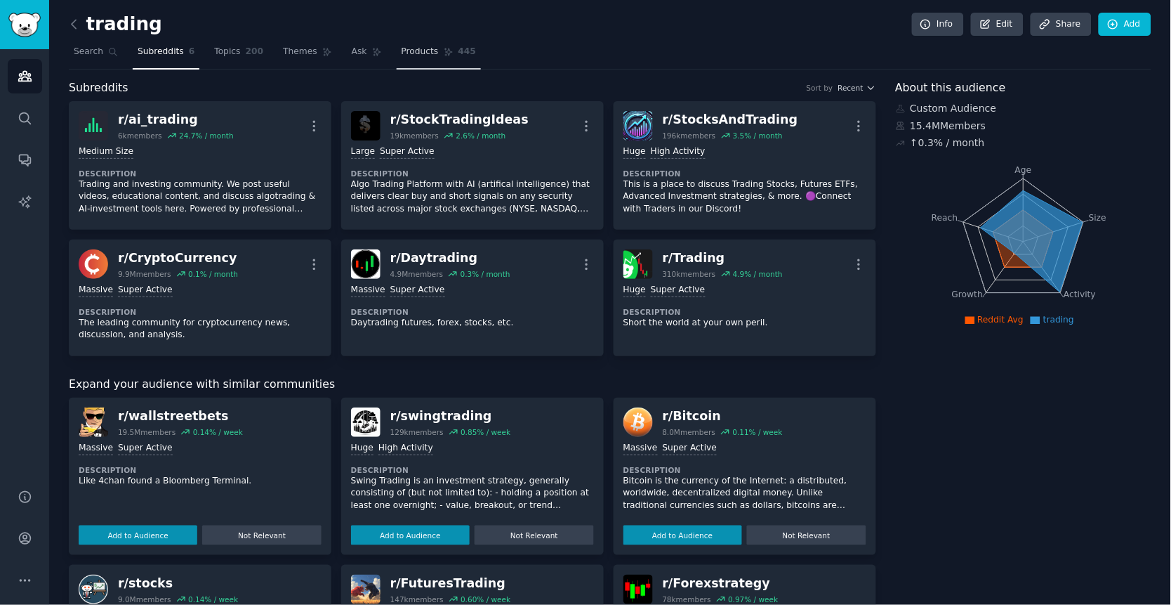
click at [431, 53] on span "Products" at bounding box center [420, 52] width 37 height 13
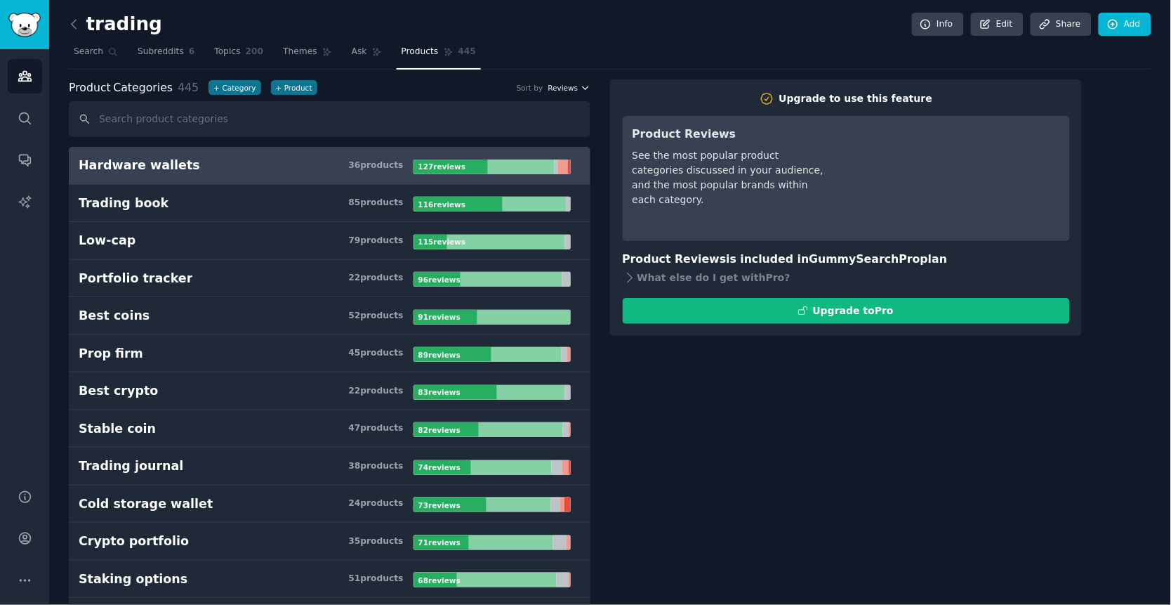
click at [575, 83] on span "Reviews" at bounding box center [563, 88] width 30 height 10
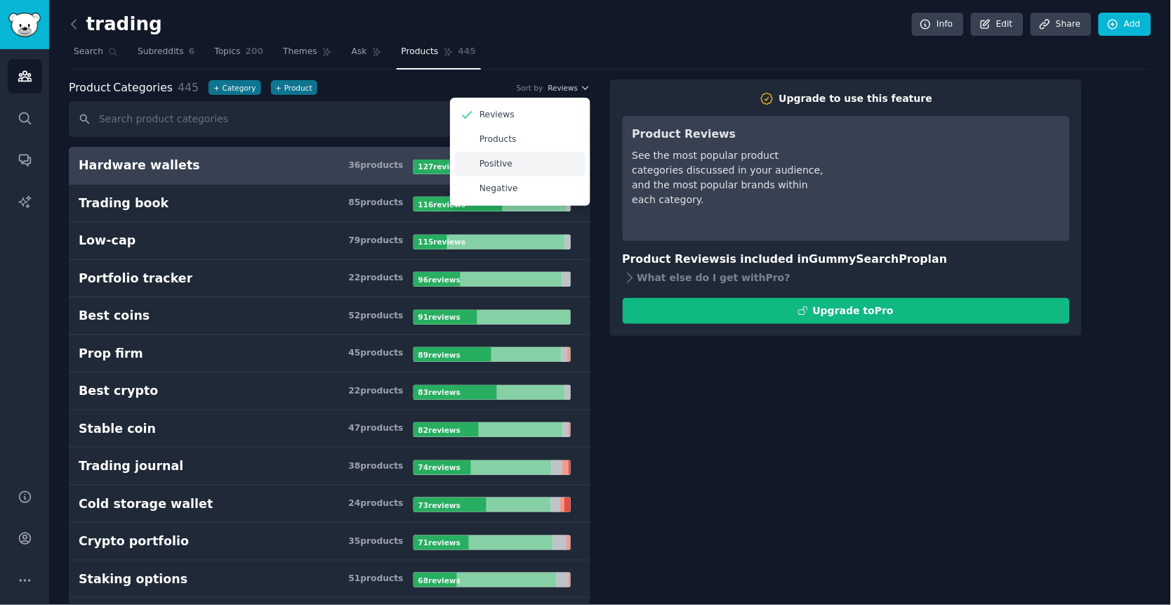
click at [491, 160] on p "Positive" at bounding box center [496, 164] width 33 height 13
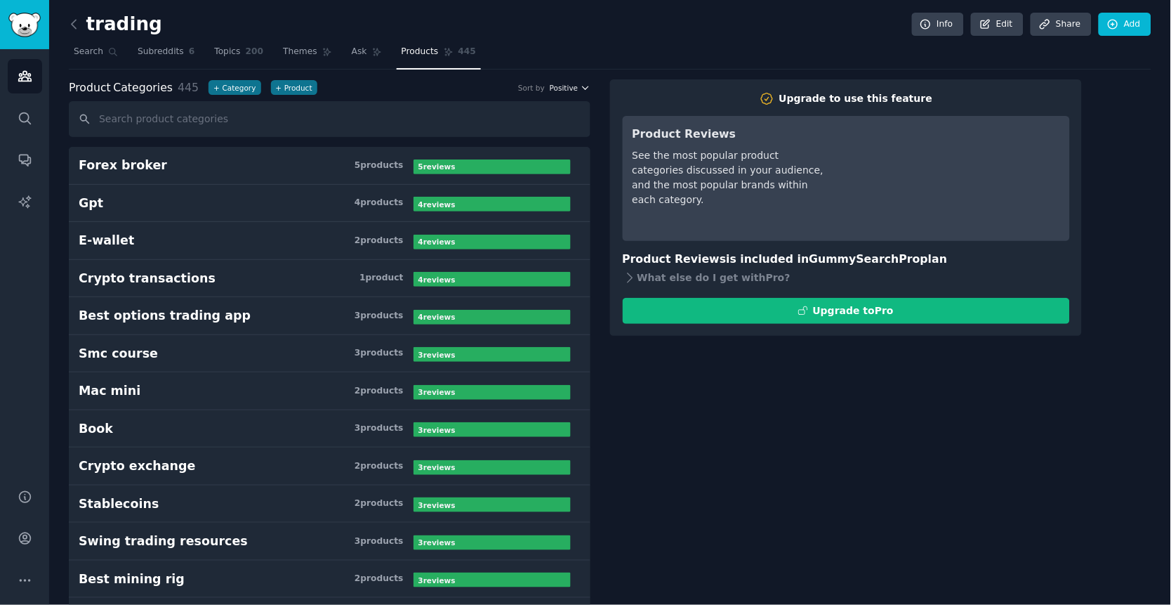
click at [558, 86] on span "Positive" at bounding box center [564, 88] width 28 height 10
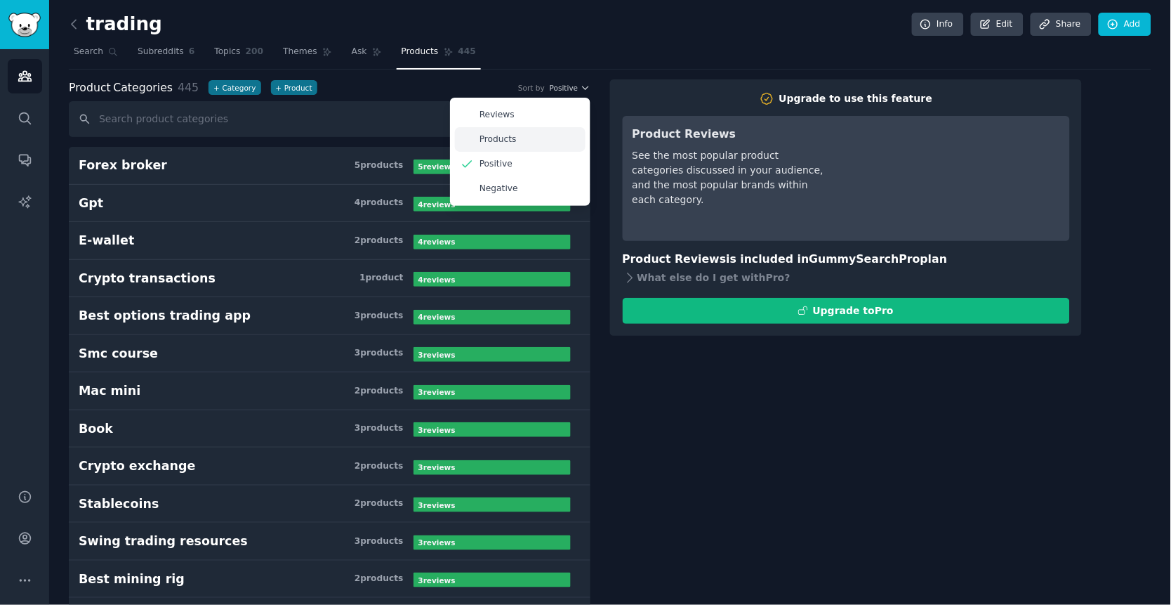
click at [525, 135] on div "Products" at bounding box center [520, 139] width 131 height 25
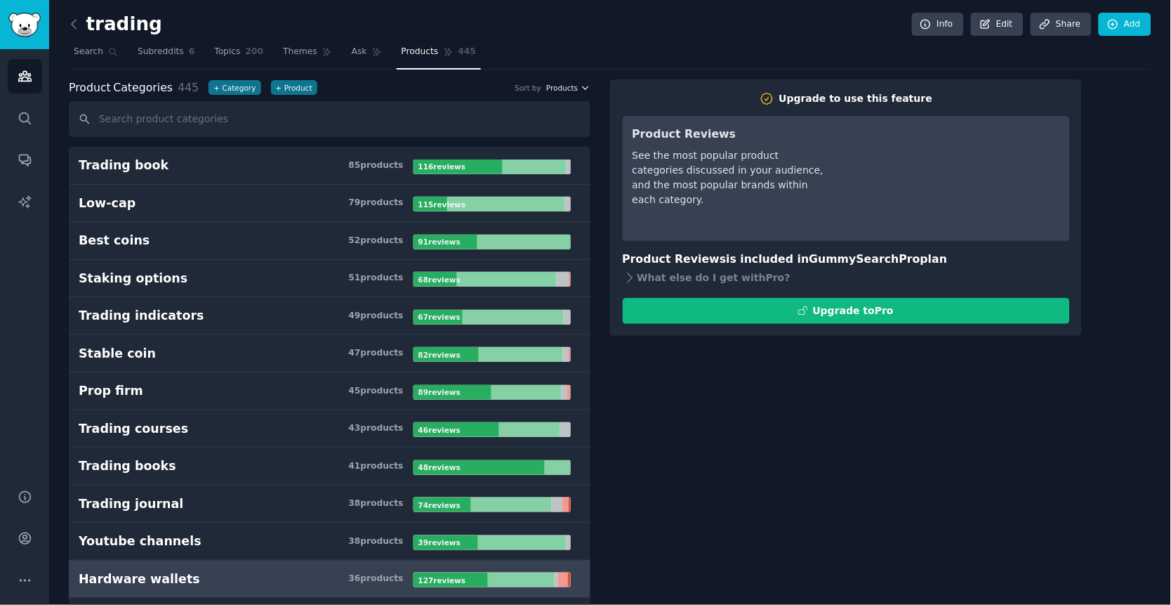
click at [568, 88] on span "Products" at bounding box center [562, 88] width 32 height 10
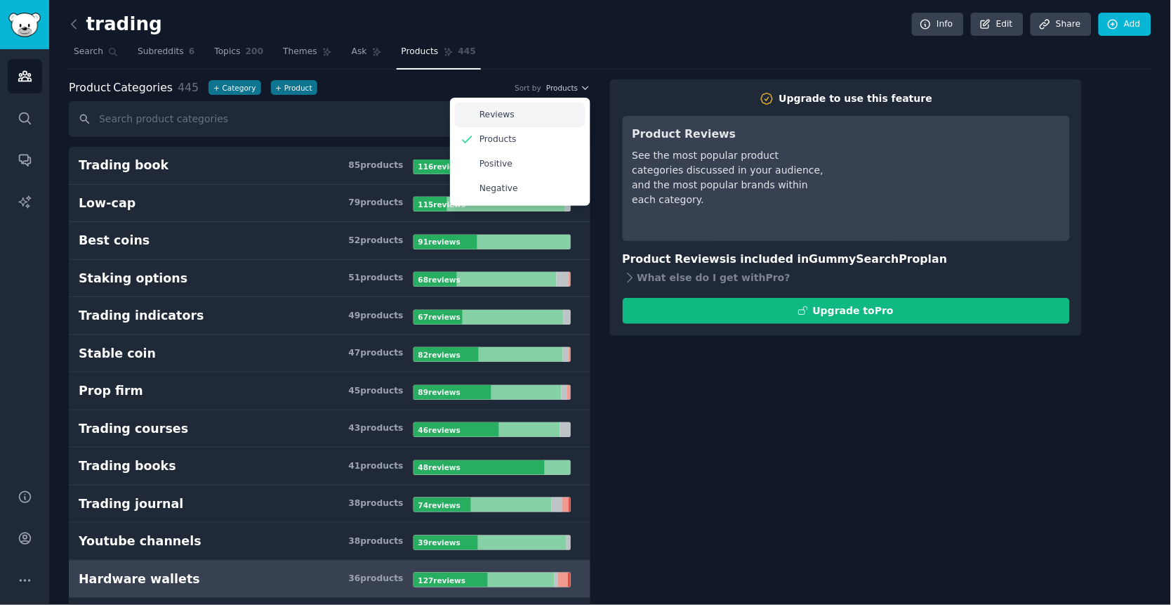
click at [521, 117] on div "Reviews" at bounding box center [520, 115] width 131 height 25
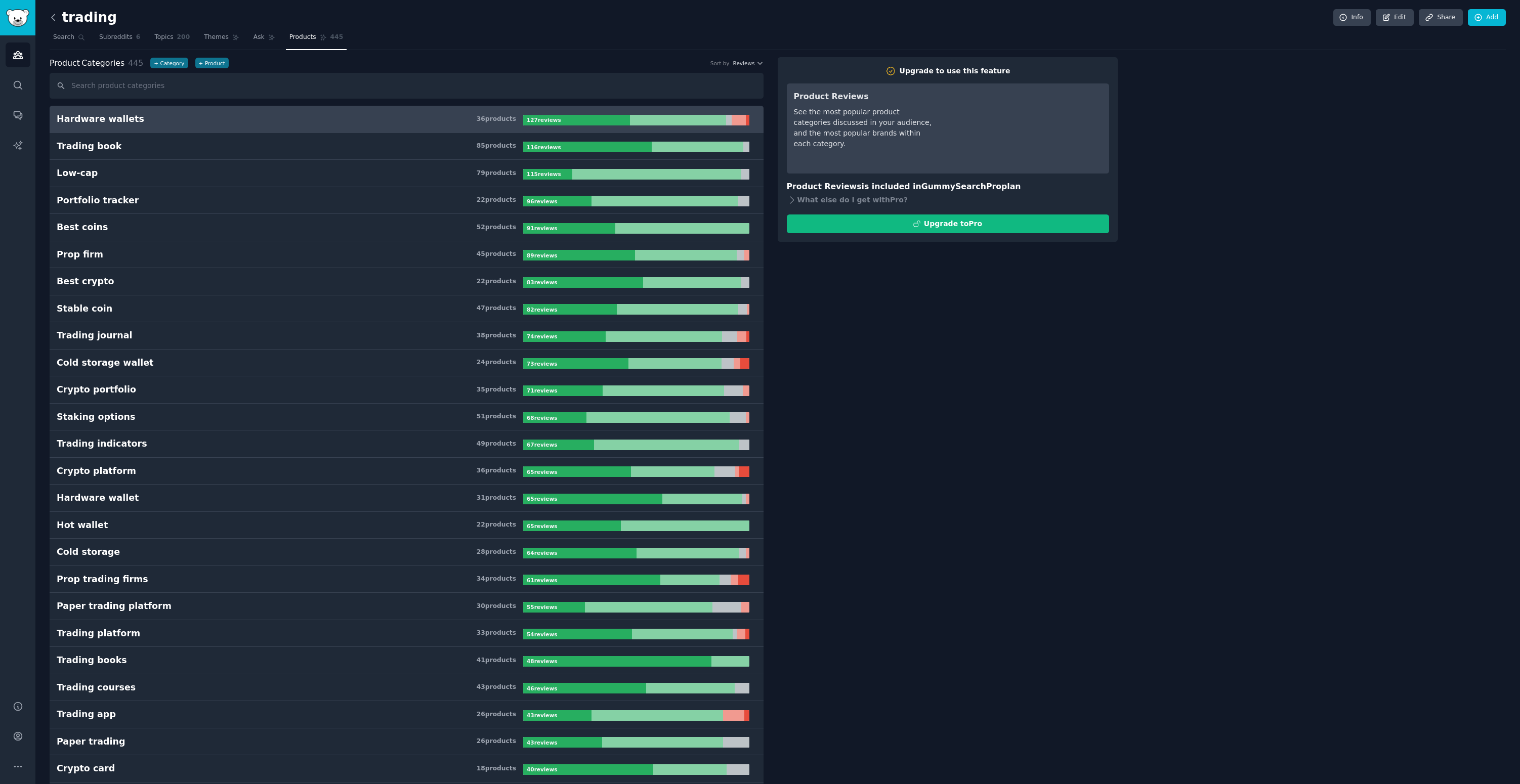
click at [58, 19] on icon at bounding box center [53, 17] width 11 height 11
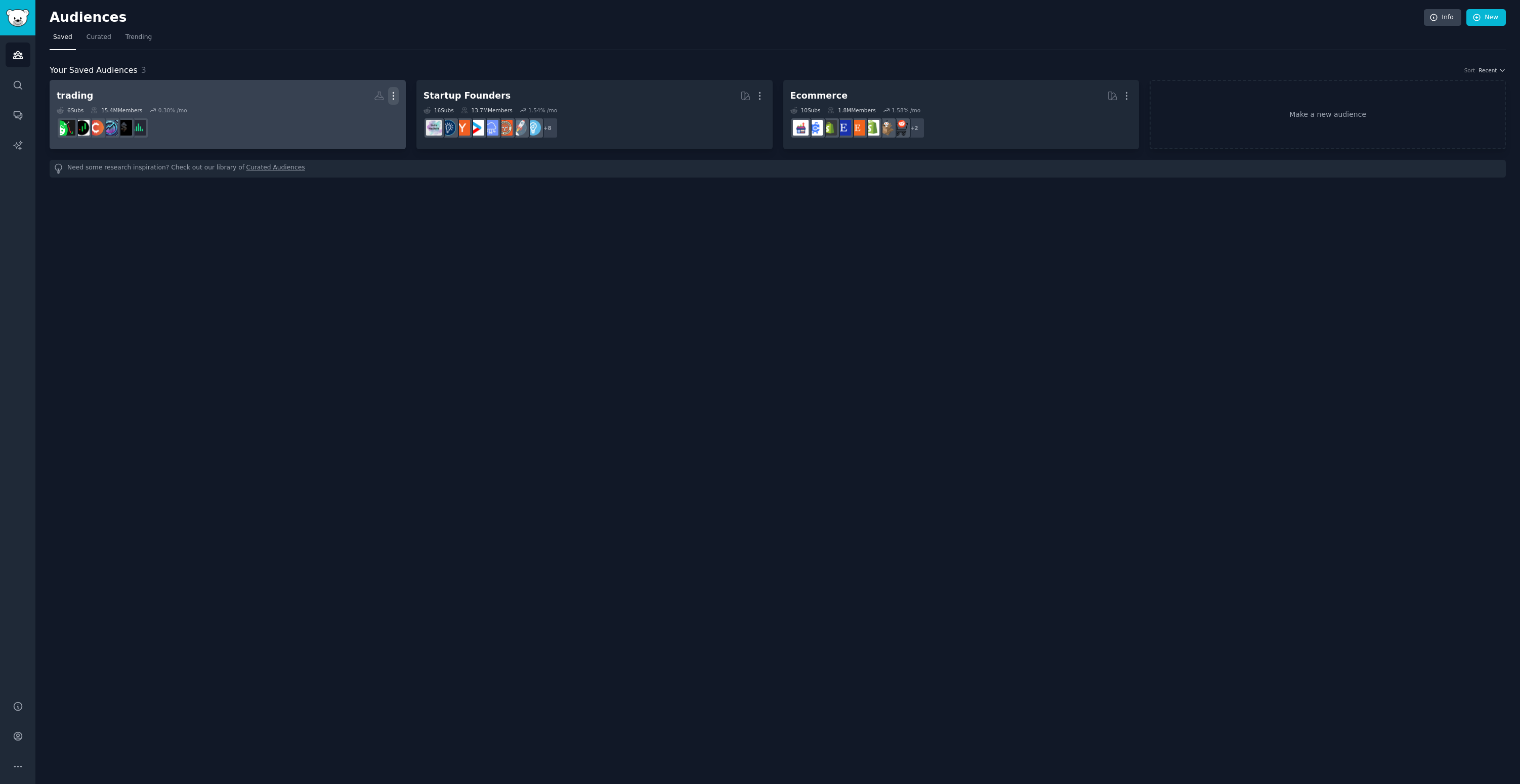
click at [394, 97] on icon "button" at bounding box center [394, 96] width 11 height 11
click at [351, 120] on icon at bounding box center [345, 117] width 11 height 11
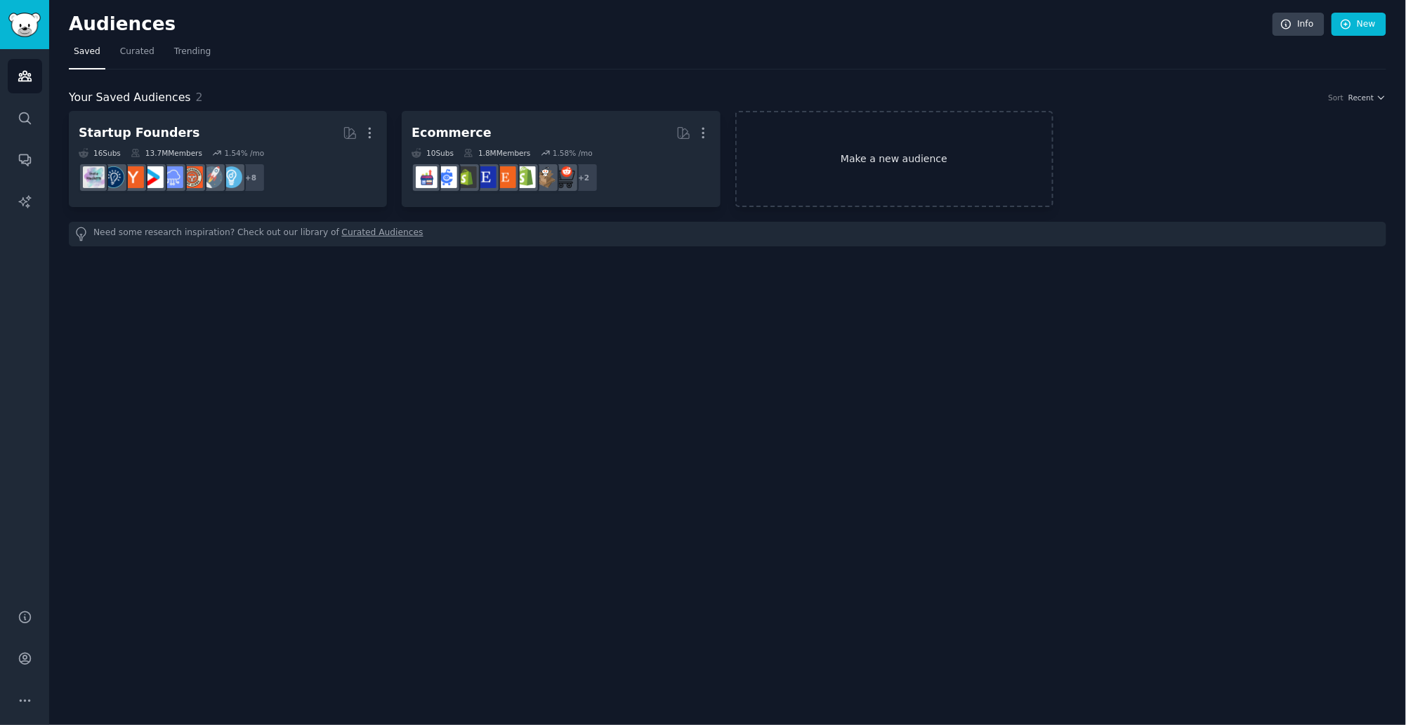
click at [871, 138] on link "Make a new audience" at bounding box center [894, 159] width 318 height 96
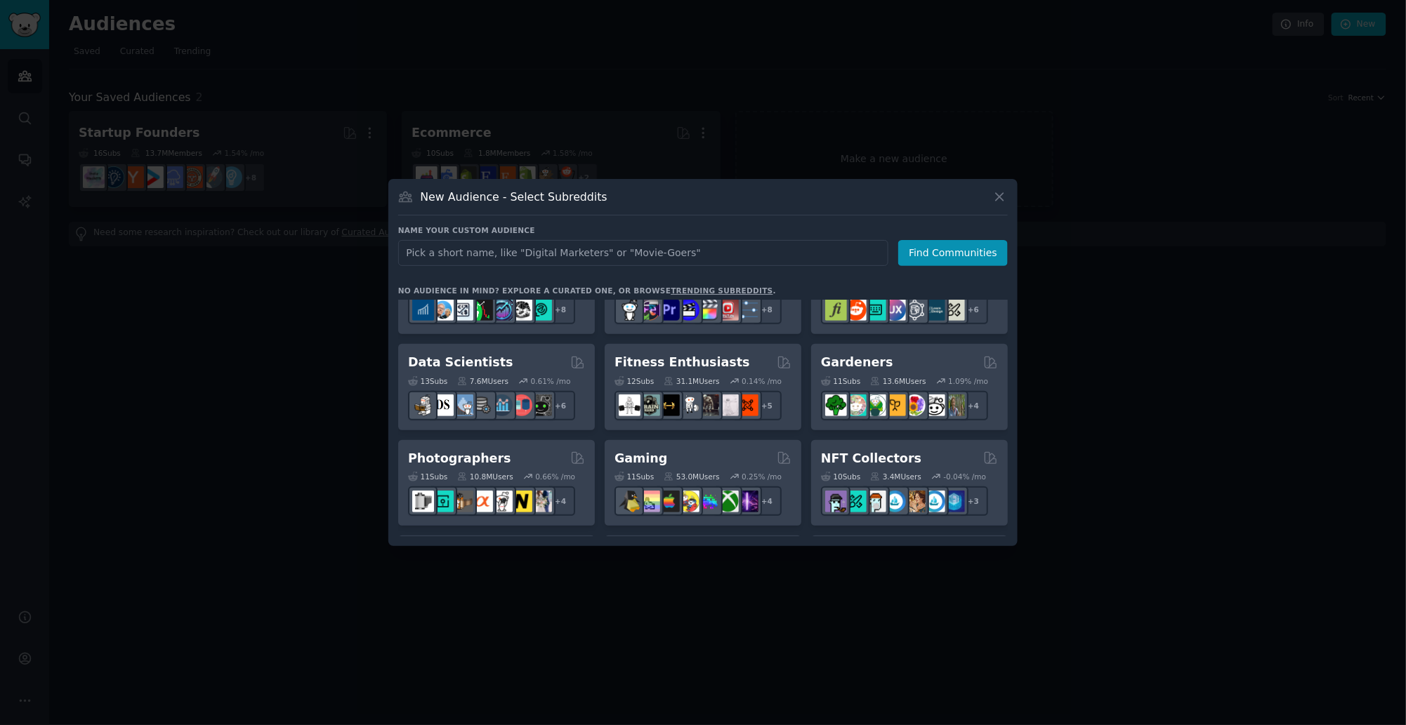
scroll to position [343, 0]
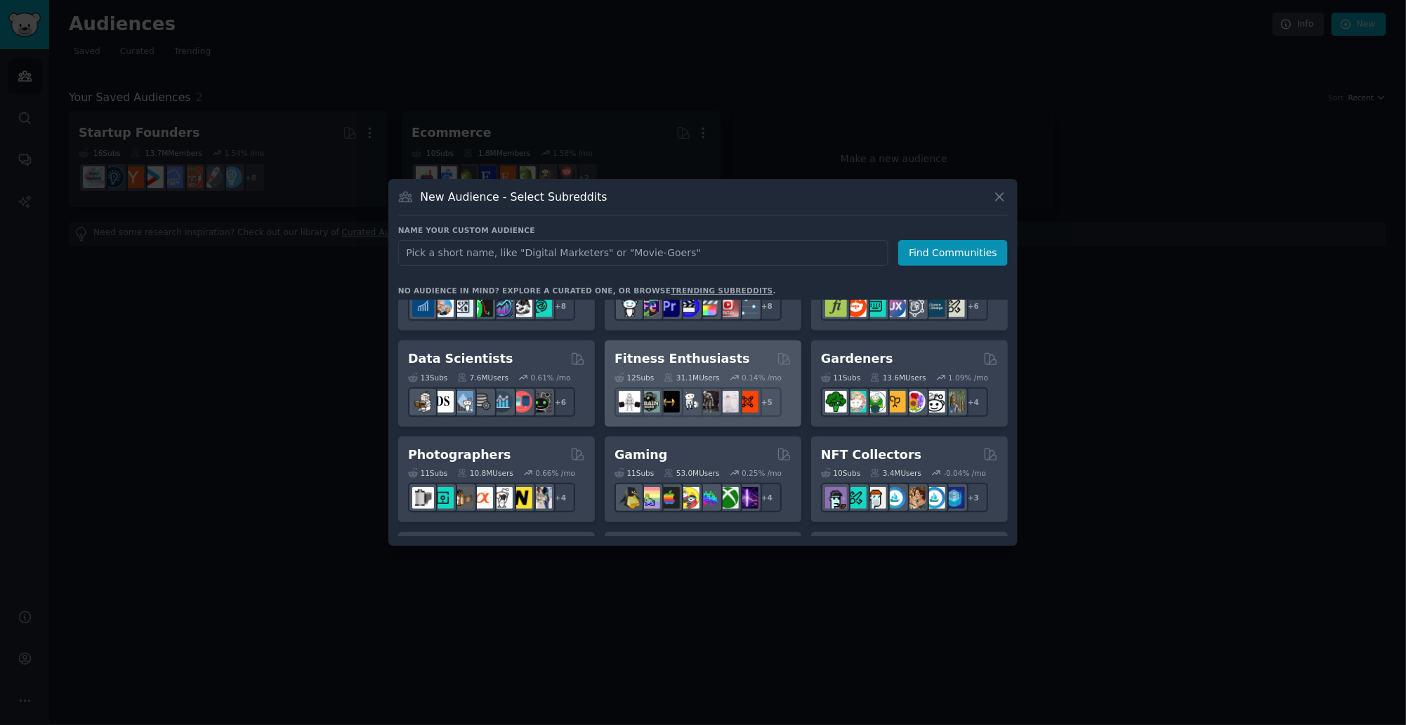
click at [685, 361] on h2 "Fitness Enthusiasts" at bounding box center [682, 359] width 136 height 18
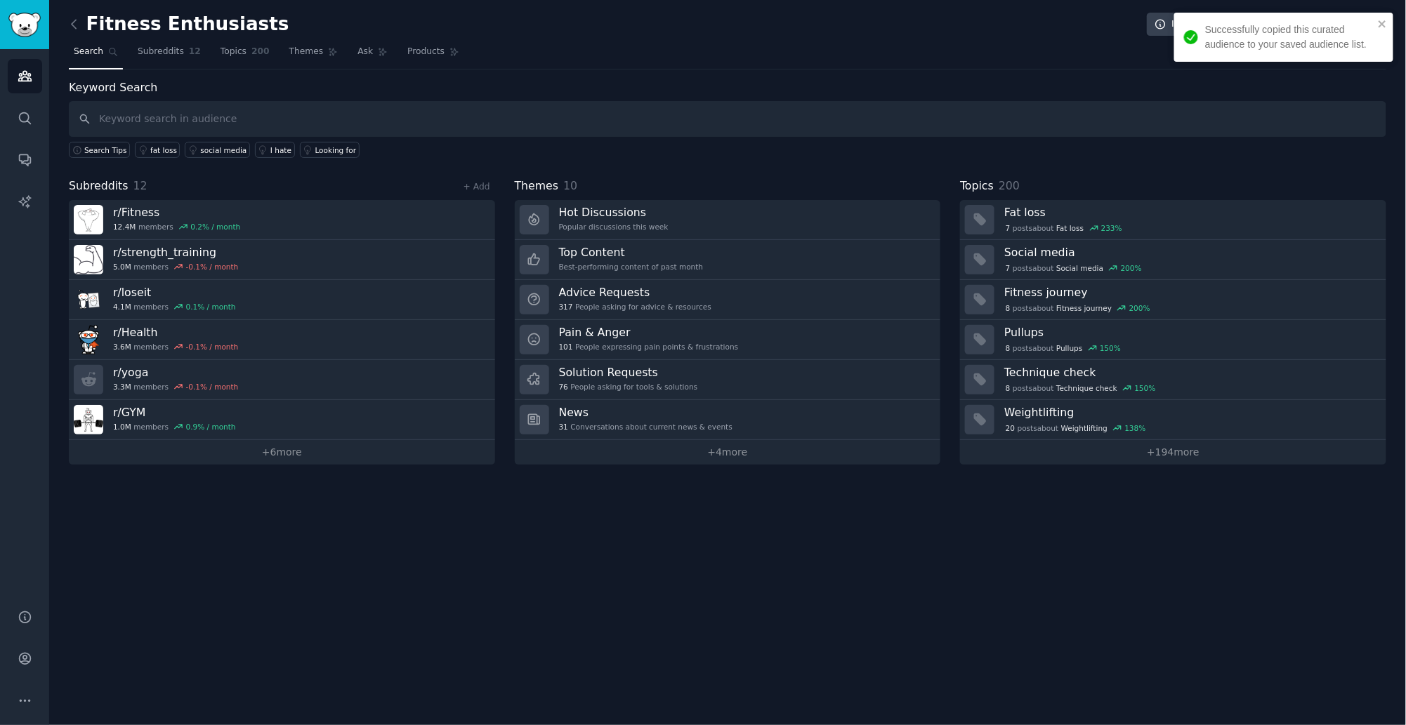
click at [87, 27] on h2 "Fitness Enthusiasts" at bounding box center [179, 24] width 220 height 22
click at [86, 27] on h2 "Fitness Enthusiasts" at bounding box center [179, 24] width 220 height 22
click at [82, 27] on link at bounding box center [78, 24] width 18 height 22
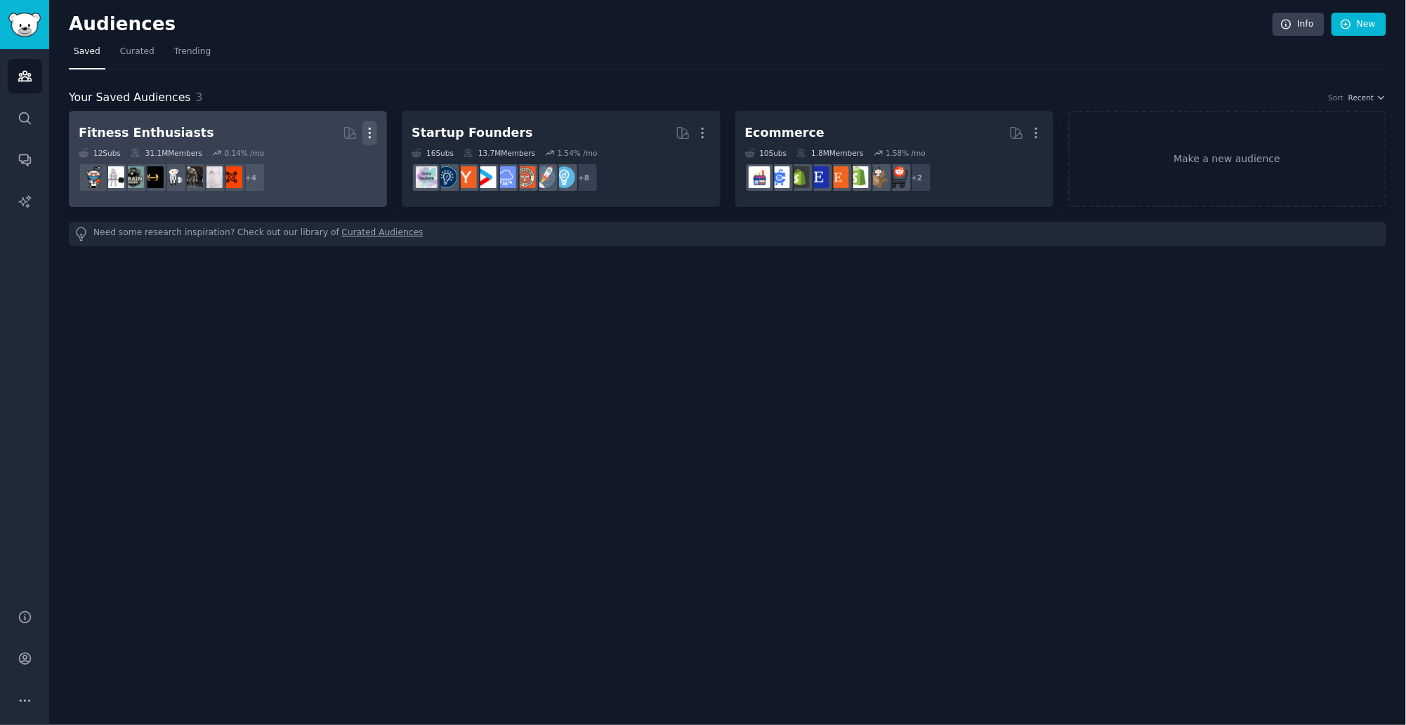
click at [368, 133] on icon "button" at bounding box center [369, 133] width 15 height 15
click at [324, 156] on p "Delete" at bounding box center [331, 162] width 32 height 15
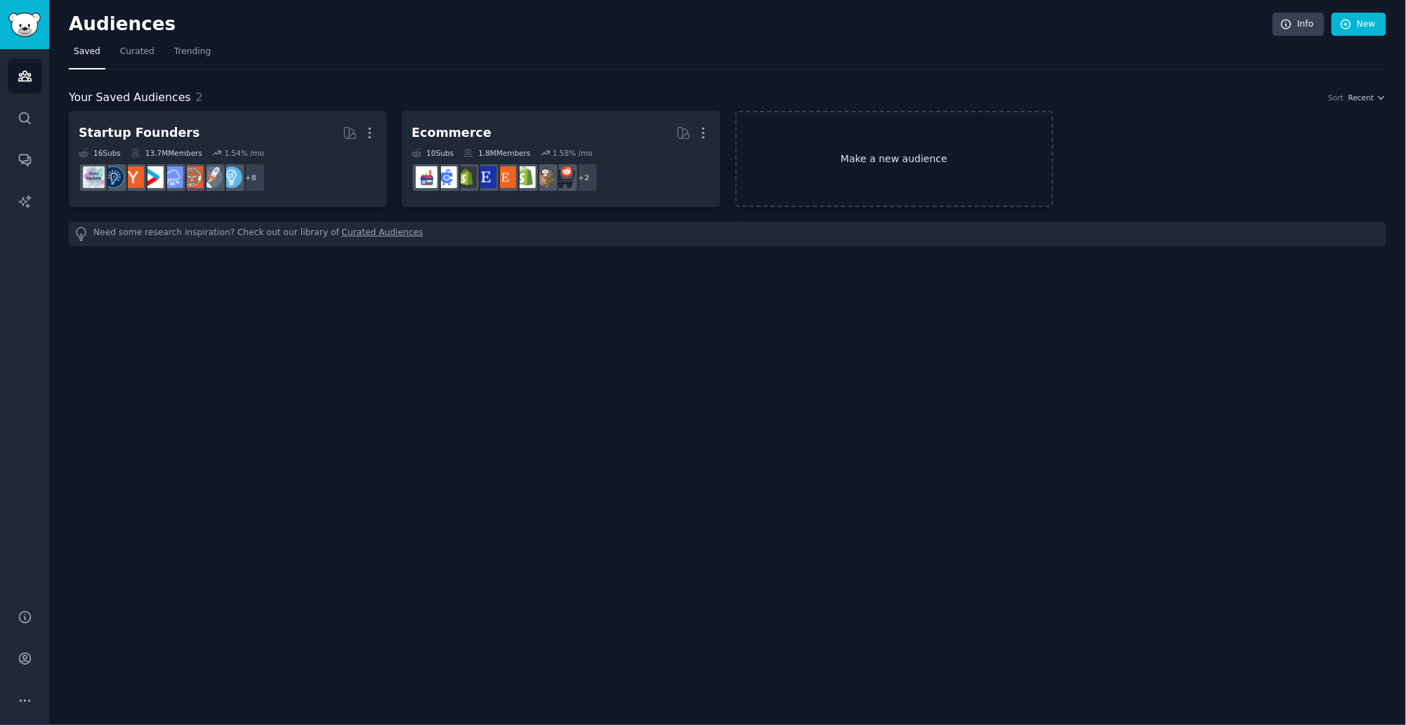
click at [937, 140] on link "Make a new audience" at bounding box center [894, 159] width 318 height 96
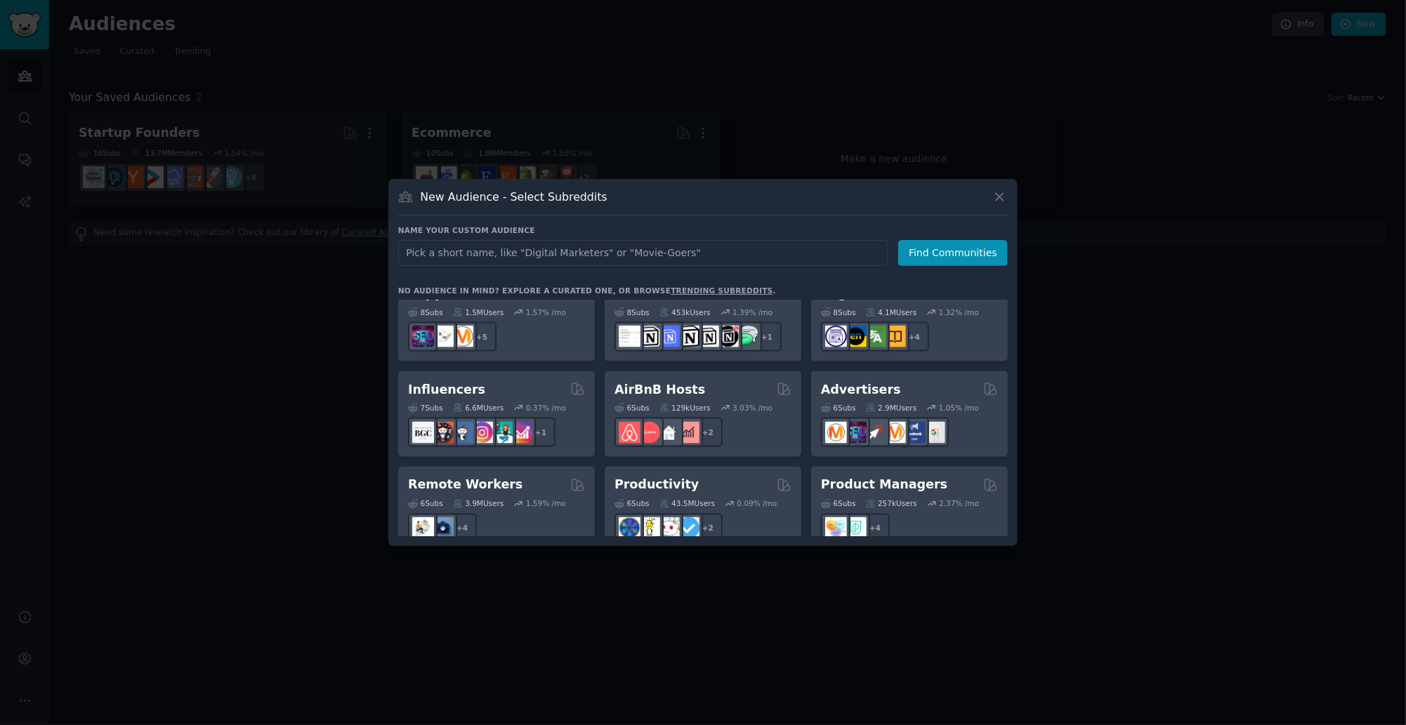
scroll to position [896, 0]
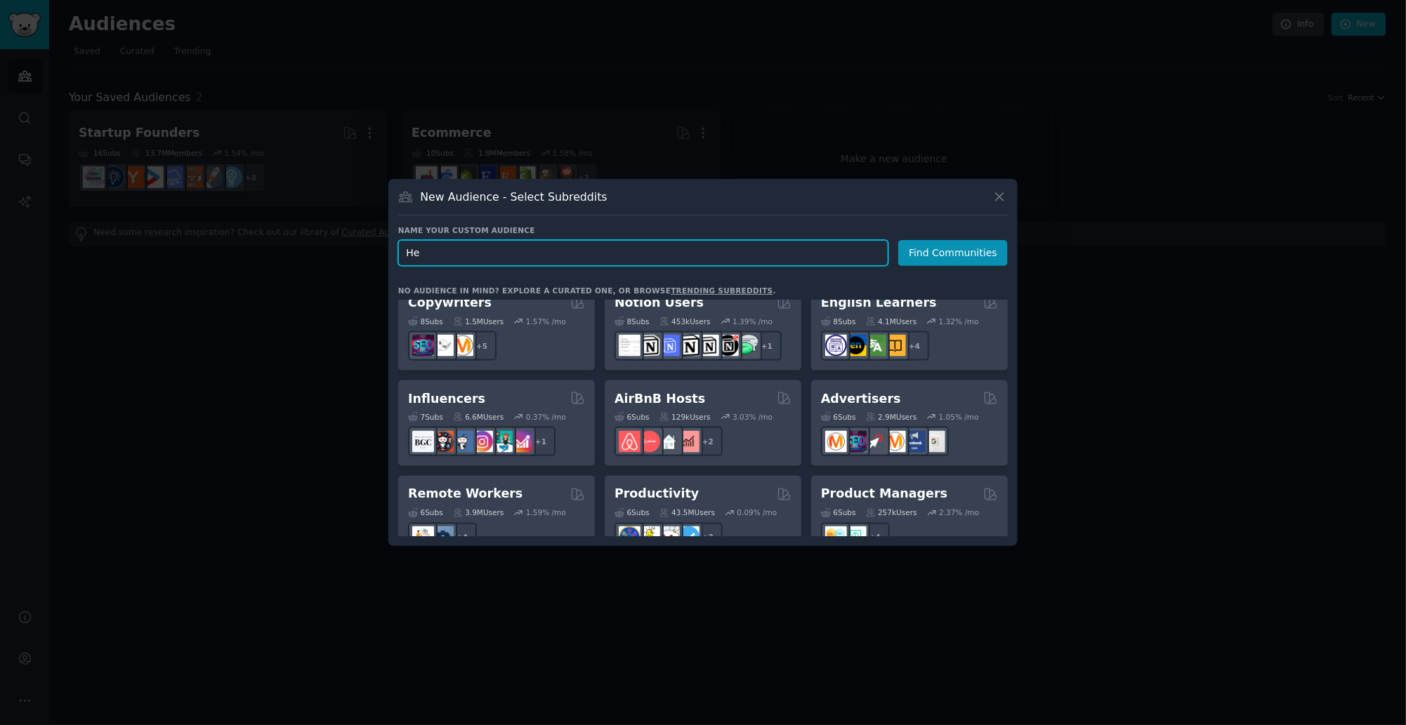
type input "H"
type input "[MEDICAL_DATA]"
click at [980, 255] on button "Find Communities" at bounding box center [953, 253] width 110 height 26
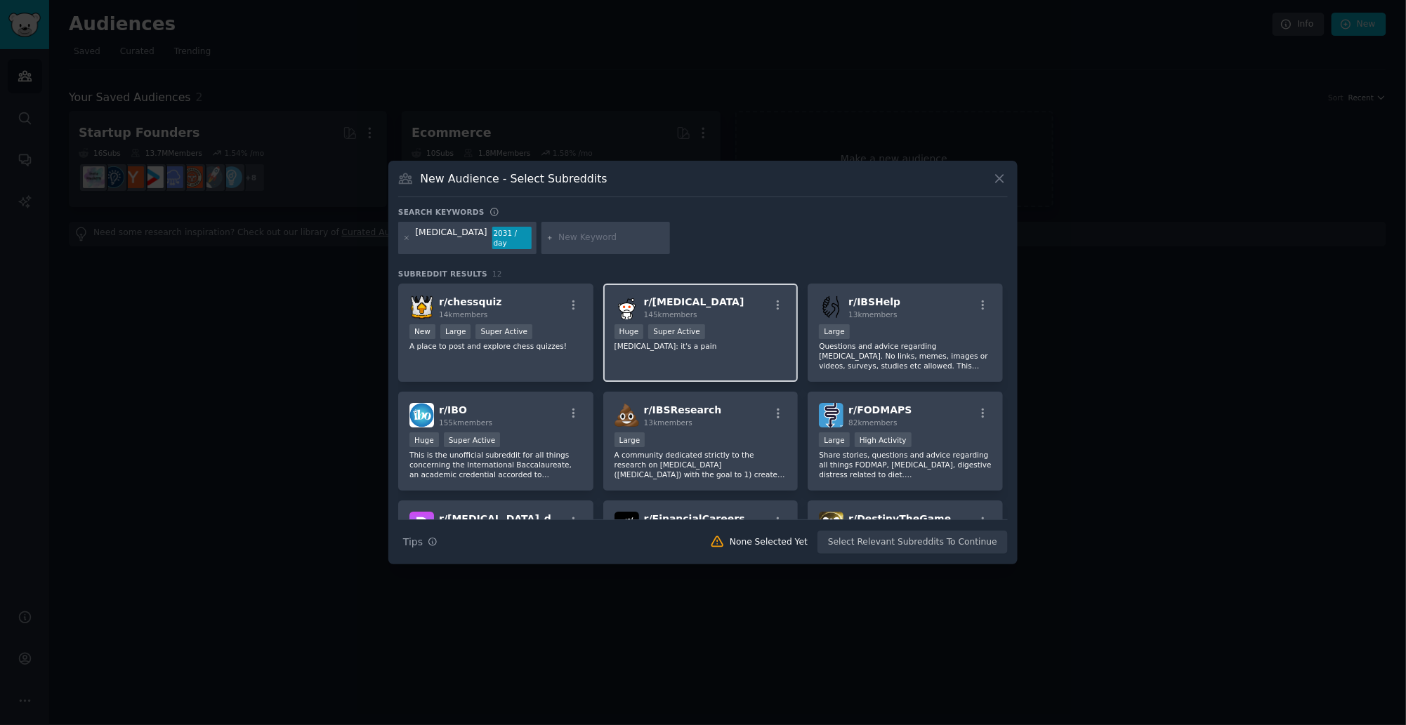
click at [732, 346] on div "r/ [MEDICAL_DATA] 145k members Huge Super Active [MEDICAL_DATA]: it's a pain" at bounding box center [700, 333] width 195 height 99
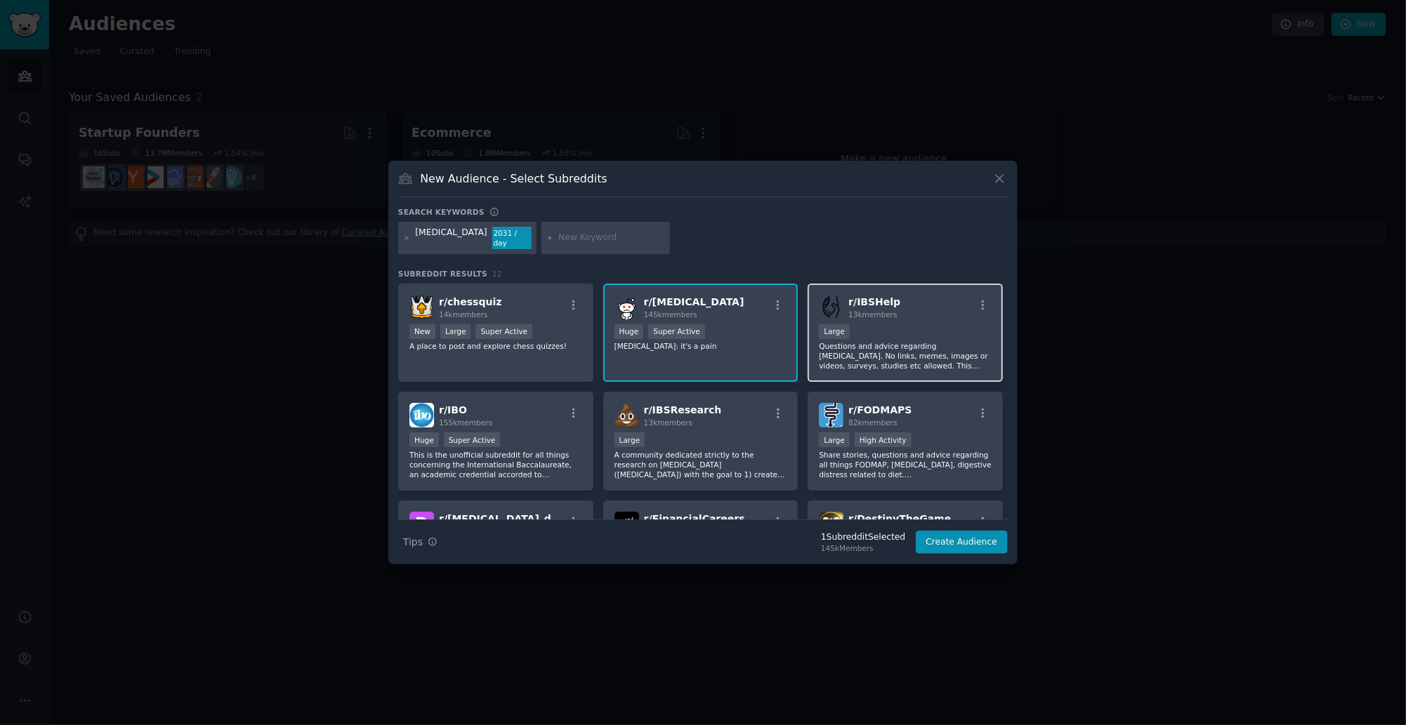
click at [931, 341] on p "Questions and advice regarding [MEDICAL_DATA]. No links, memes, images or video…" at bounding box center [905, 355] width 173 height 29
click at [930, 464] on p "Share stories, questions and advice regarding all things FODMAP, [MEDICAL_DATA]…" at bounding box center [905, 464] width 173 height 29
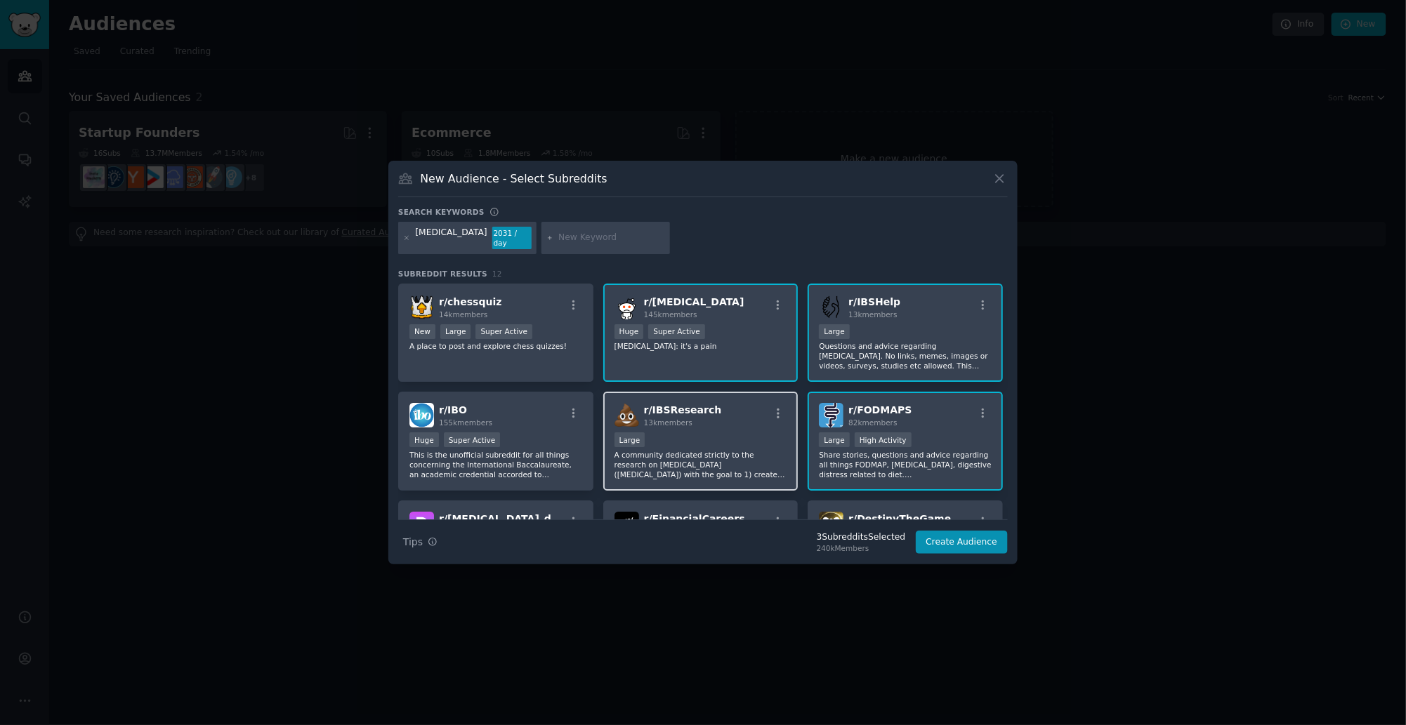
click at [702, 437] on div "Large" at bounding box center [700, 442] width 173 height 18
click at [558, 236] on input "text" at bounding box center [611, 238] width 107 height 13
type input "fodmap"
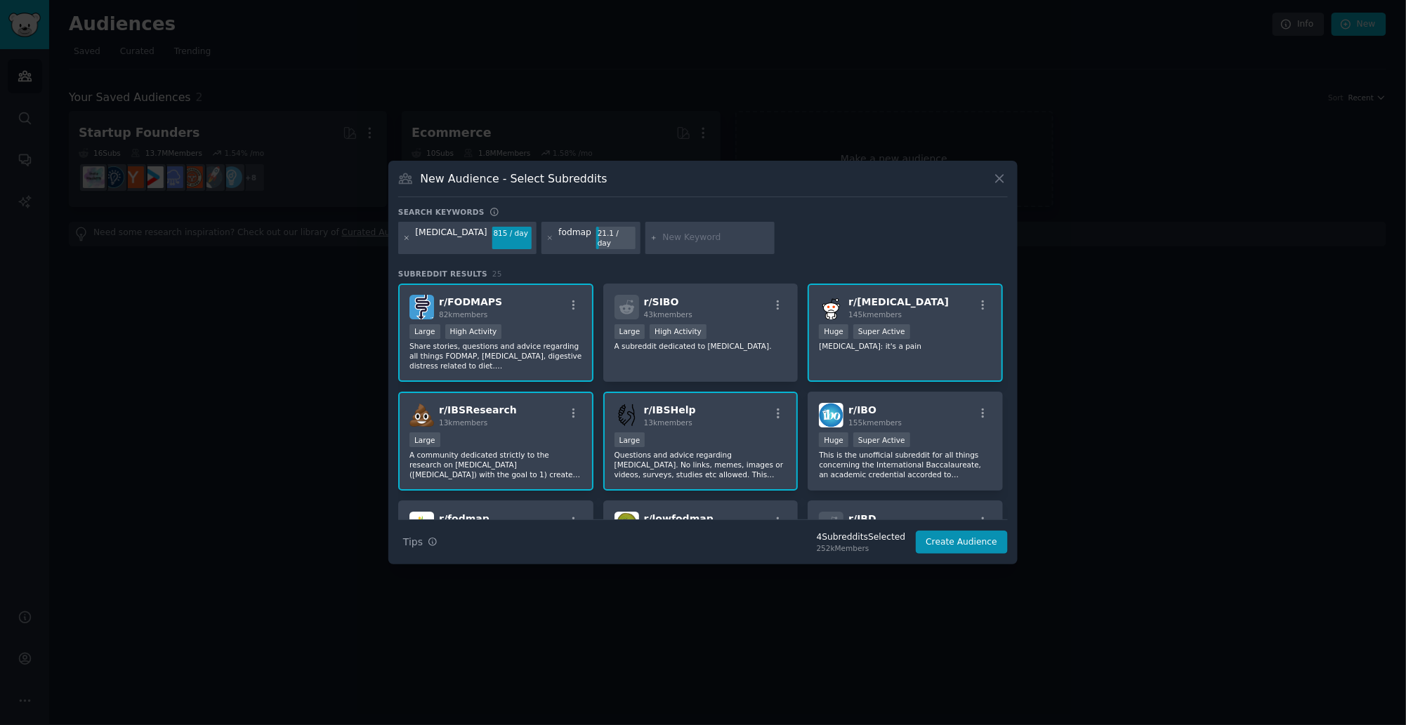
click at [407, 237] on icon at bounding box center [407, 238] width 4 height 4
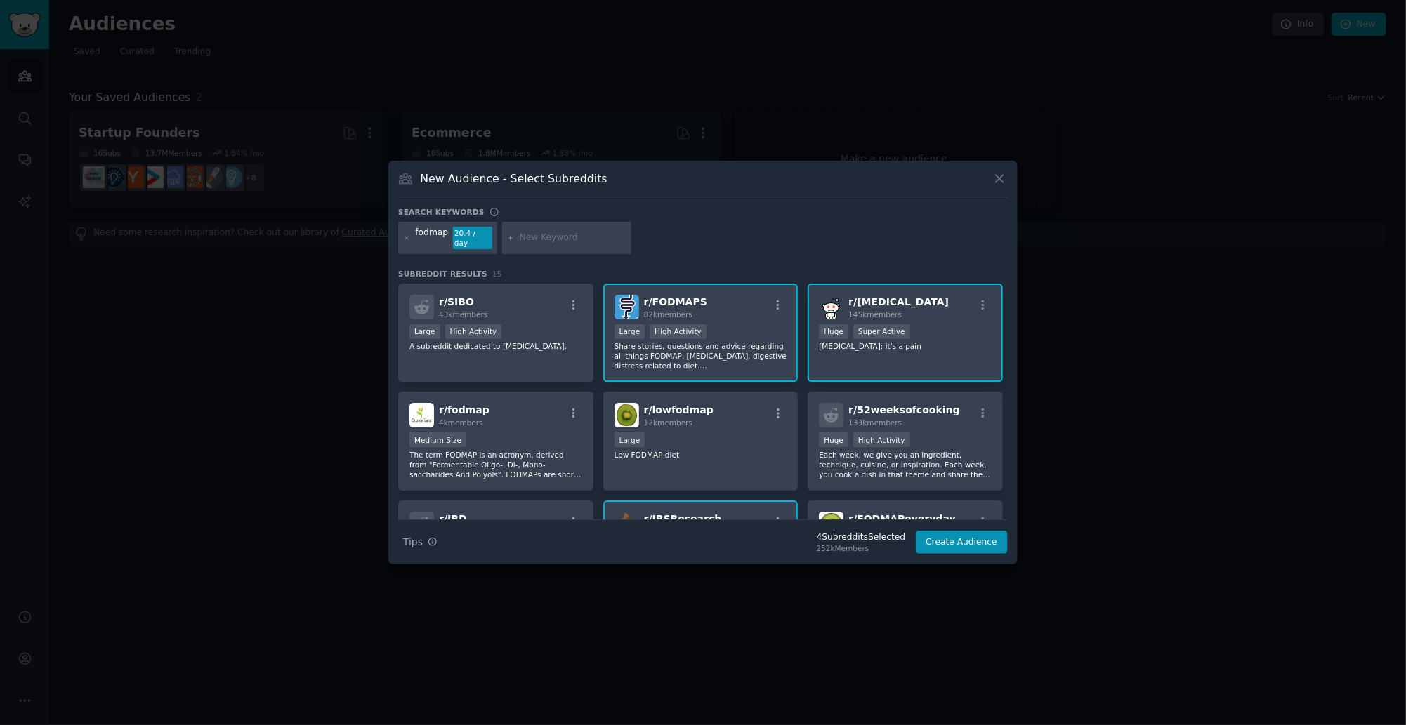
click at [534, 235] on input "text" at bounding box center [573, 238] width 107 height 13
type input "bowel"
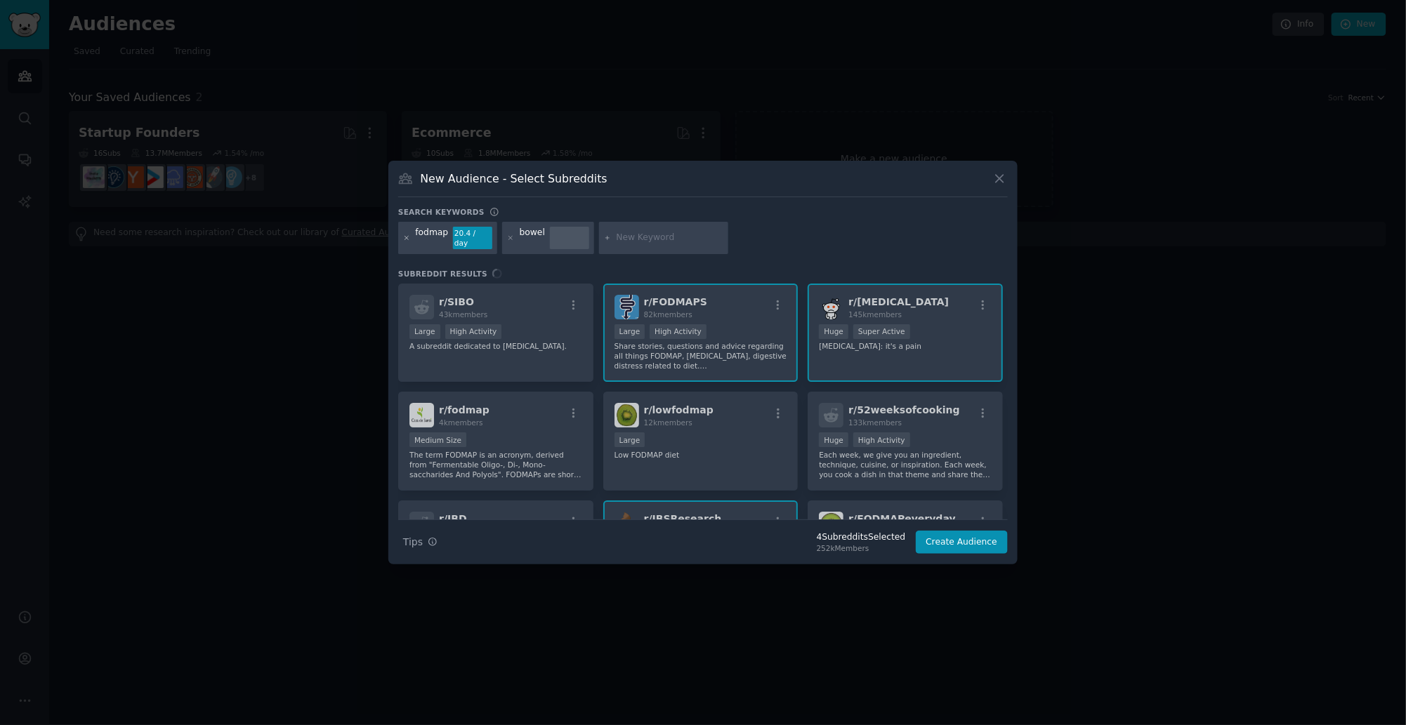
click at [408, 238] on icon at bounding box center [407, 239] width 8 height 8
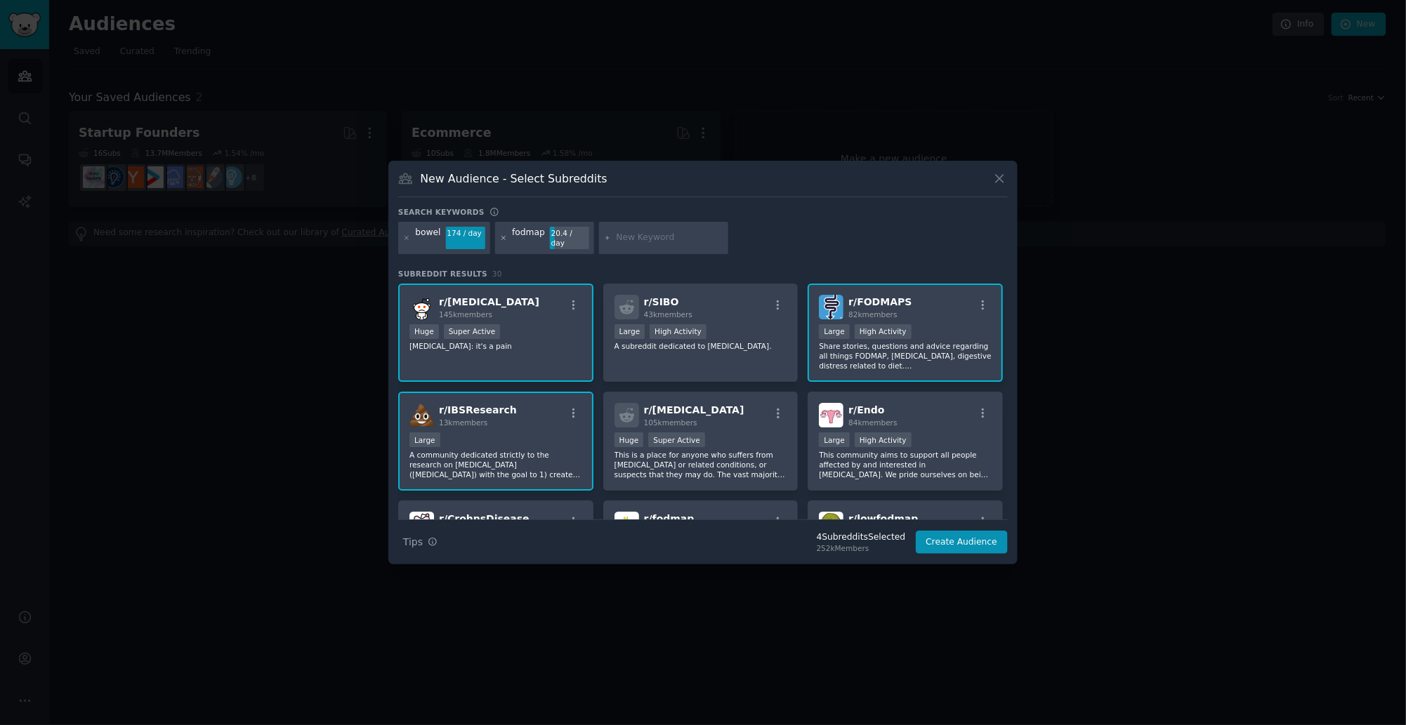
click at [501, 239] on icon at bounding box center [503, 238] width 4 height 4
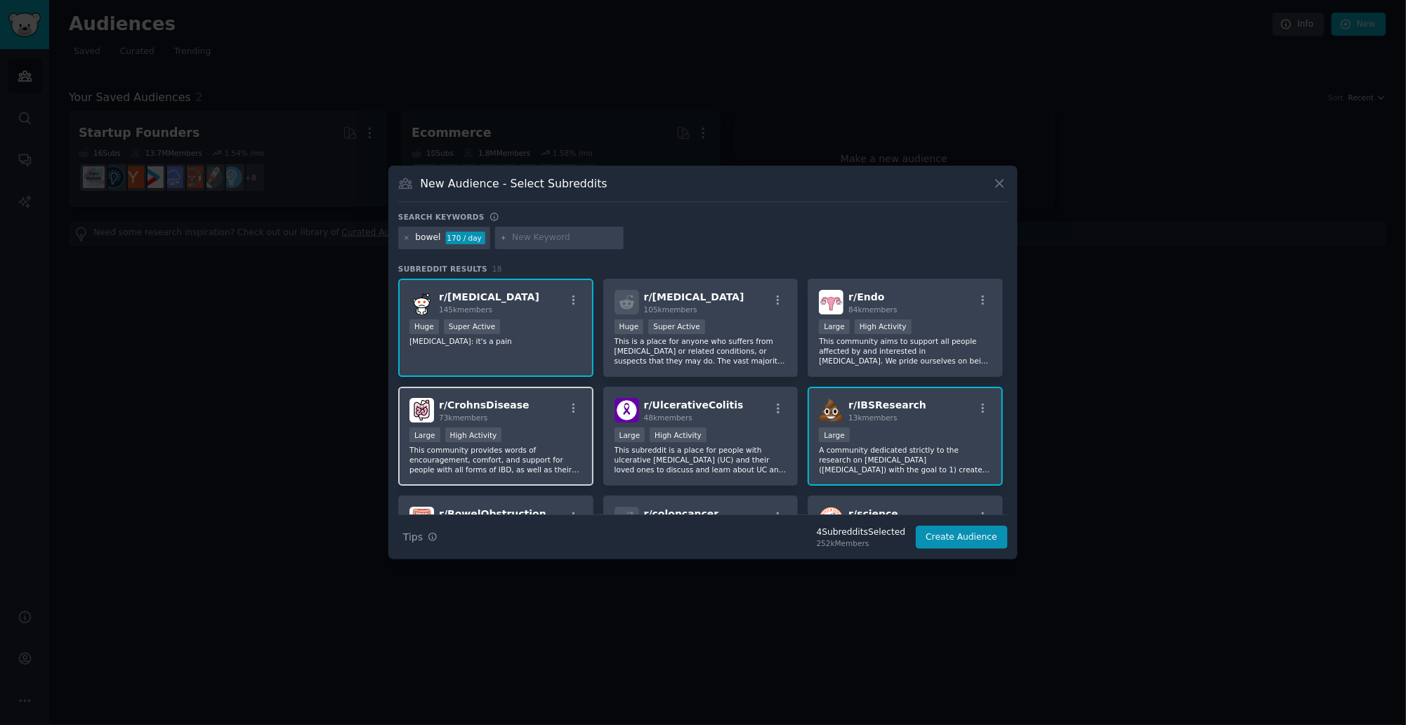
click at [546, 434] on div "Large High Activity" at bounding box center [495, 437] width 173 height 18
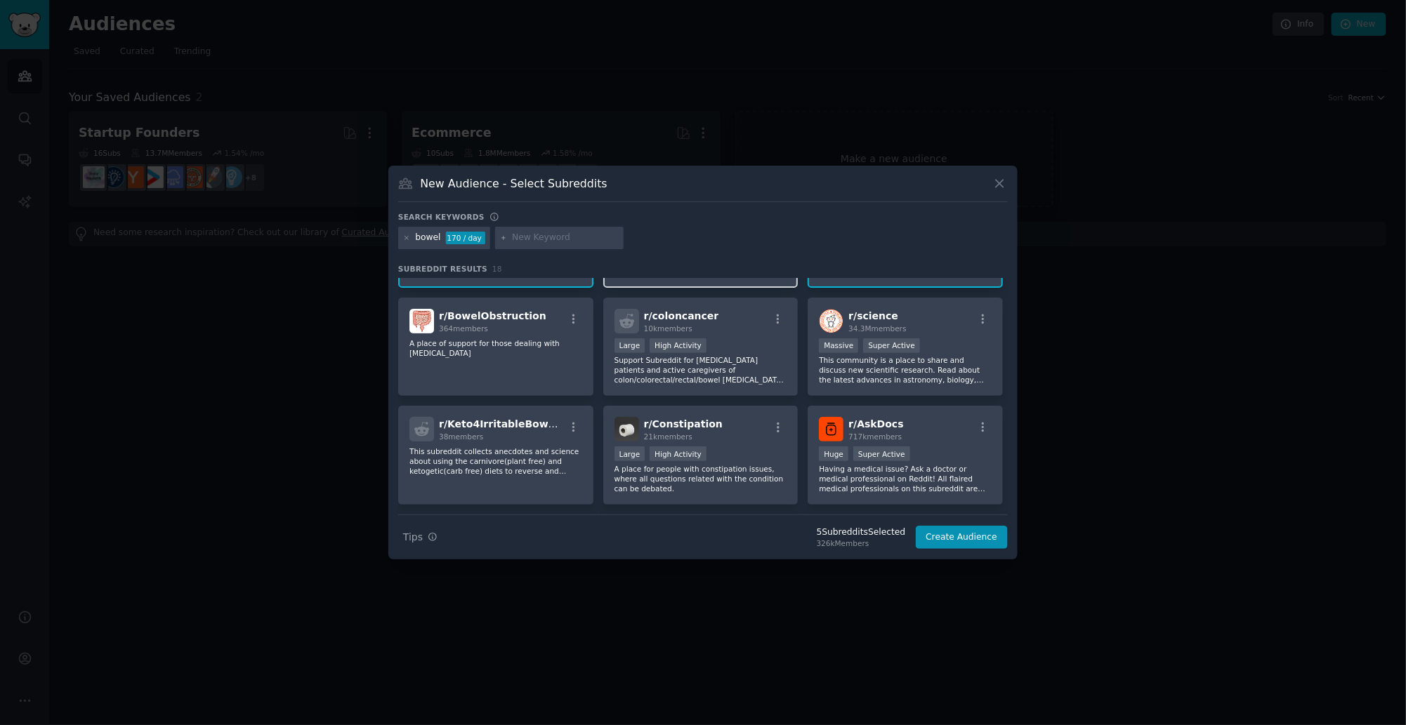
scroll to position [205, 0]
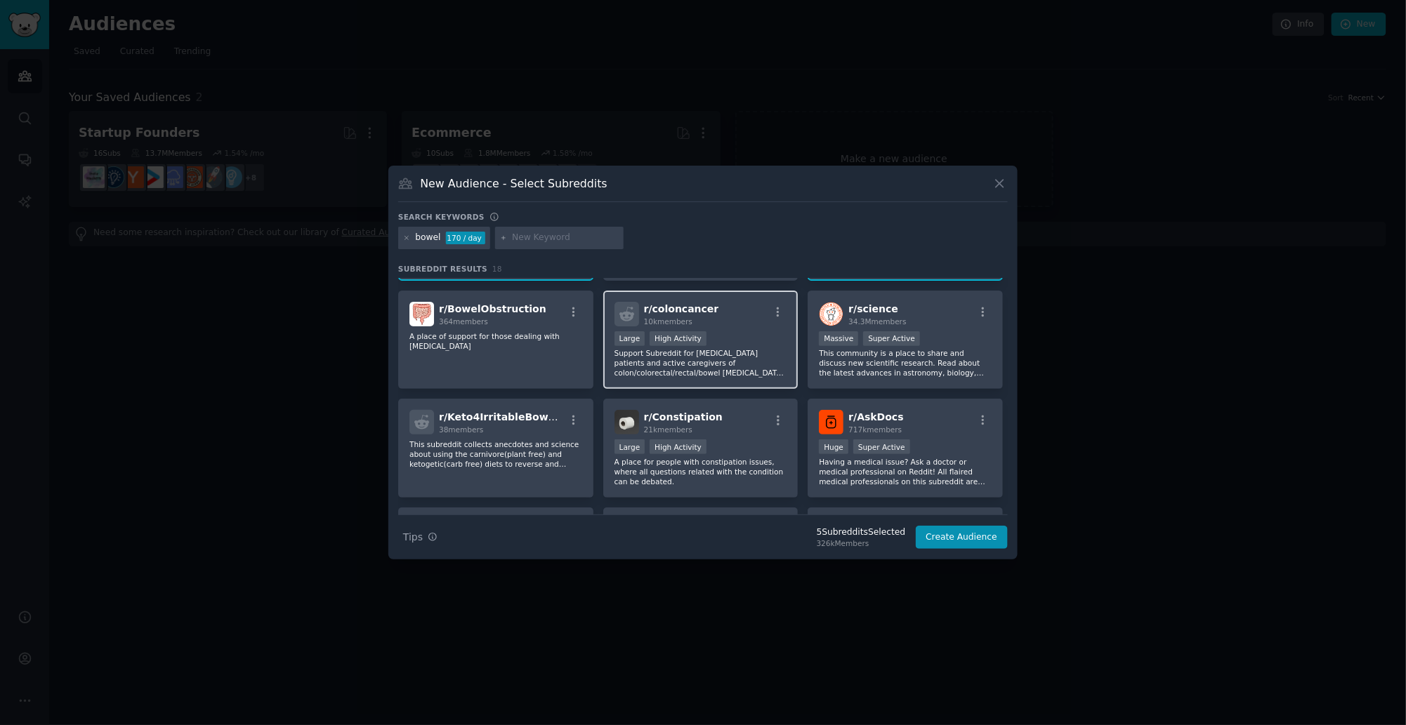
click at [729, 364] on p "Support Subreddit for [MEDICAL_DATA] patients and active caregivers of colon/co…" at bounding box center [700, 362] width 173 height 29
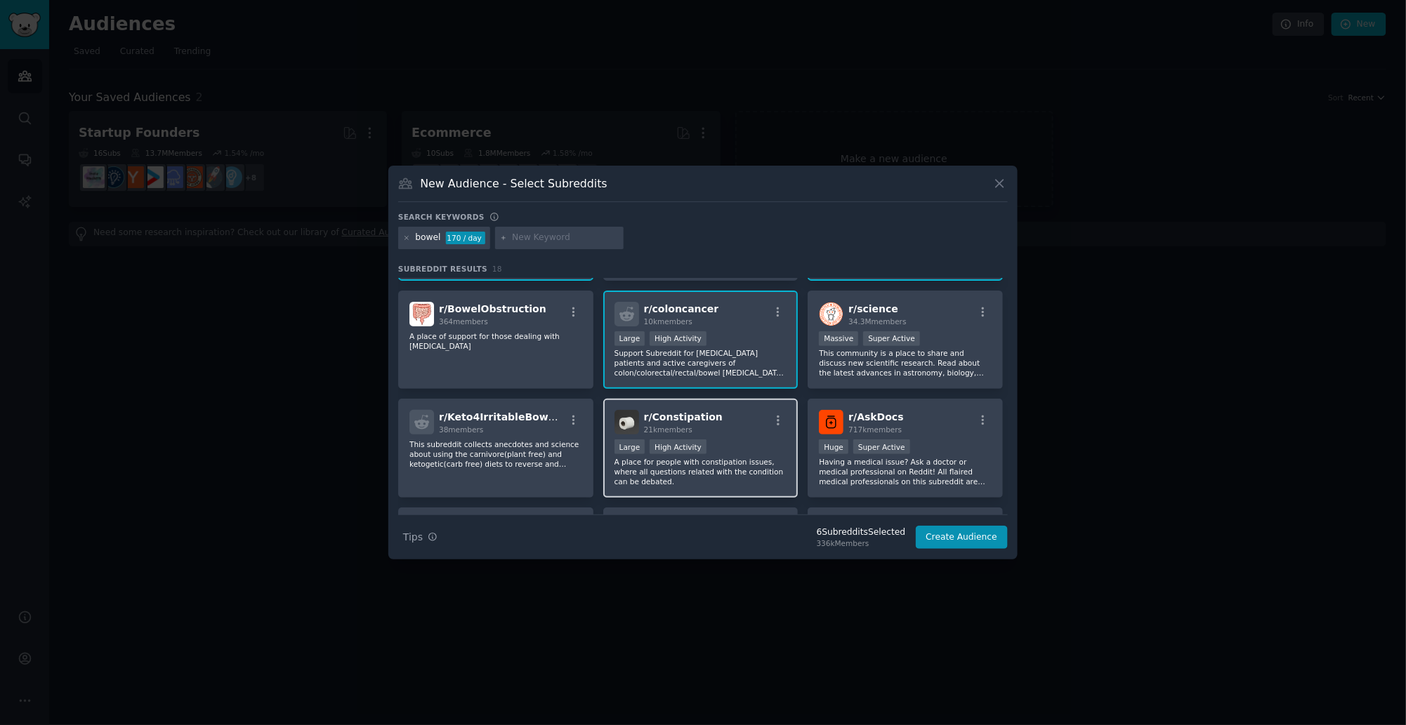
click at [727, 461] on p "A place for people with constipation issues, where all questions related with t…" at bounding box center [700, 471] width 173 height 29
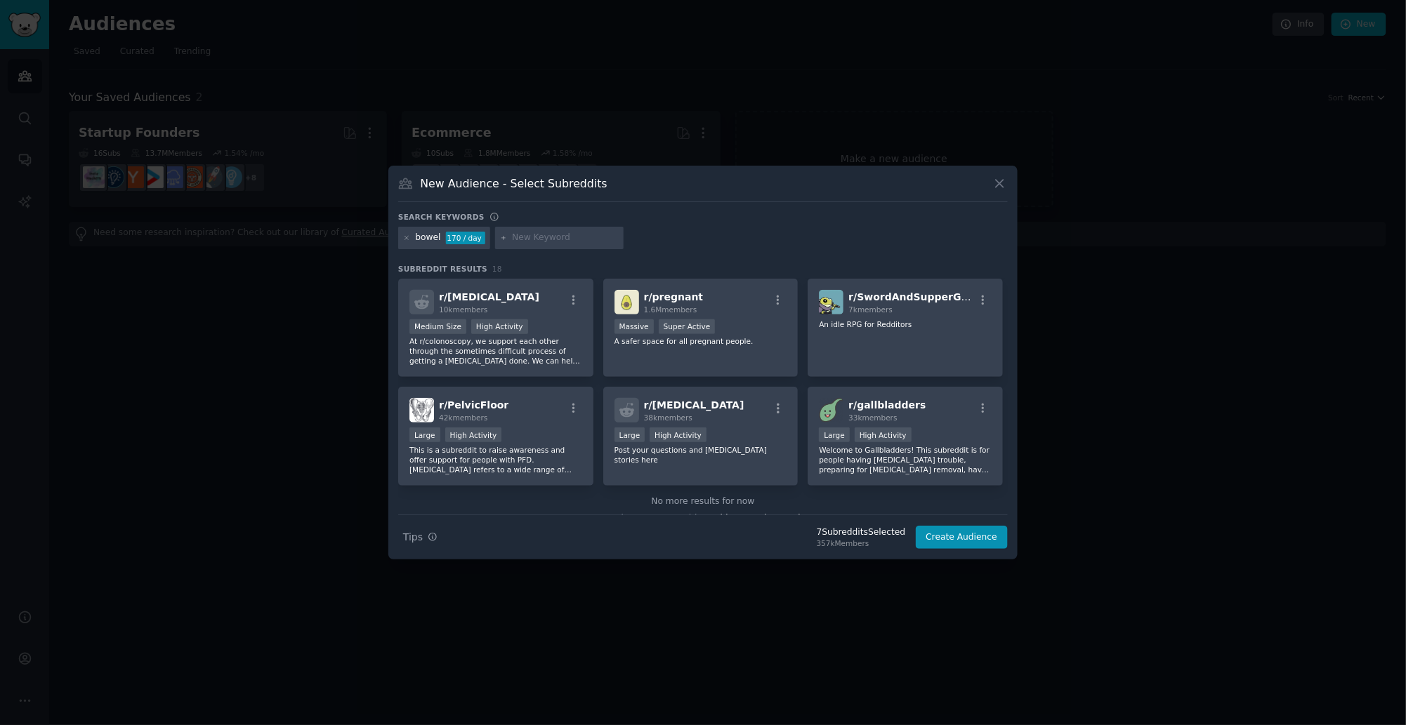
scroll to position [437, 0]
click at [532, 447] on p "This is a subreddit to raise awareness and offer support for people with PFD. […" at bounding box center [495, 456] width 173 height 29
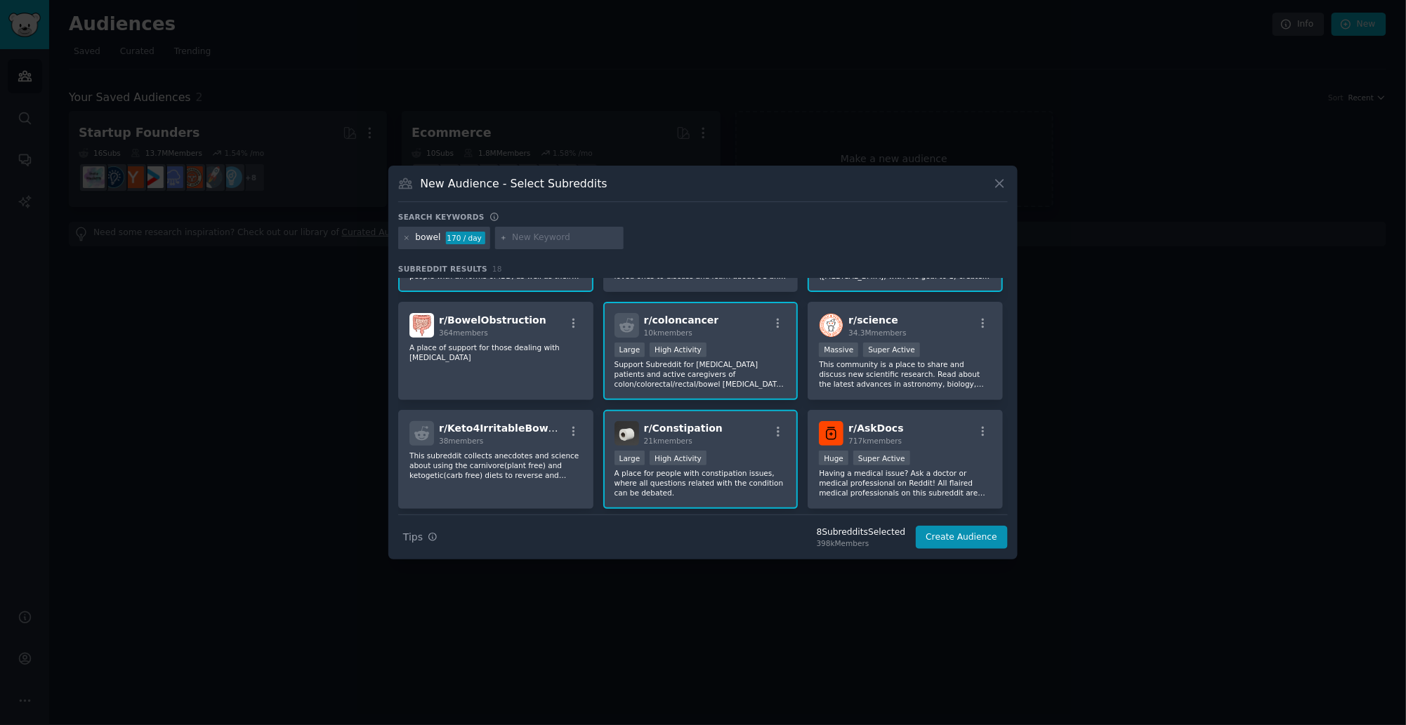
scroll to position [0, 0]
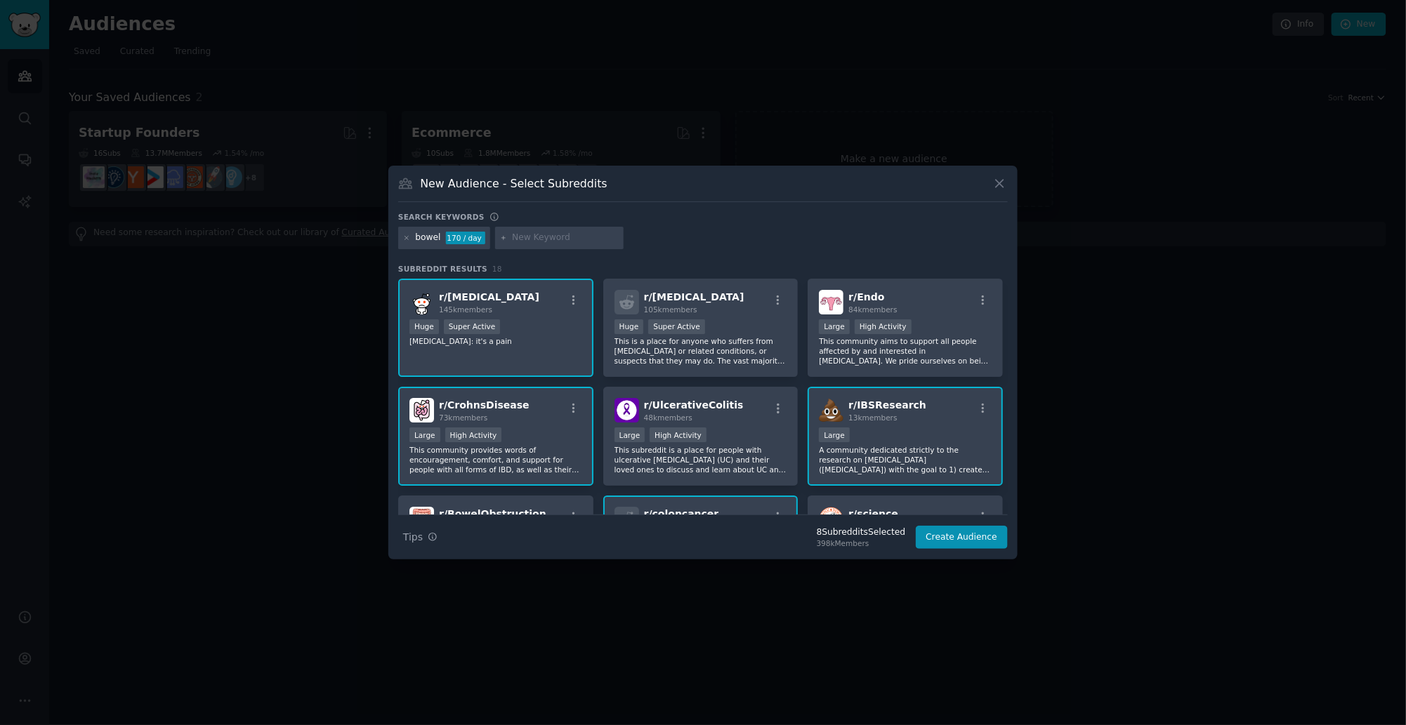
click at [512, 240] on input "text" at bounding box center [565, 238] width 107 height 13
click at [540, 240] on input "text" at bounding box center [565, 238] width 107 height 13
type input "gut"
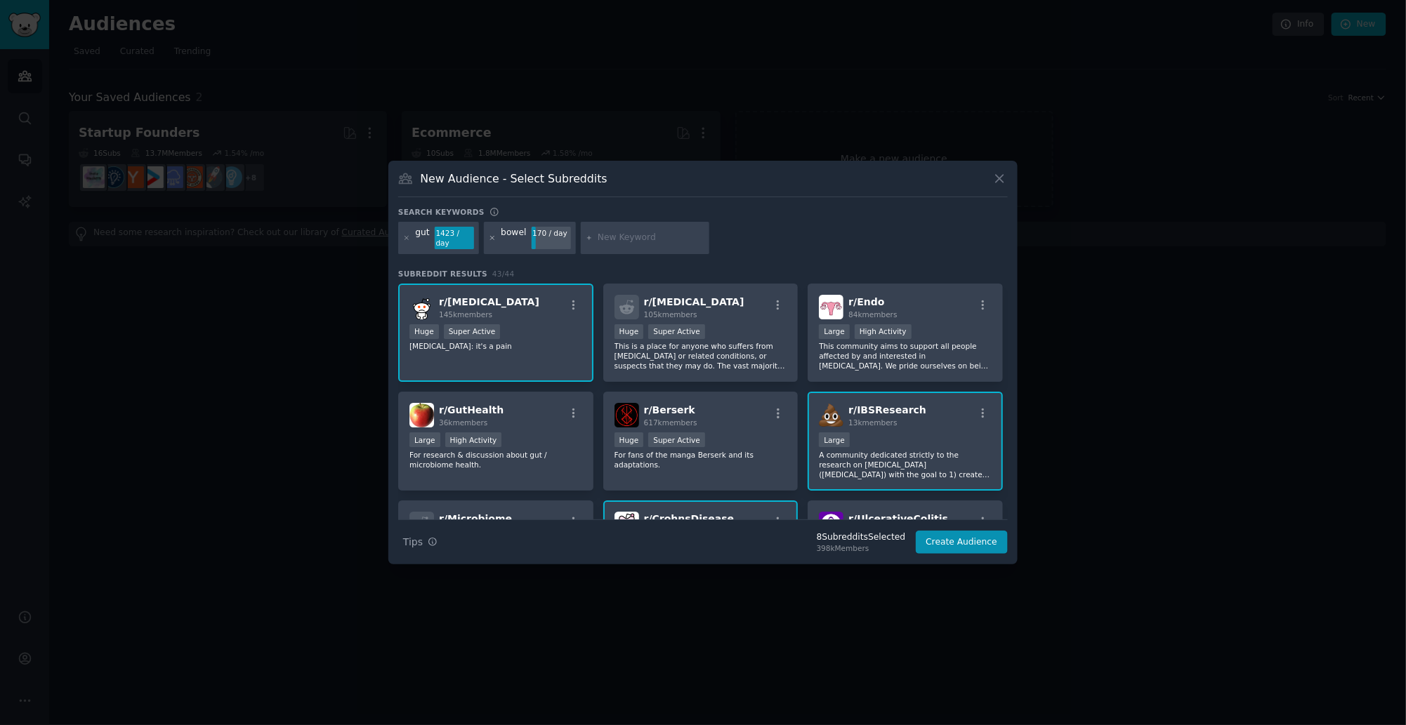
click at [490, 238] on icon at bounding box center [493, 239] width 8 height 8
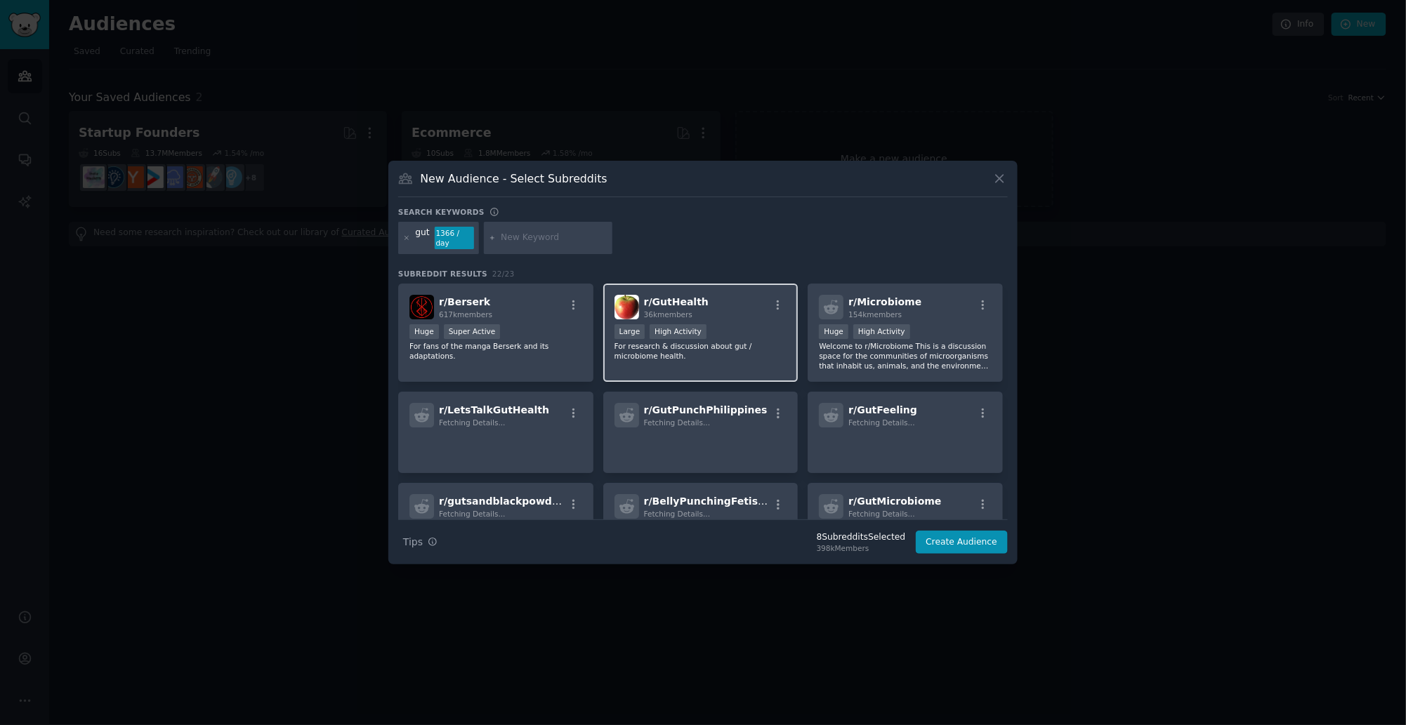
click at [718, 339] on div ">= 80th percentile for submissions / day Large High Activity" at bounding box center [700, 333] width 173 height 18
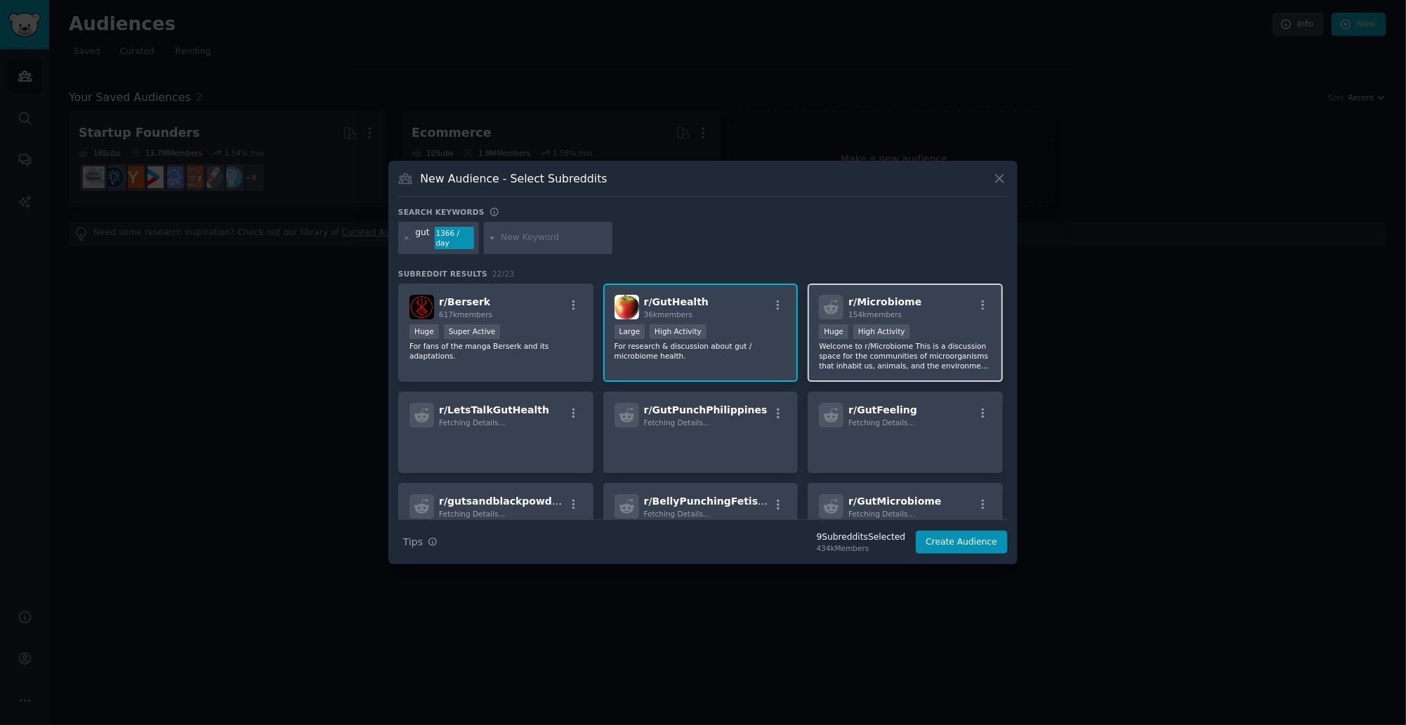
click at [946, 354] on p "Welcome to r/Microbiome This is a discussion space for the communities of micro…" at bounding box center [905, 355] width 173 height 29
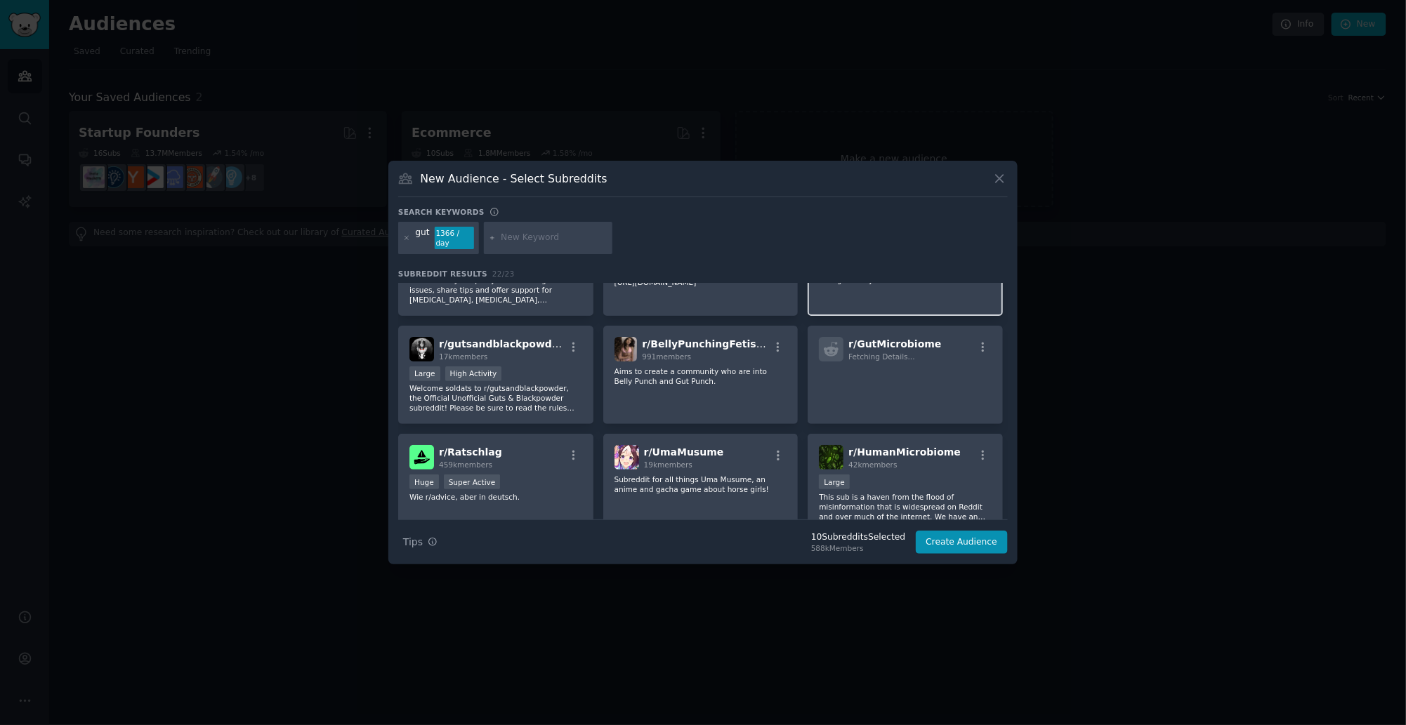
scroll to position [313, 0]
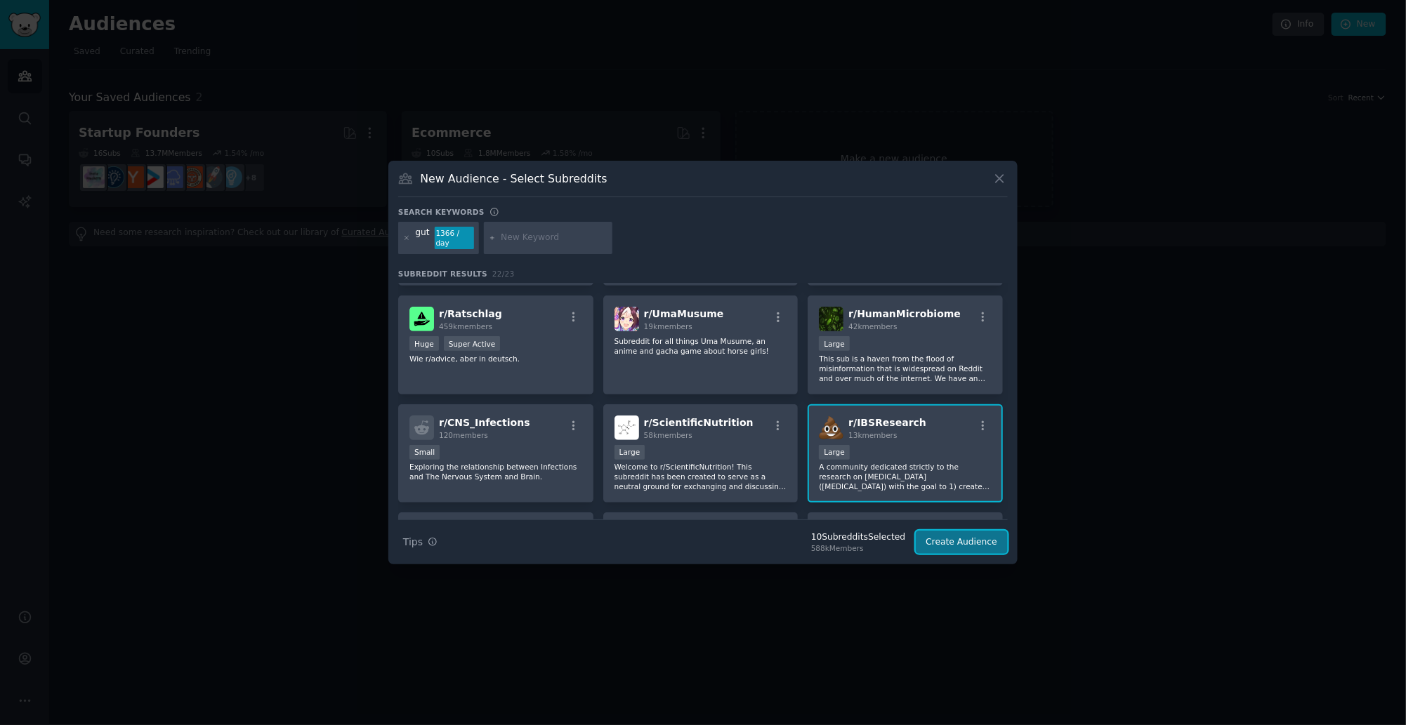
click at [981, 545] on button "Create Audience" at bounding box center [962, 543] width 93 height 24
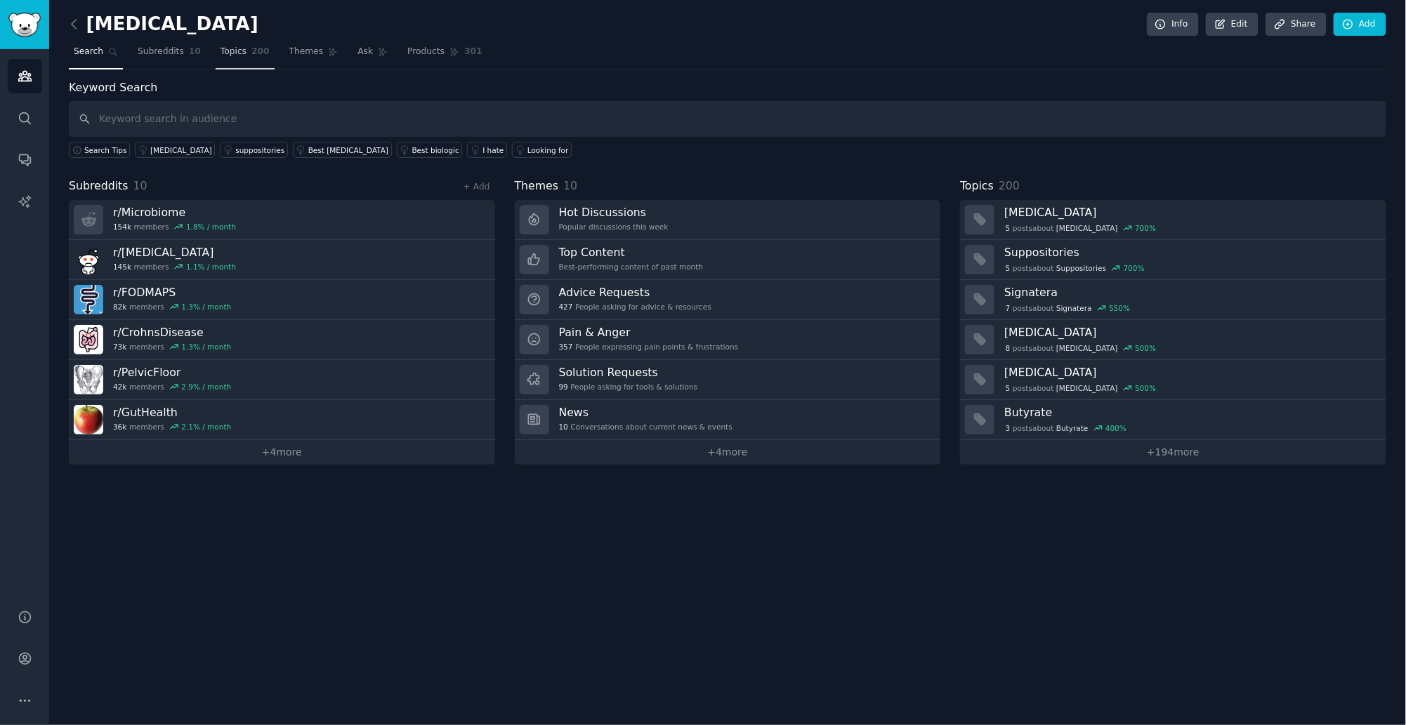
click at [232, 51] on span "Topics" at bounding box center [233, 52] width 26 height 13
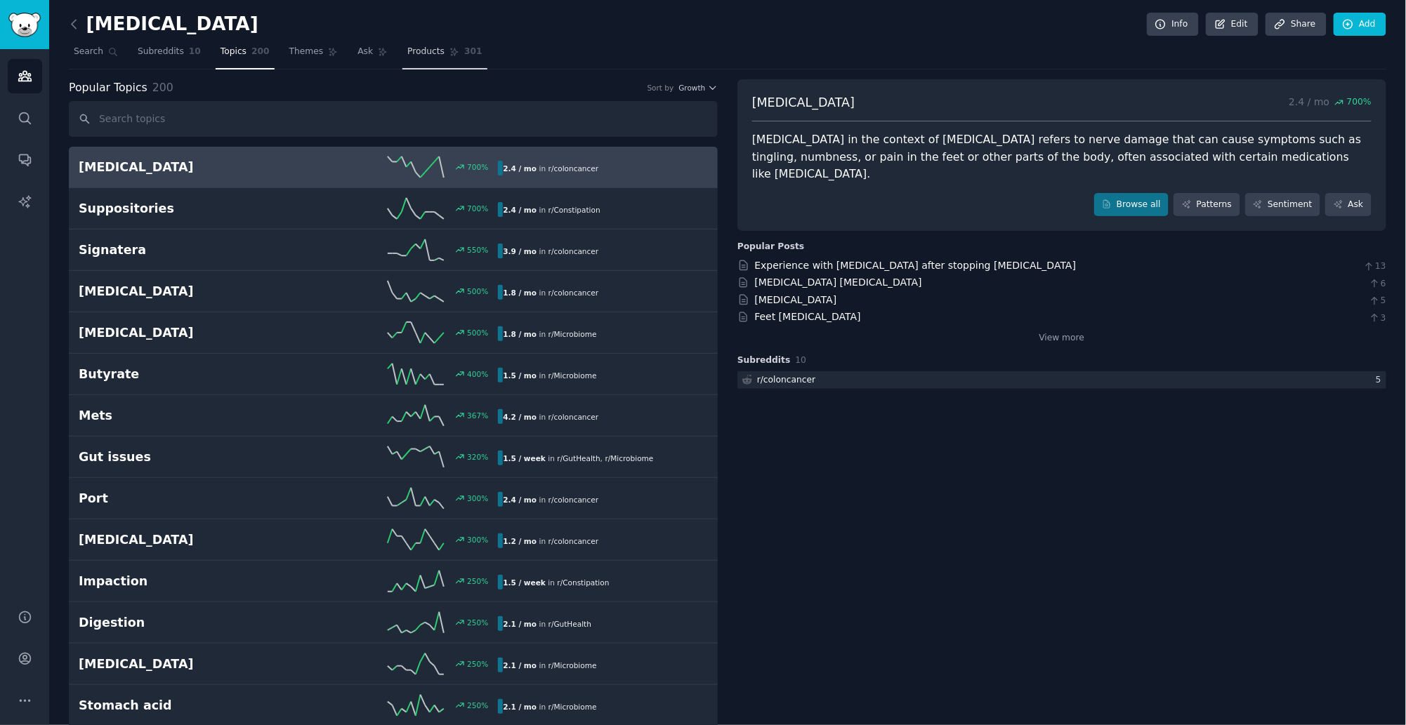
click at [409, 50] on span "Products" at bounding box center [425, 52] width 37 height 13
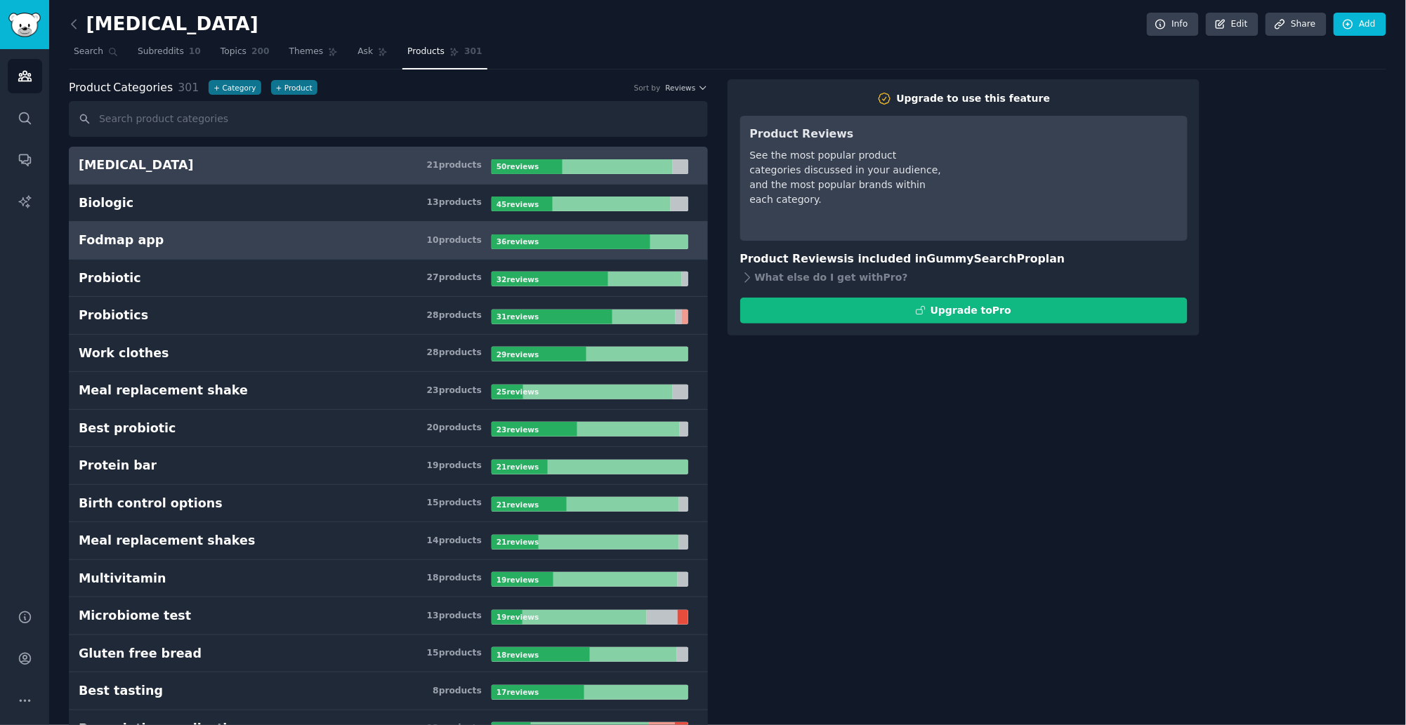
click at [232, 239] on h3 "Fodmap app 10 product s" at bounding box center [285, 241] width 413 height 18
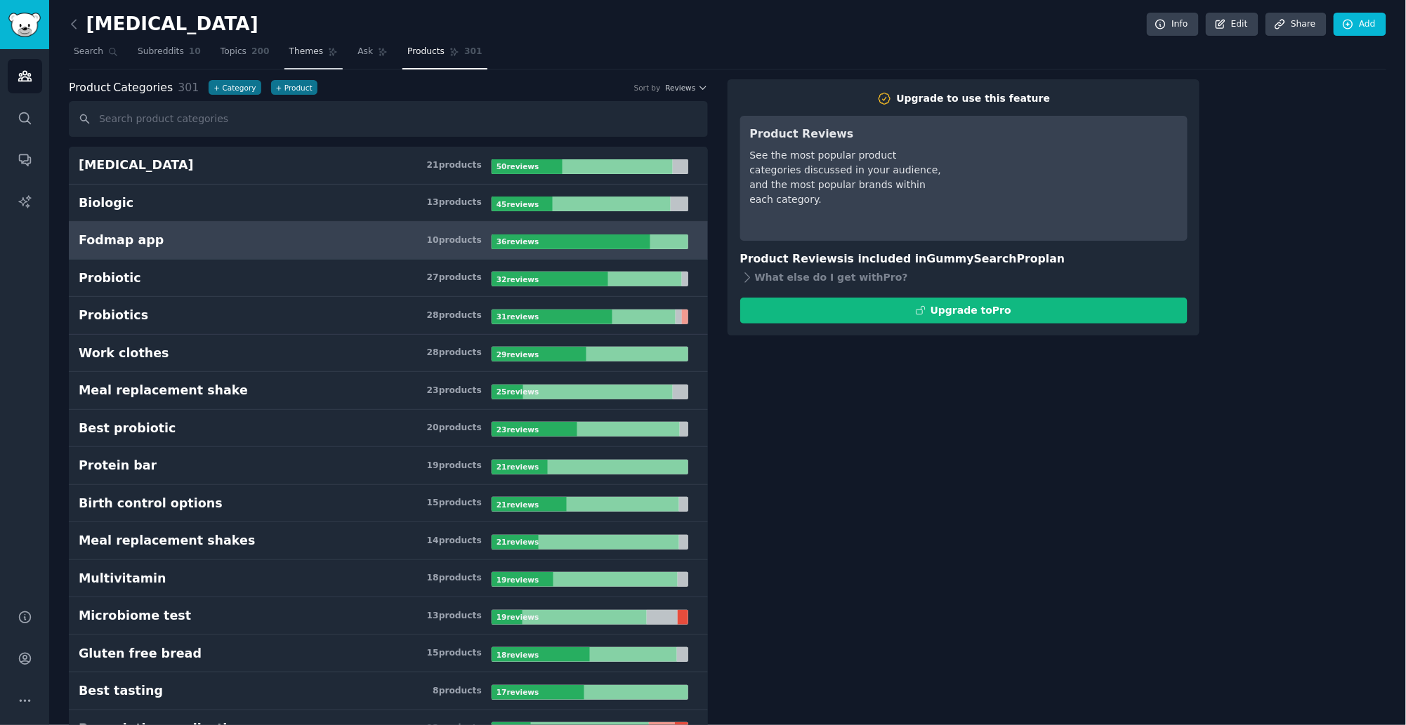
click at [289, 51] on span "Themes" at bounding box center [306, 52] width 34 height 13
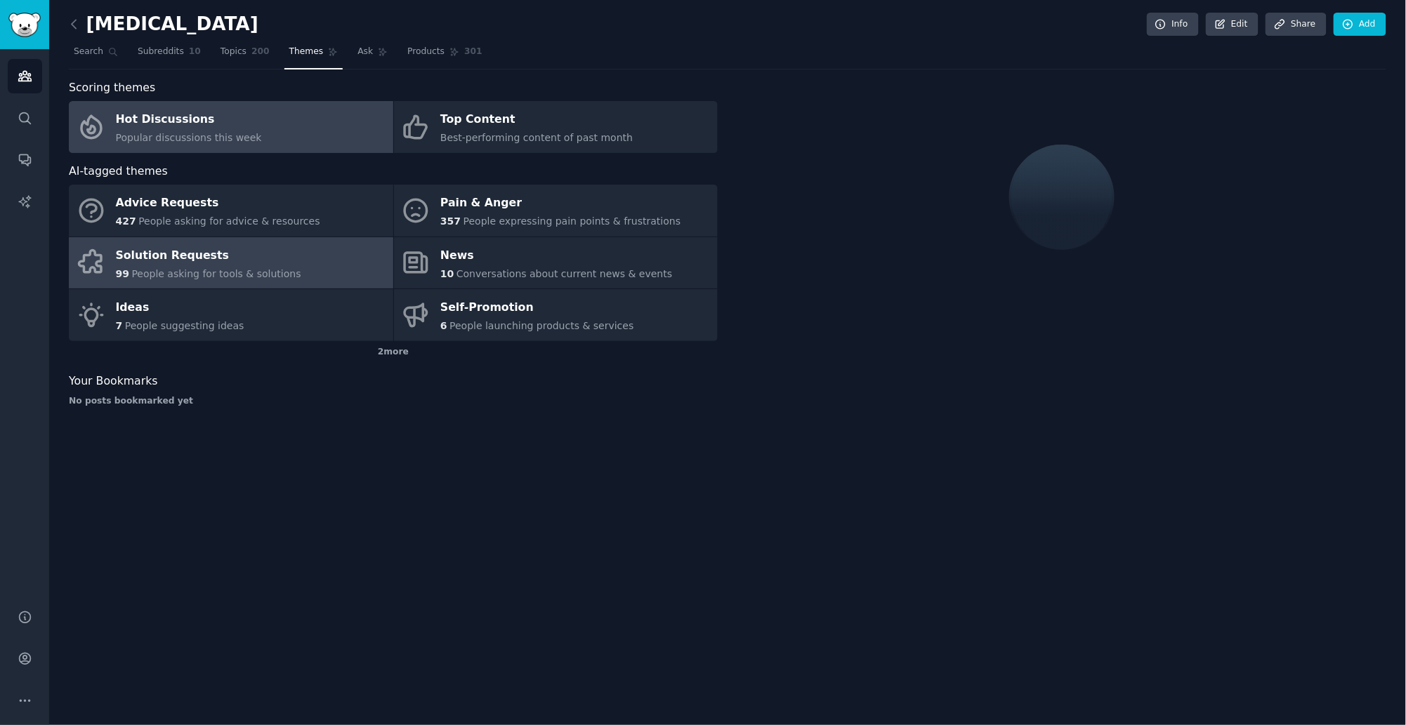
click at [230, 279] on div "99 People asking for tools & solutions" at bounding box center [208, 274] width 185 height 15
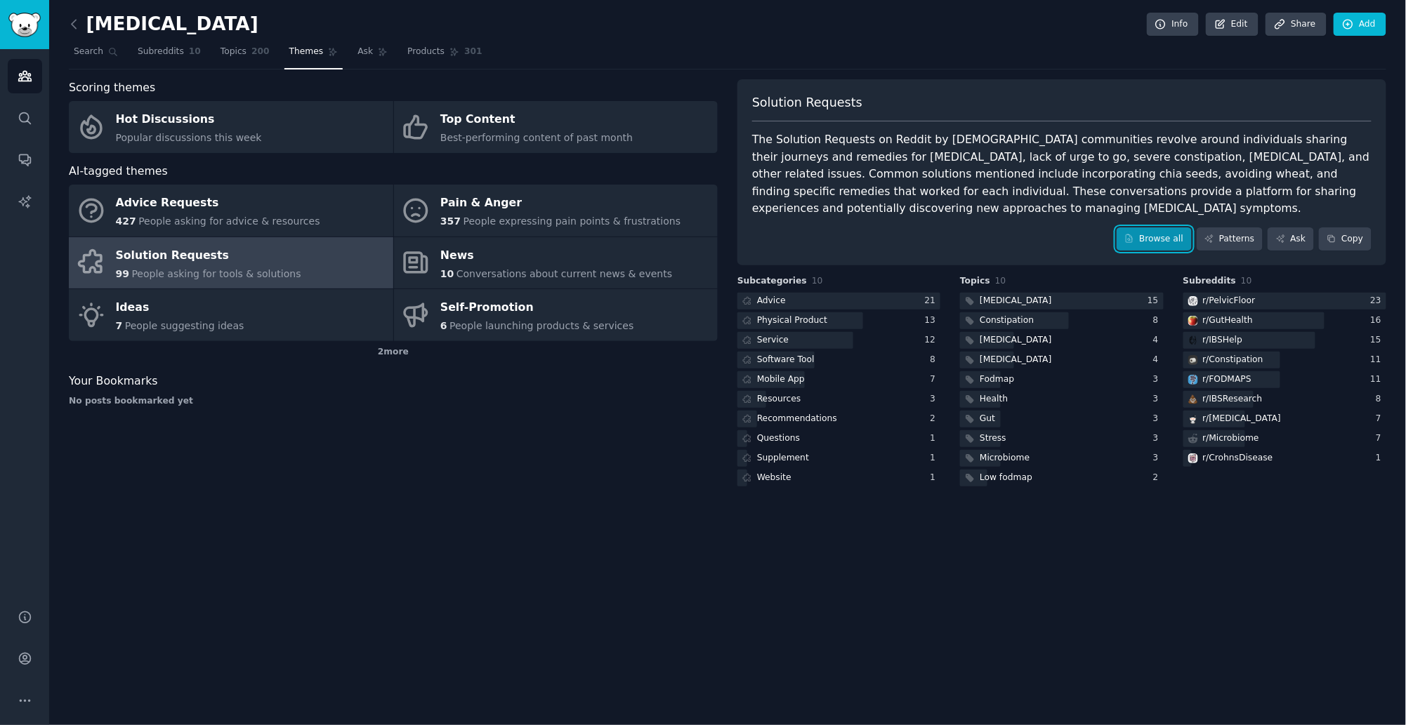
click at [1161, 244] on link "Browse all" at bounding box center [1154, 240] width 75 height 24
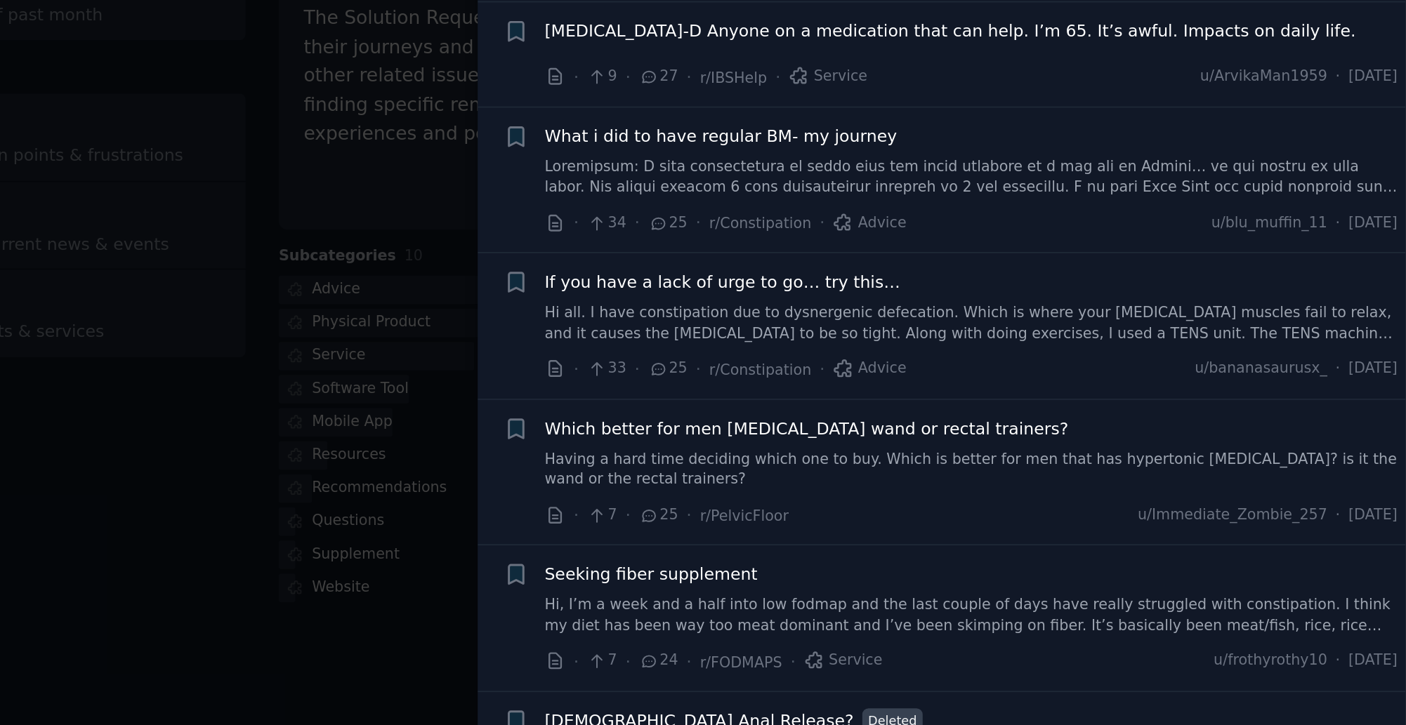
scroll to position [832, 0]
click at [797, 287] on div at bounding box center [703, 362] width 1406 height 725
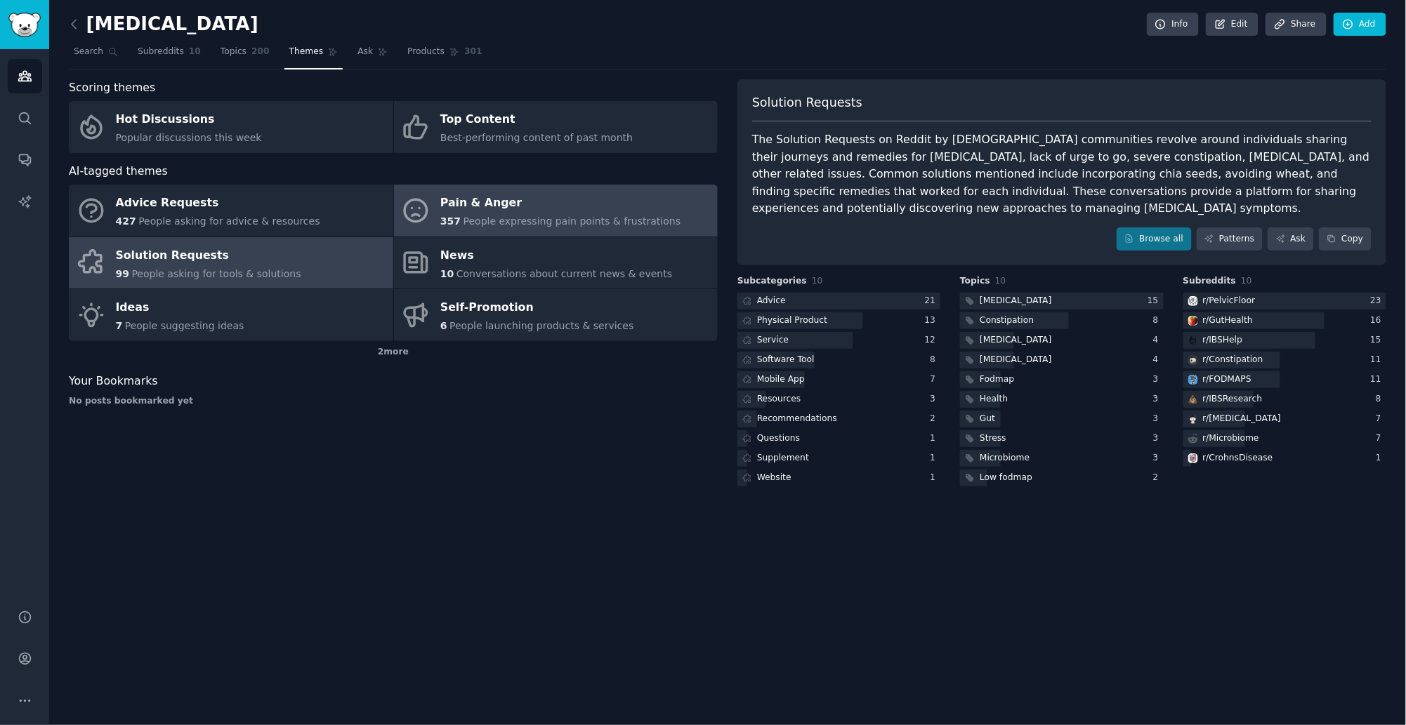
click at [519, 211] on div "Pain & Anger" at bounding box center [560, 203] width 240 height 22
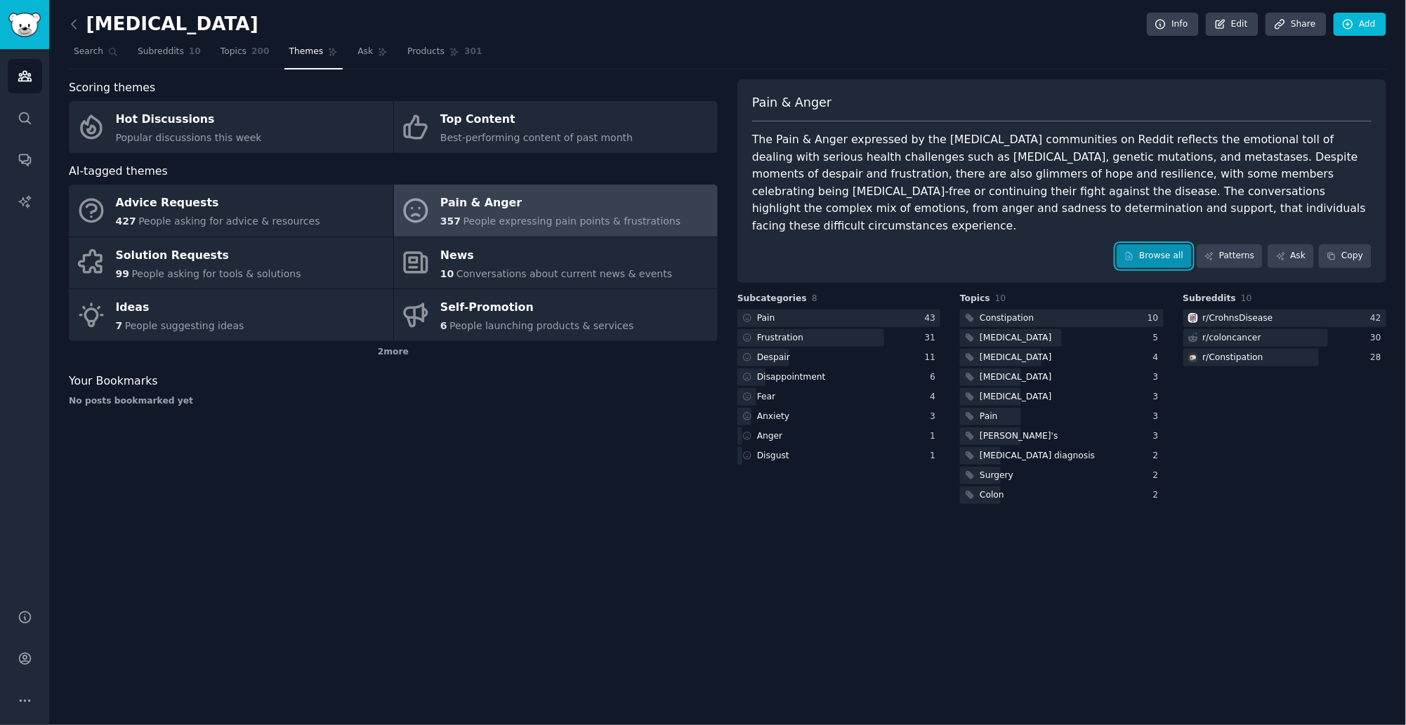
click at [1160, 244] on link "Browse all" at bounding box center [1154, 256] width 75 height 24
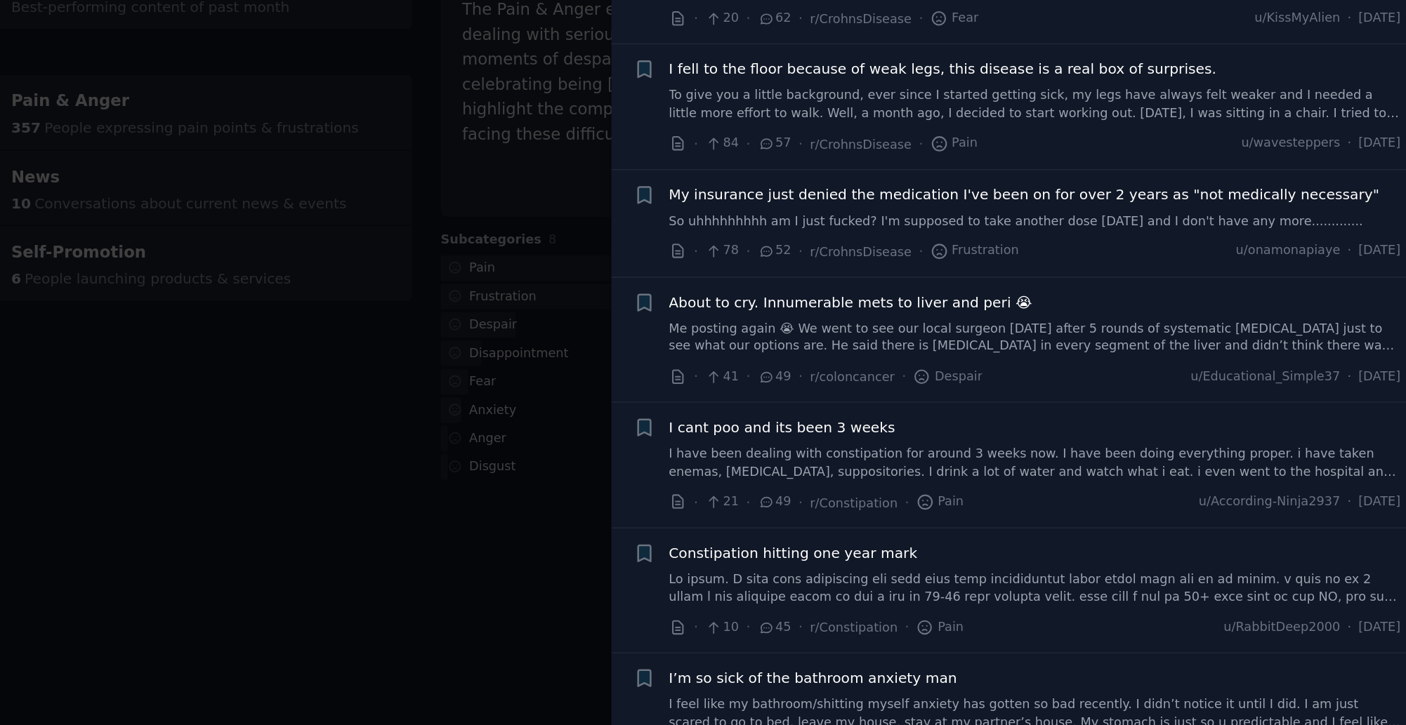
scroll to position [296, 0]
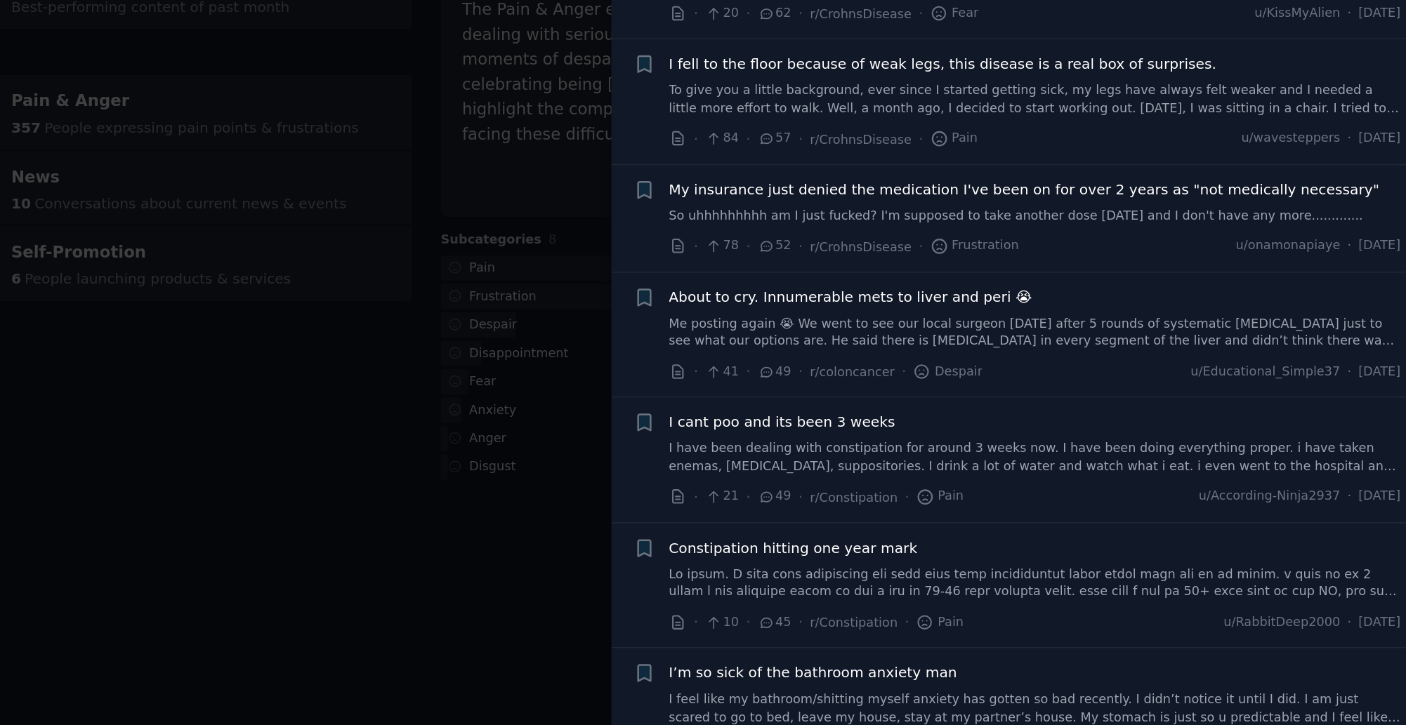
click at [741, 357] on div at bounding box center [703, 362] width 1406 height 725
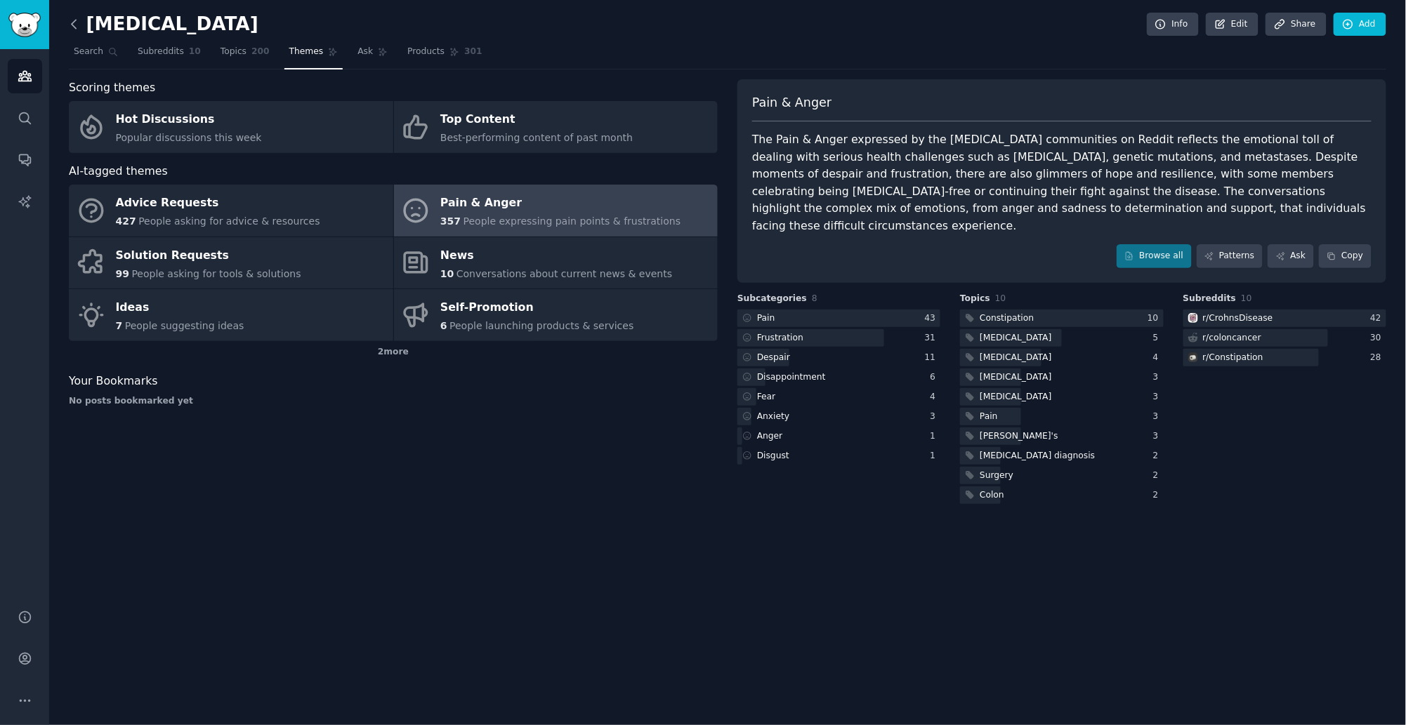
click at [77, 29] on icon at bounding box center [74, 24] width 15 height 15
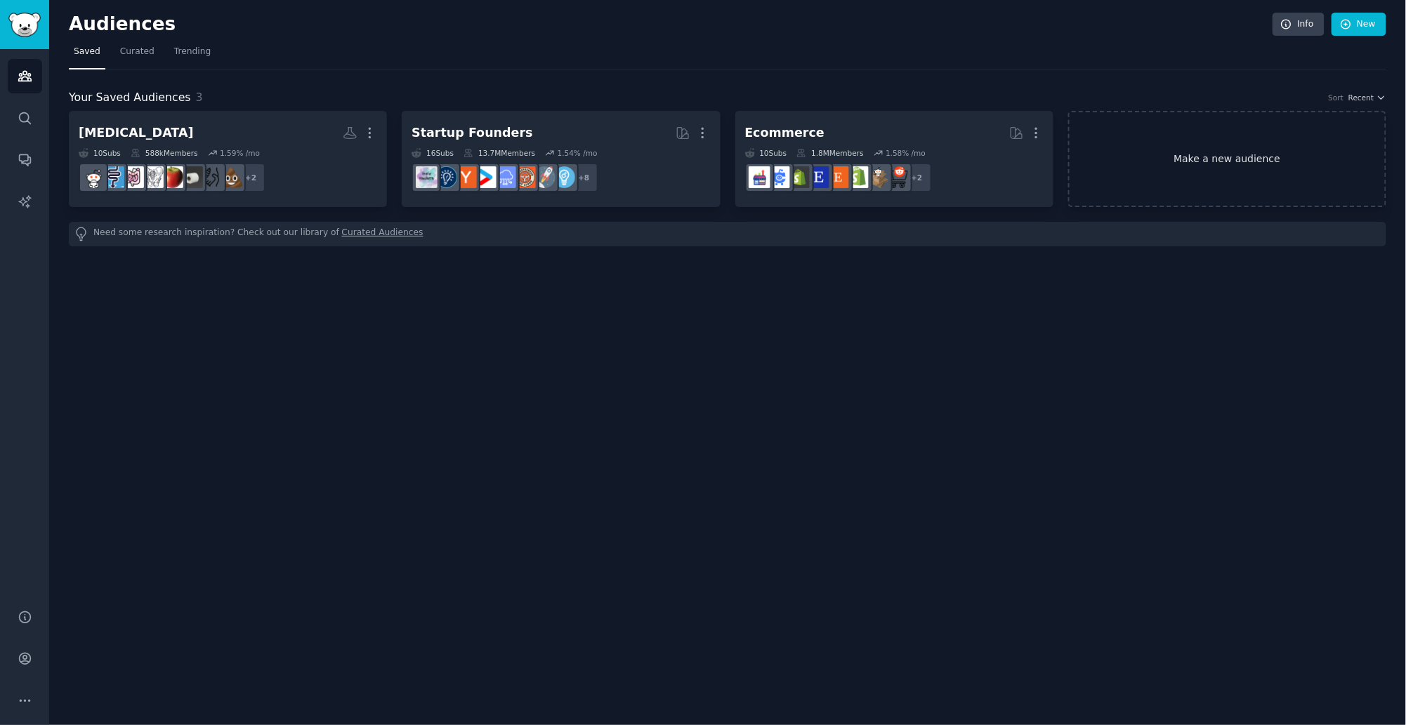
click at [1171, 147] on link "Make a new audience" at bounding box center [1227, 159] width 318 height 96
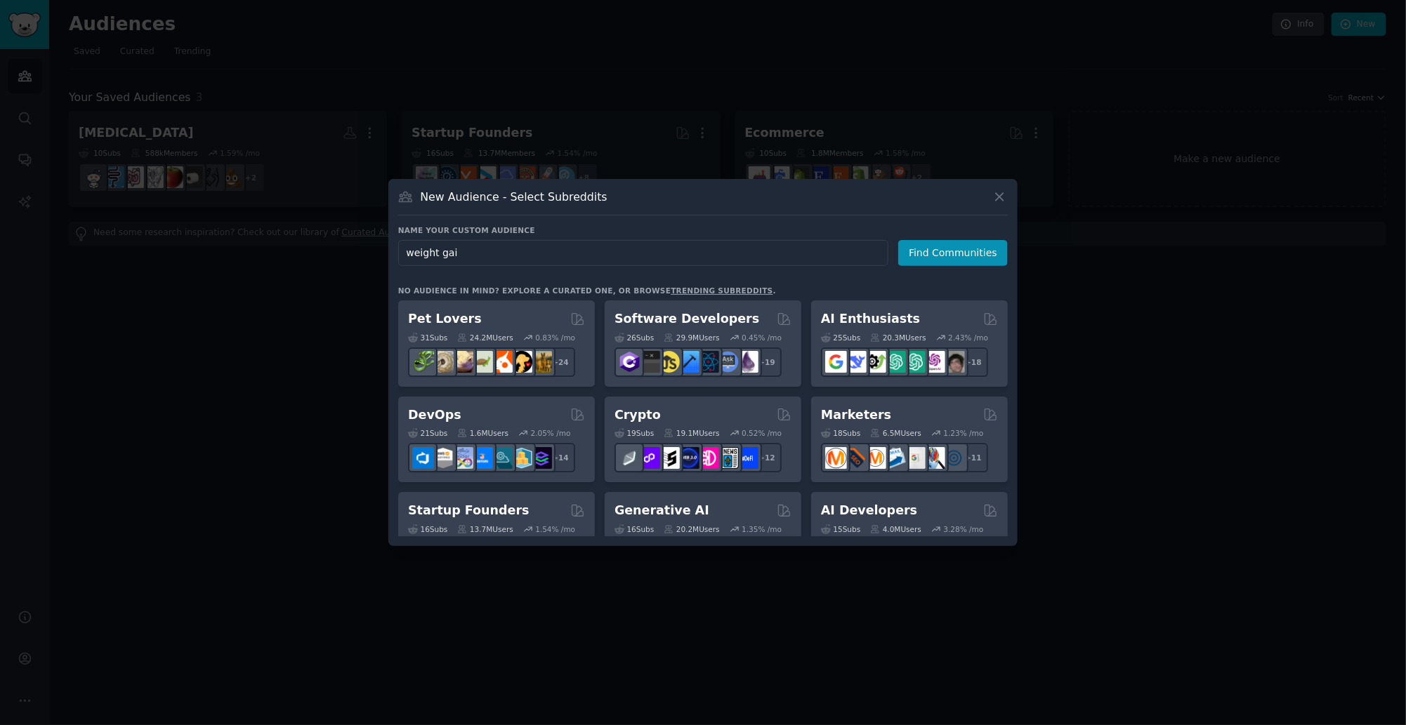
type input "weight gain"
click button "Find Communities" at bounding box center [953, 253] width 110 height 26
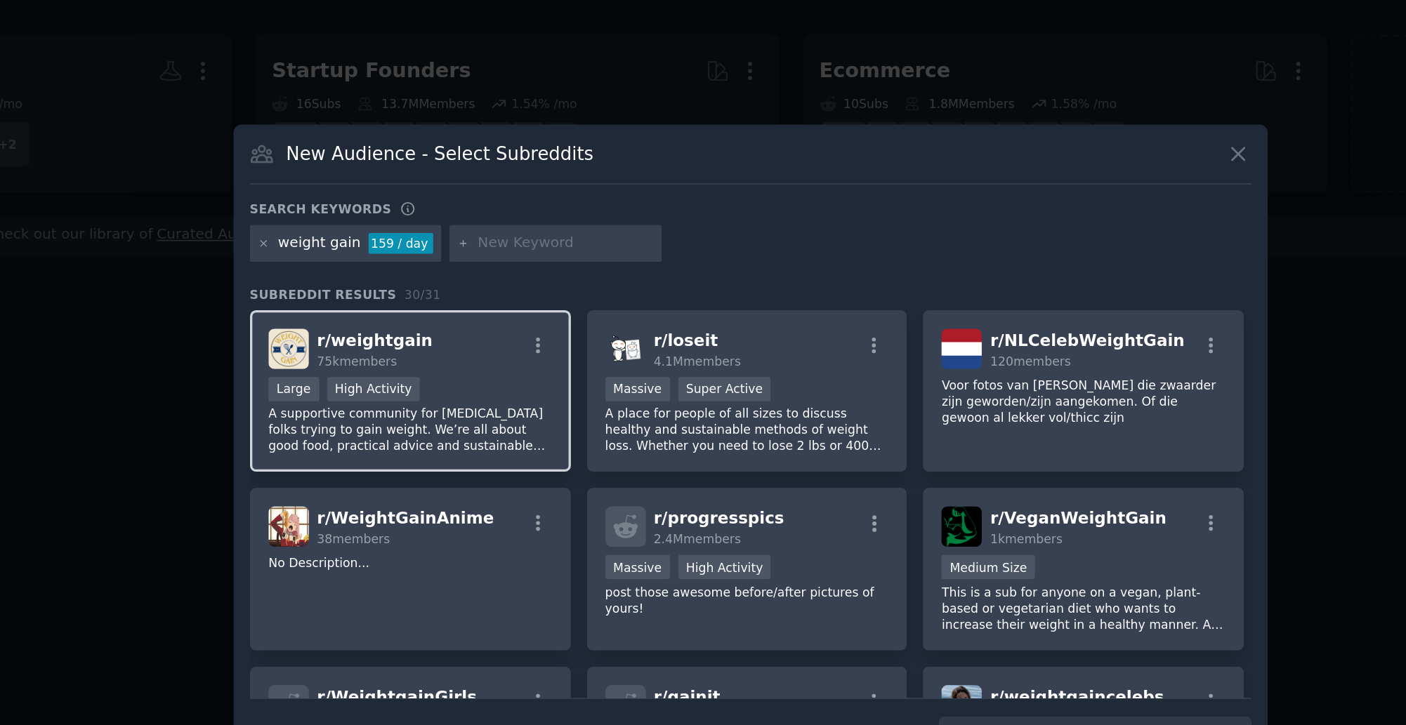
click at [516, 307] on div "r/ weightgain 75k members" at bounding box center [495, 302] width 173 height 25
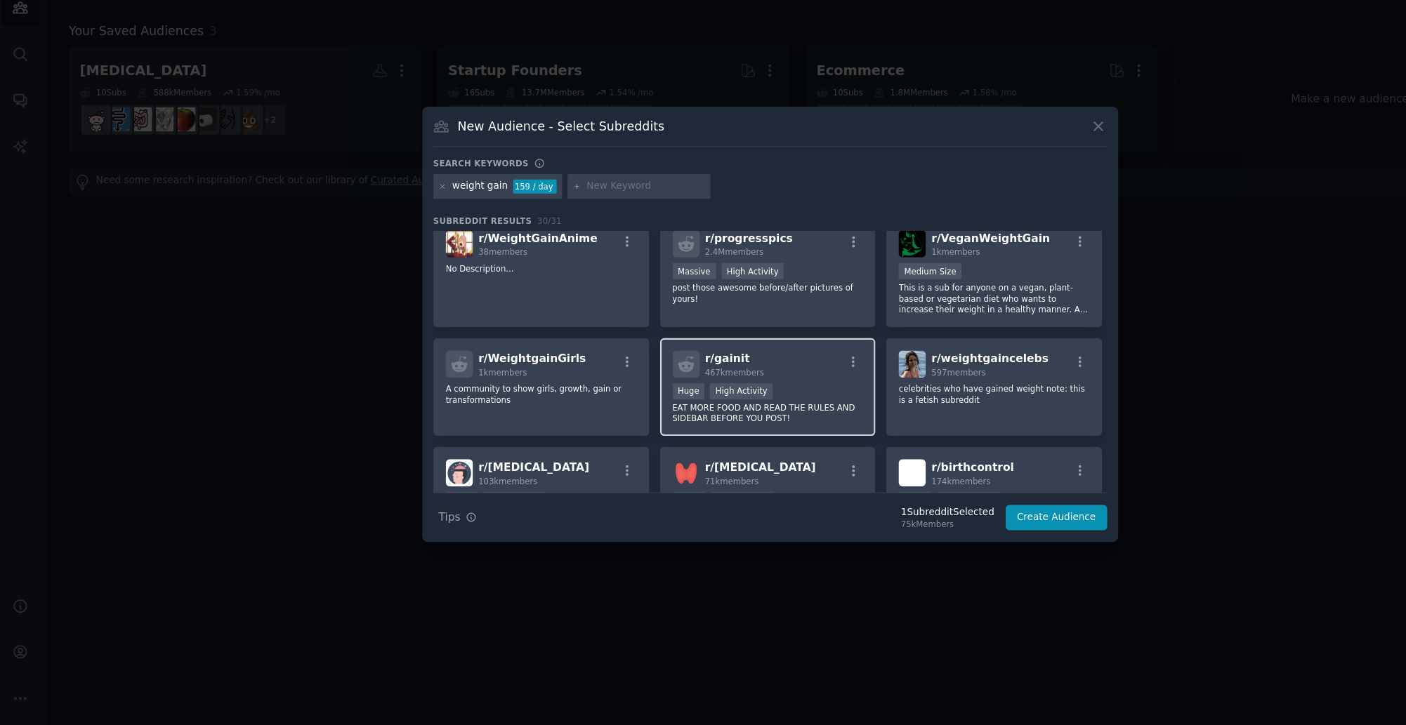
scroll to position [119, 0]
click at [746, 443] on p "EAT MORE FOOD AND READ THE RULES AND SIDEBAR BEFORE YOU POST!" at bounding box center [700, 444] width 173 height 20
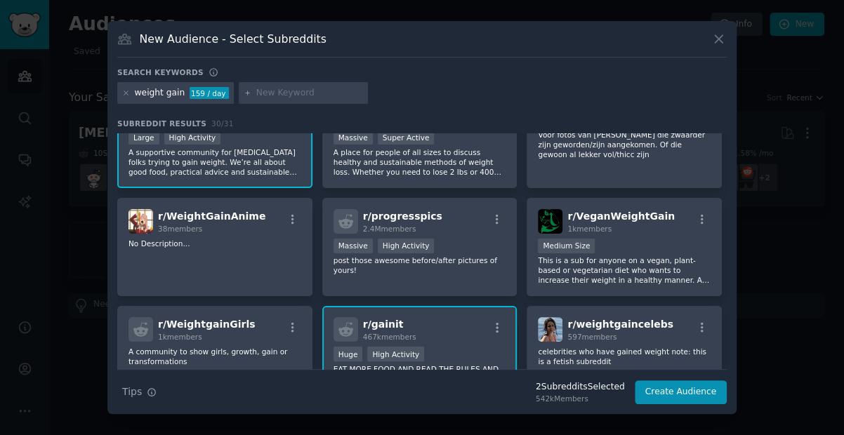
scroll to position [0, 0]
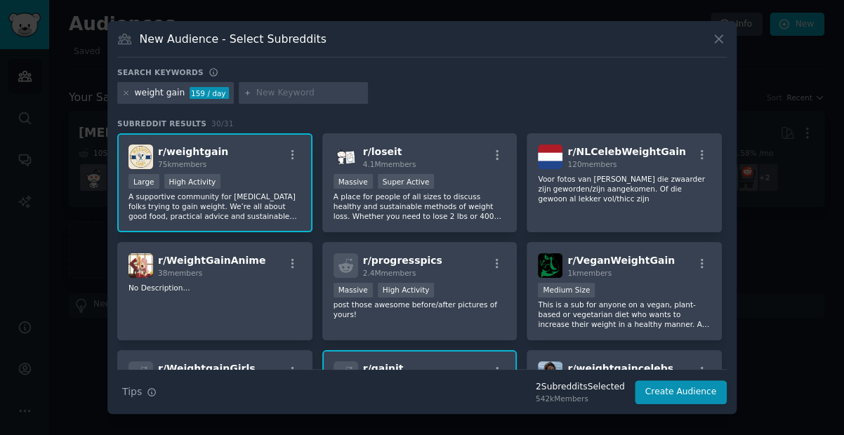
click at [263, 92] on input "text" at bounding box center [309, 93] width 107 height 13
type input "gain it"
click at [126, 91] on icon at bounding box center [126, 93] width 8 height 8
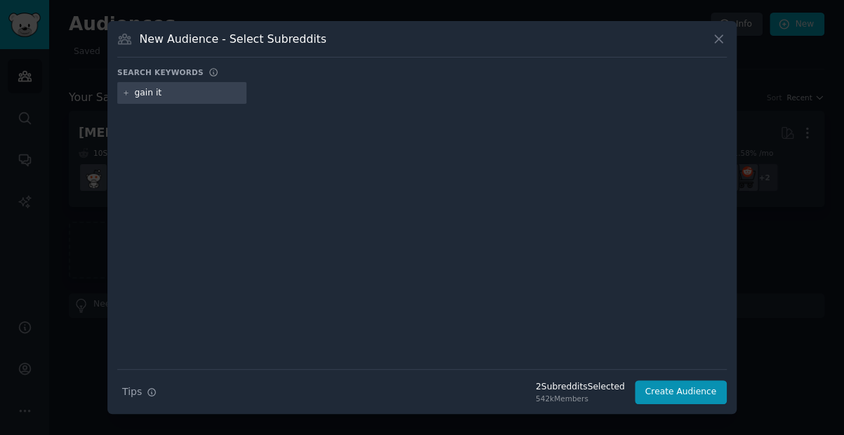
click at [171, 100] on div "gain it" at bounding box center [181, 93] width 129 height 22
click at [183, 93] on input "gain it" at bounding box center [188, 93] width 107 height 13
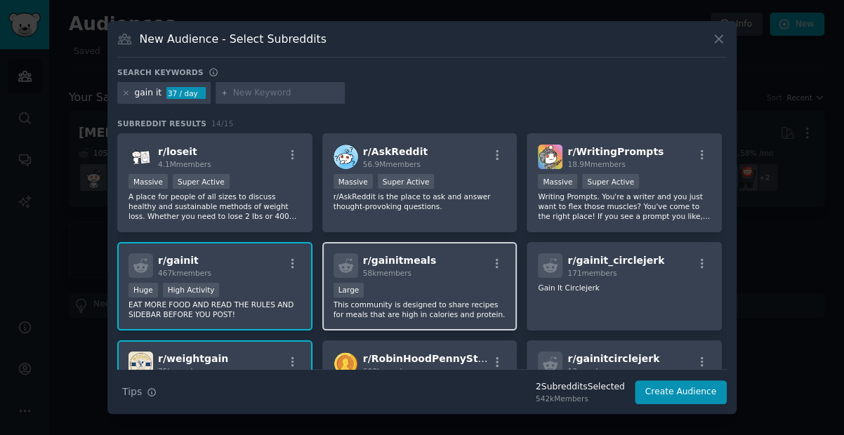
click at [445, 284] on div "Large" at bounding box center [420, 292] width 173 height 18
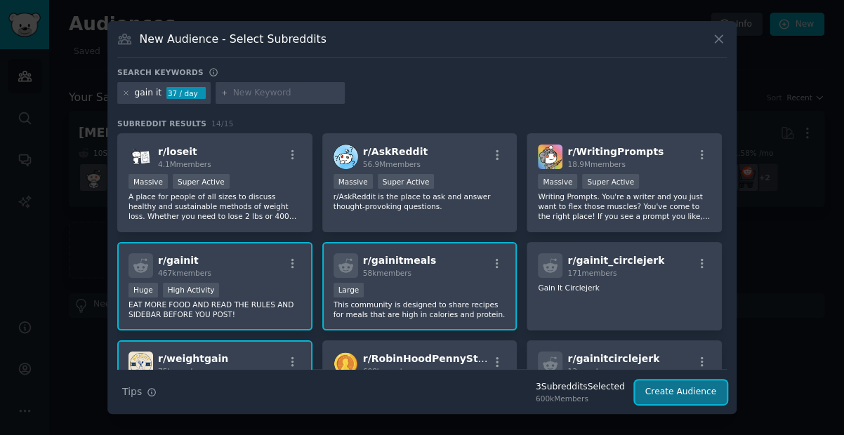
click at [671, 389] on button "Create Audience" at bounding box center [681, 393] width 93 height 24
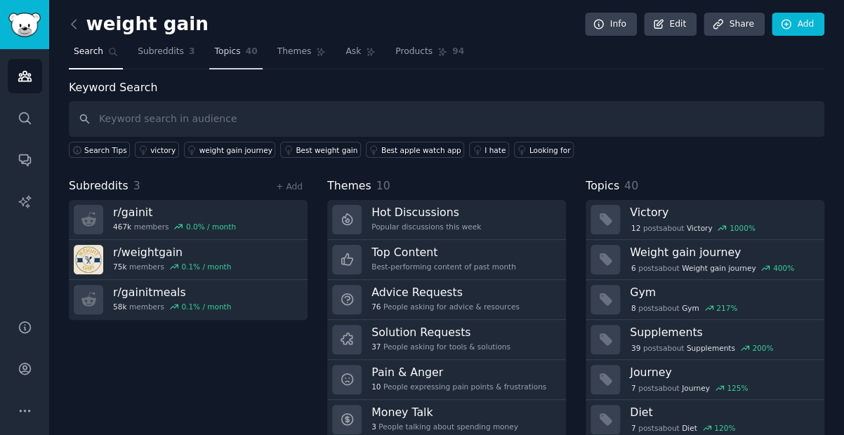
click at [246, 55] on span "40" at bounding box center [252, 52] width 12 height 13
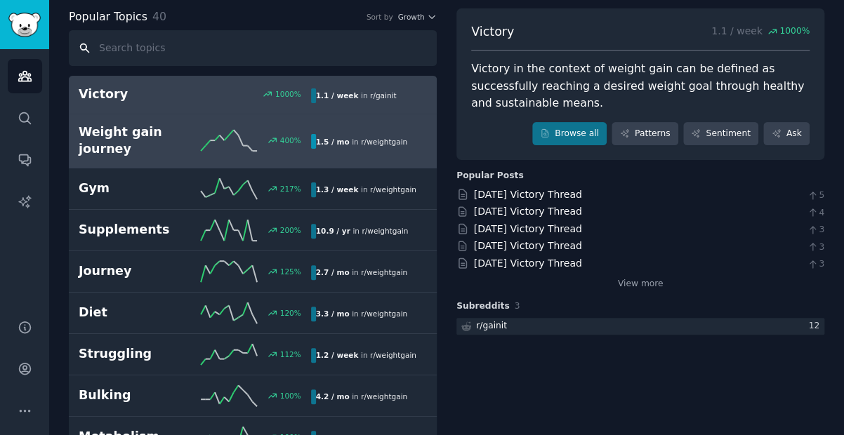
scroll to position [81, 0]
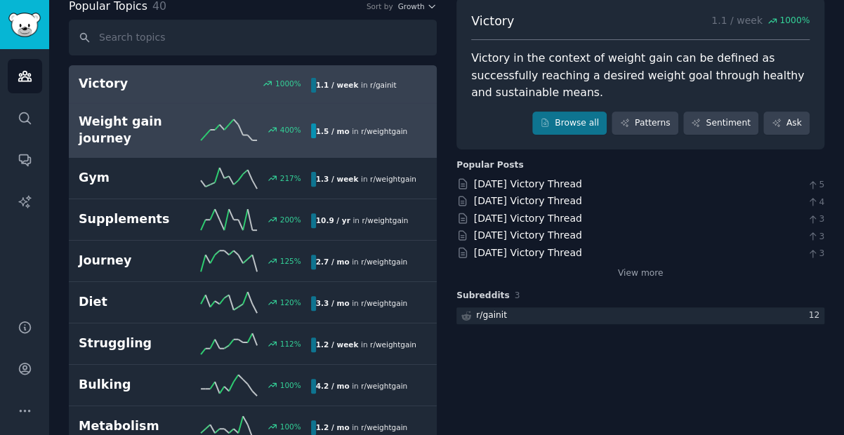
click at [169, 122] on h2 "Weight gain journey" at bounding box center [137, 130] width 116 height 34
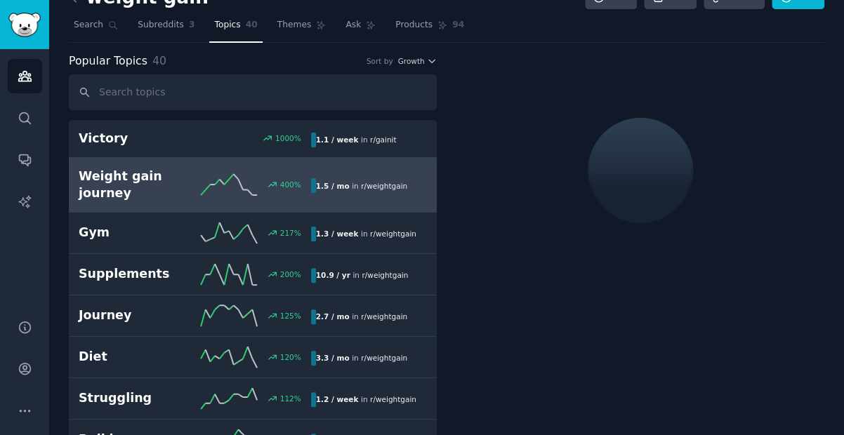
scroll to position [22, 0]
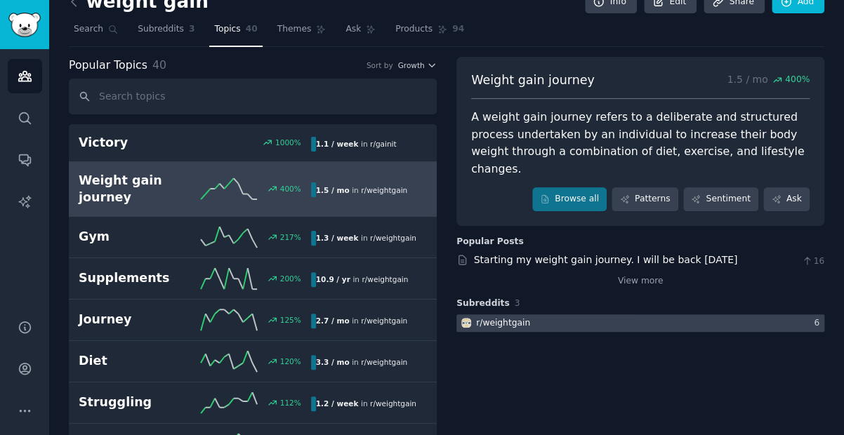
click at [498, 317] on div "r/ weightgain" at bounding box center [503, 323] width 54 height 13
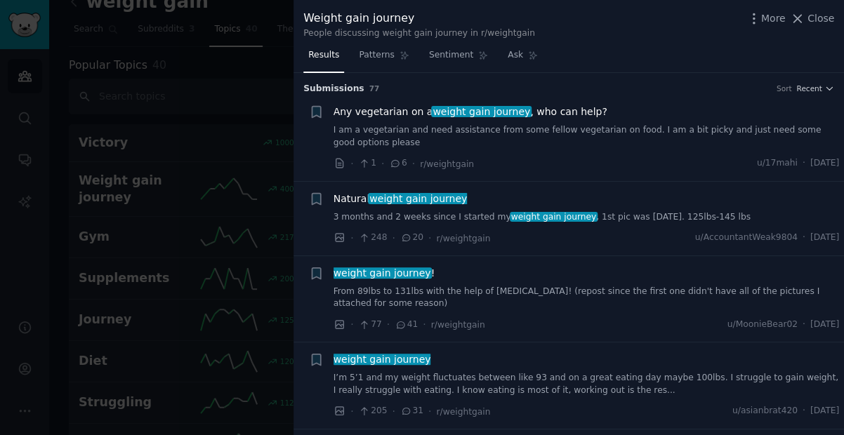
click at [572, 137] on link "I am a vegetarian and need assistance from some fellow vegetarian on food. I am…" at bounding box center [587, 136] width 506 height 25
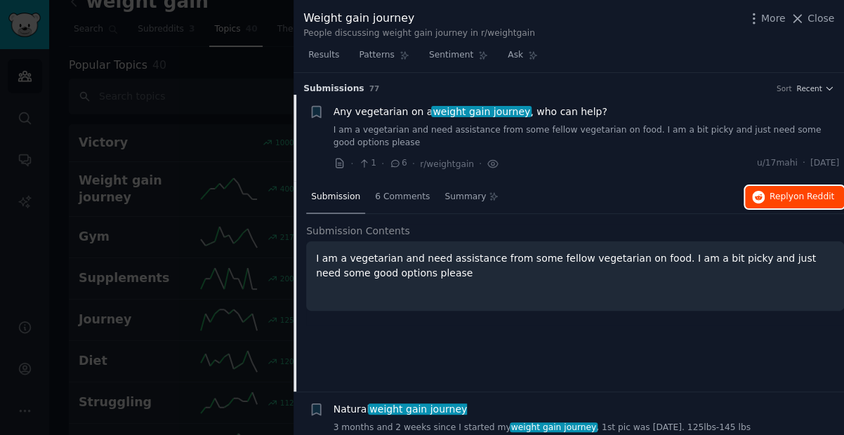
click at [774, 200] on span "Reply on Reddit" at bounding box center [802, 197] width 65 height 13
